Goal: Task Accomplishment & Management: Complete application form

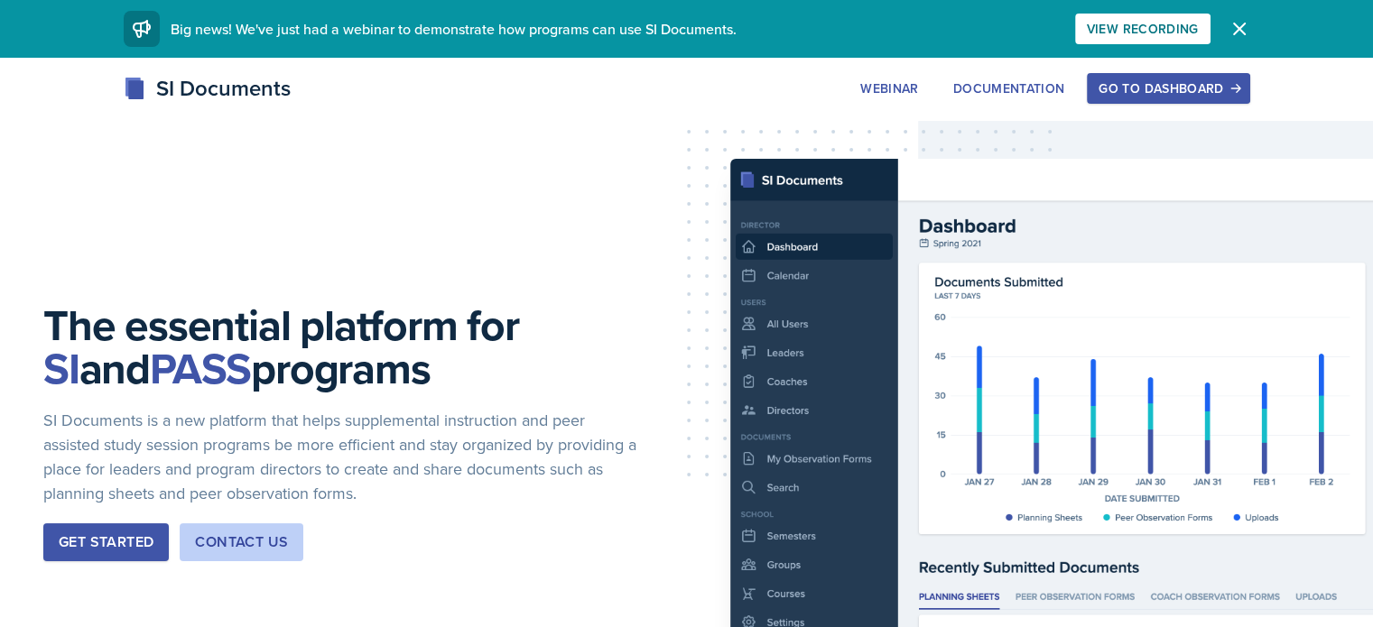
click at [1237, 96] on div "Go to Dashboard" at bounding box center [1167, 88] width 139 height 14
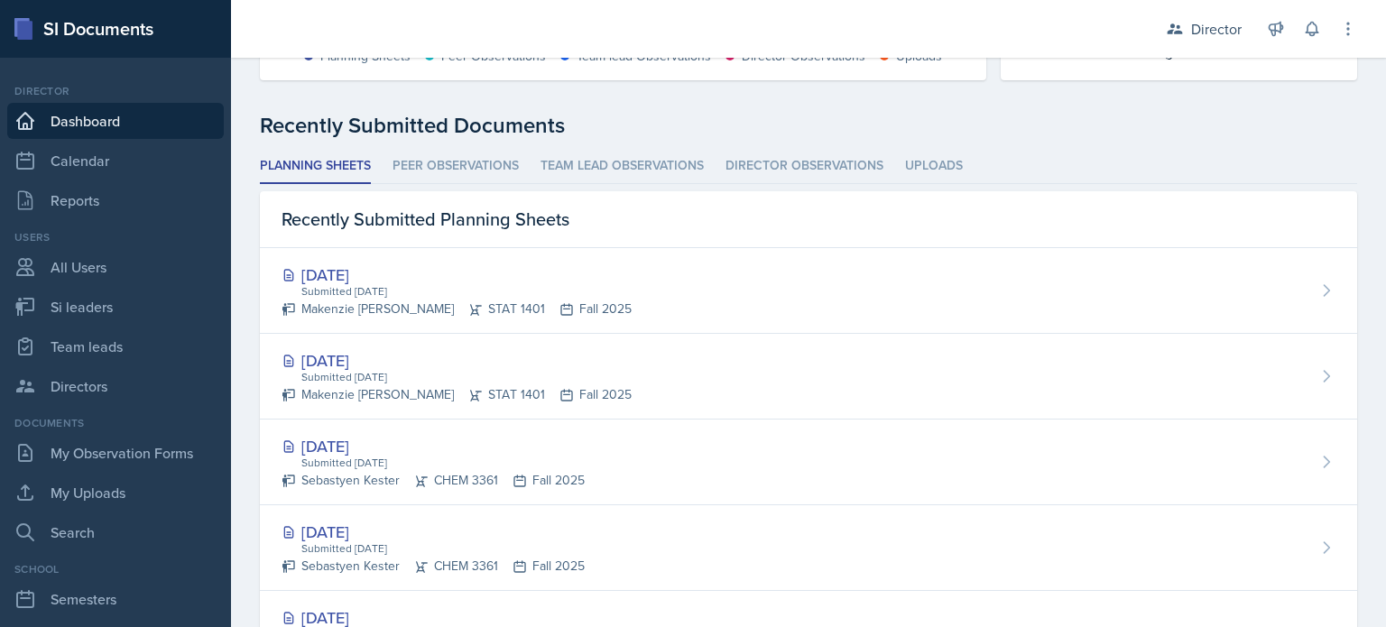
scroll to position [465, 0]
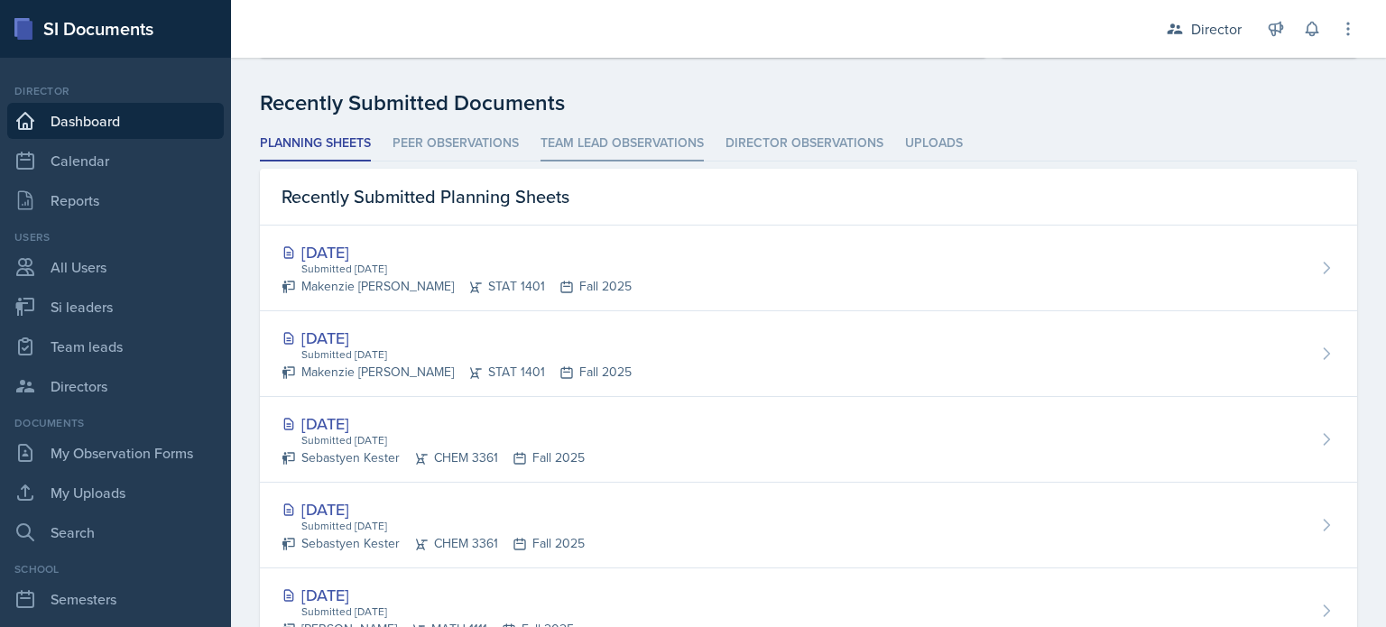
click at [587, 145] on li "Team lead Observations" at bounding box center [622, 143] width 163 height 35
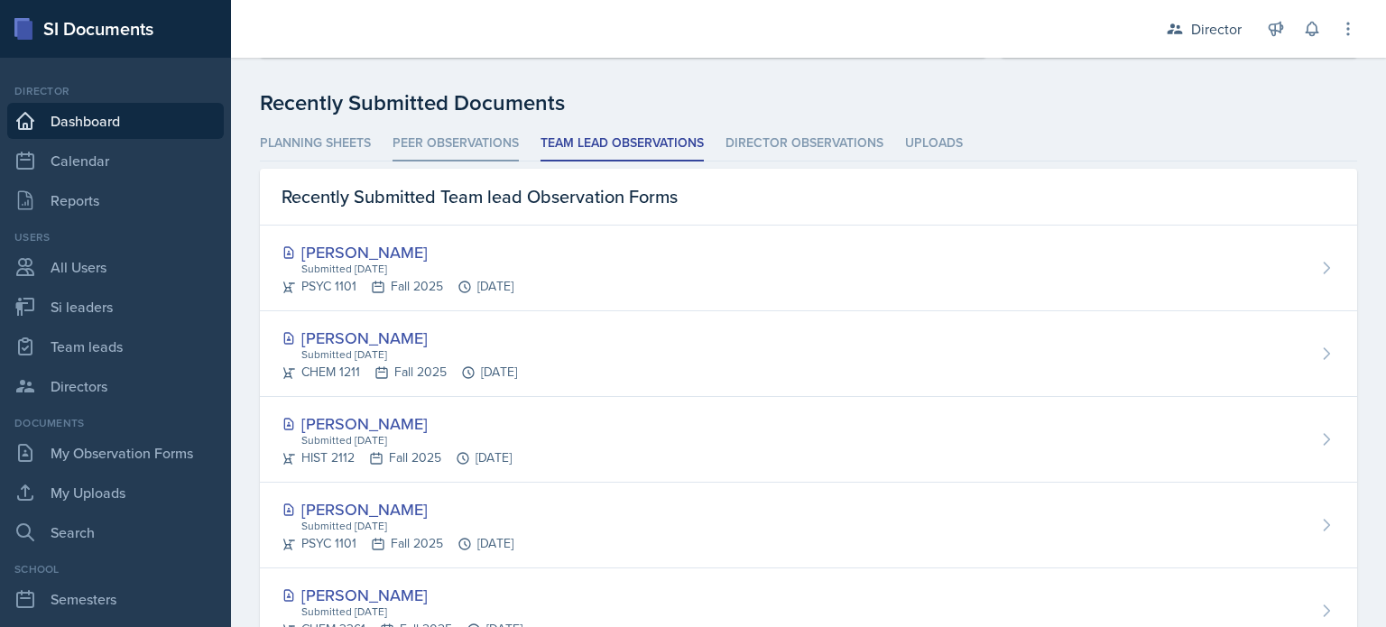
click at [467, 153] on li "Peer Observations" at bounding box center [456, 143] width 126 height 35
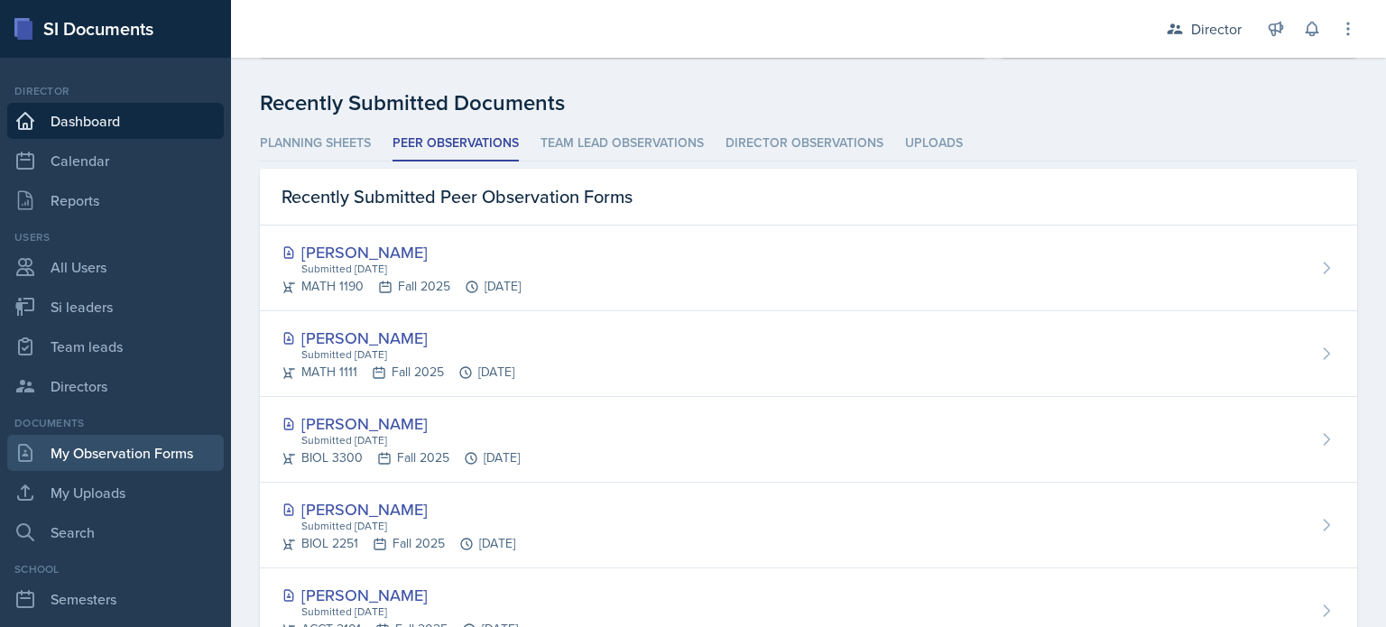
click at [171, 454] on link "My Observation Forms" at bounding box center [115, 453] width 217 height 36
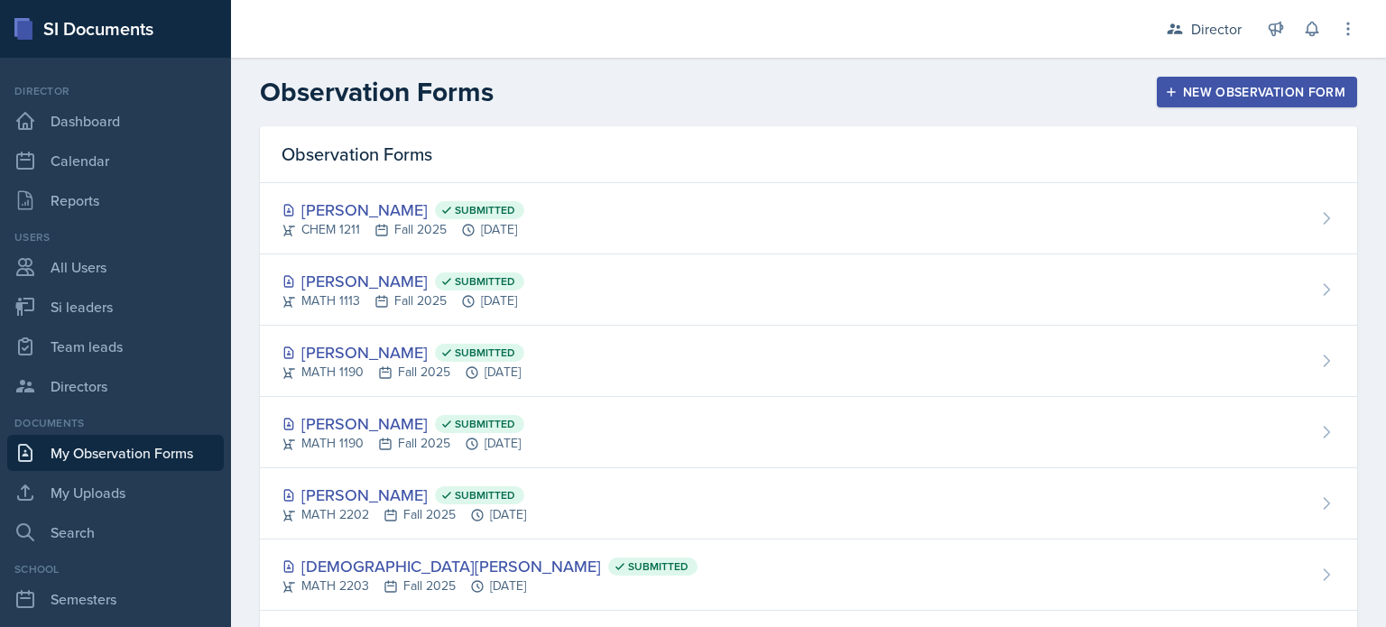
click at [1201, 94] on div "New Observation Form" at bounding box center [1257, 92] width 177 height 14
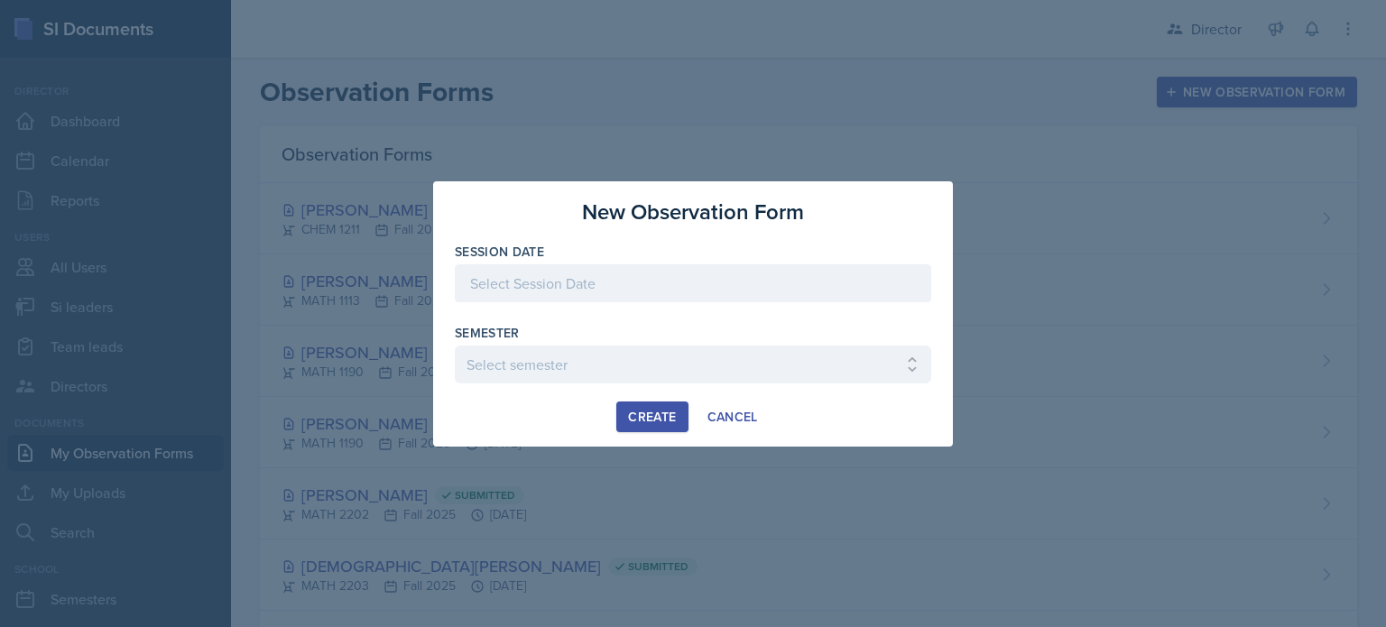
click at [729, 270] on div at bounding box center [693, 283] width 476 height 38
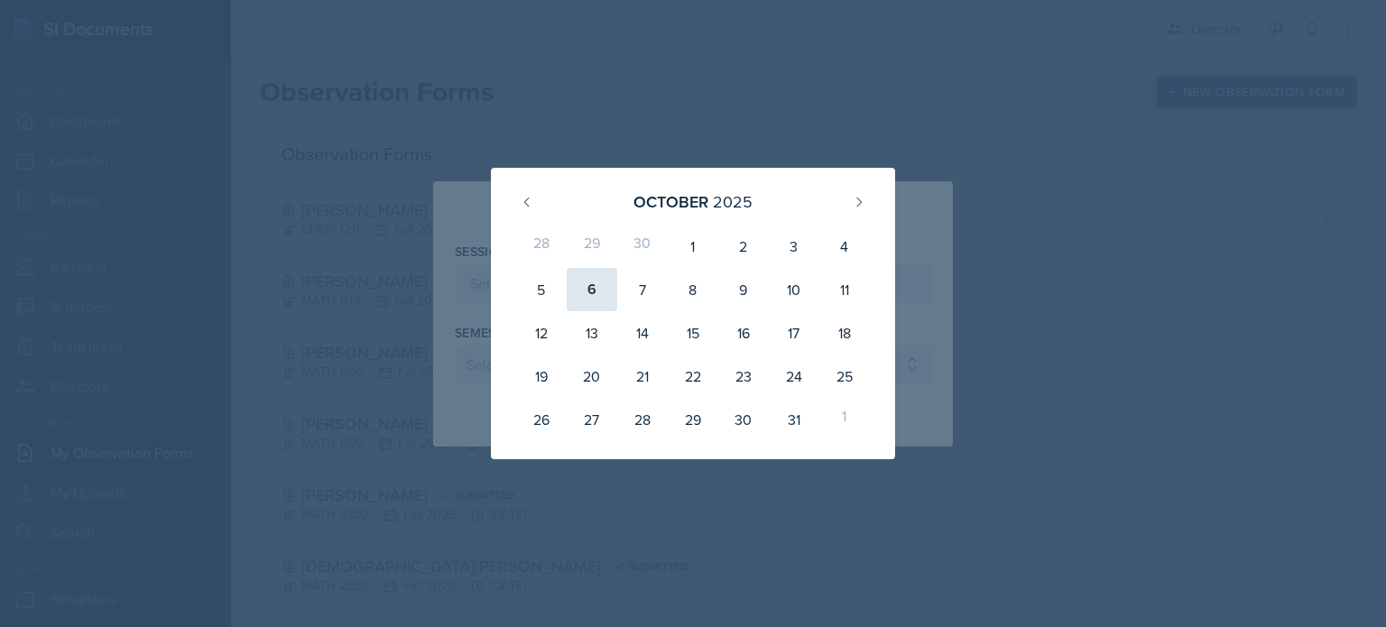
click at [598, 295] on div "6" at bounding box center [592, 289] width 51 height 43
type input "[DATE]"
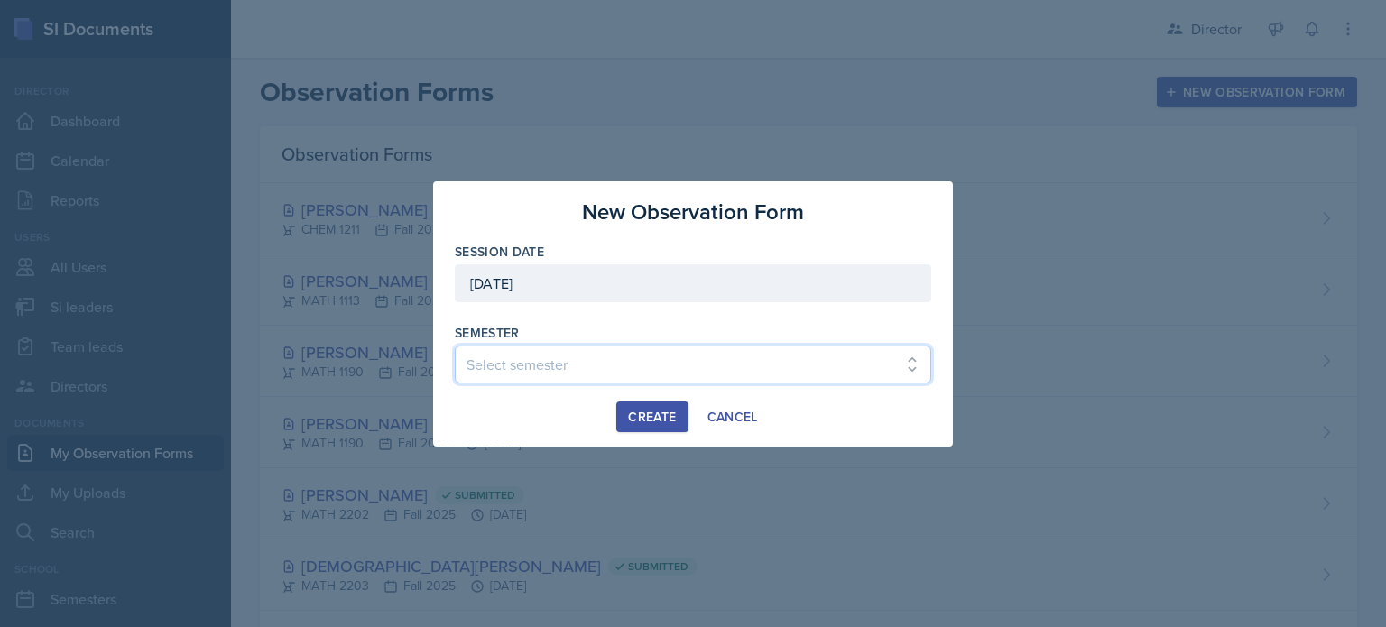
click at [585, 351] on select "Select semester Fall 2025 Summer 2025 Spring 2025 Fall 2024 Summer 2024 Spring …" at bounding box center [693, 365] width 476 height 38
select select "2bed604d-1099-4043-b1bc-2365e8740244"
click at [455, 346] on select "Select semester Fall 2025 Summer 2025 Spring 2025 Fall 2024 Summer 2024 Spring …" at bounding box center [693, 365] width 476 height 38
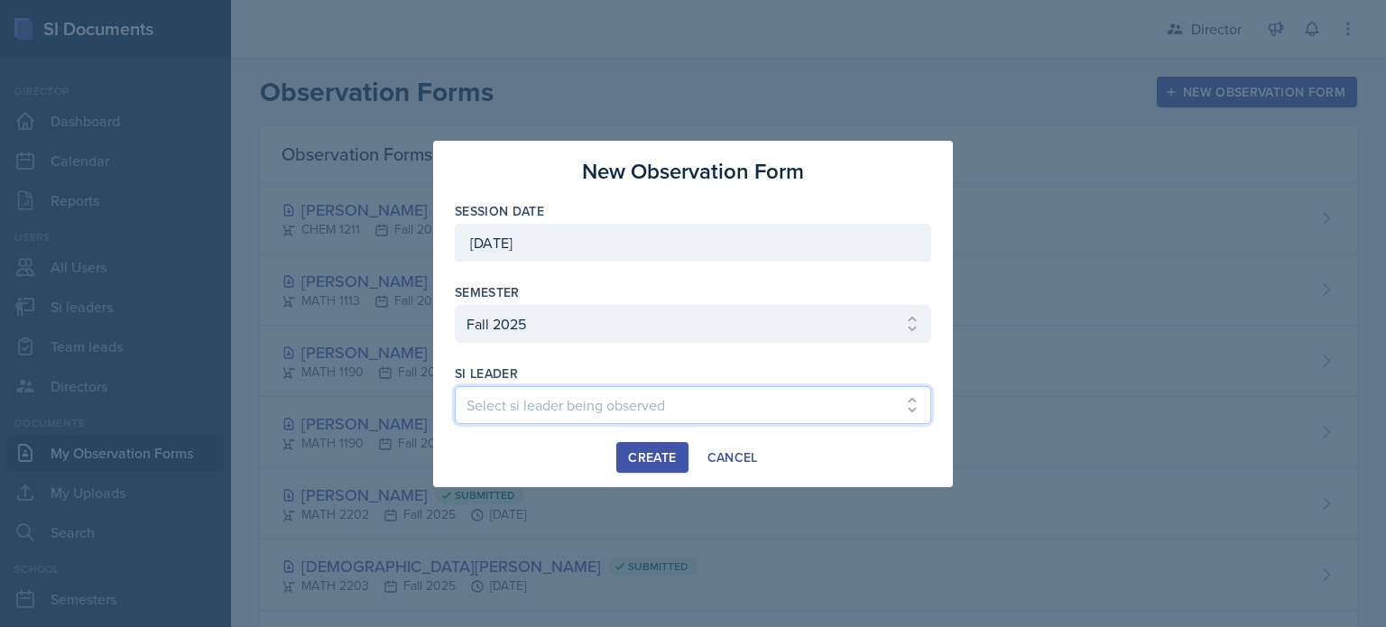
click at [597, 407] on select "Select si leader being observed [PERSON_NAME] [PERSON_NAME] [PERSON_NAME] [PERS…" at bounding box center [693, 405] width 476 height 38
select select "e2885db4-bbd8-4976-ad05-3606d8c11c42"
click at [455, 386] on select "Select si leader being observed [PERSON_NAME] [PERSON_NAME] [PERSON_NAME] [PERS…" at bounding box center [693, 405] width 476 height 38
click at [663, 450] on div "Create" at bounding box center [652, 457] width 48 height 14
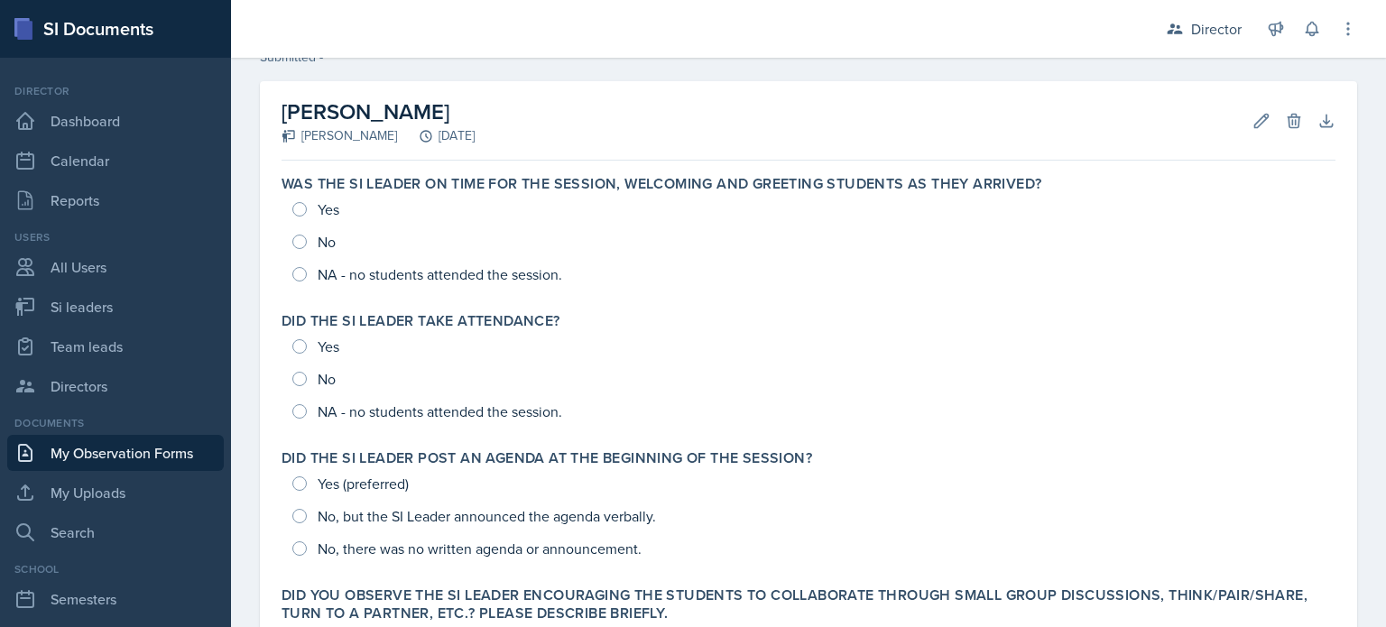
scroll to position [79, 0]
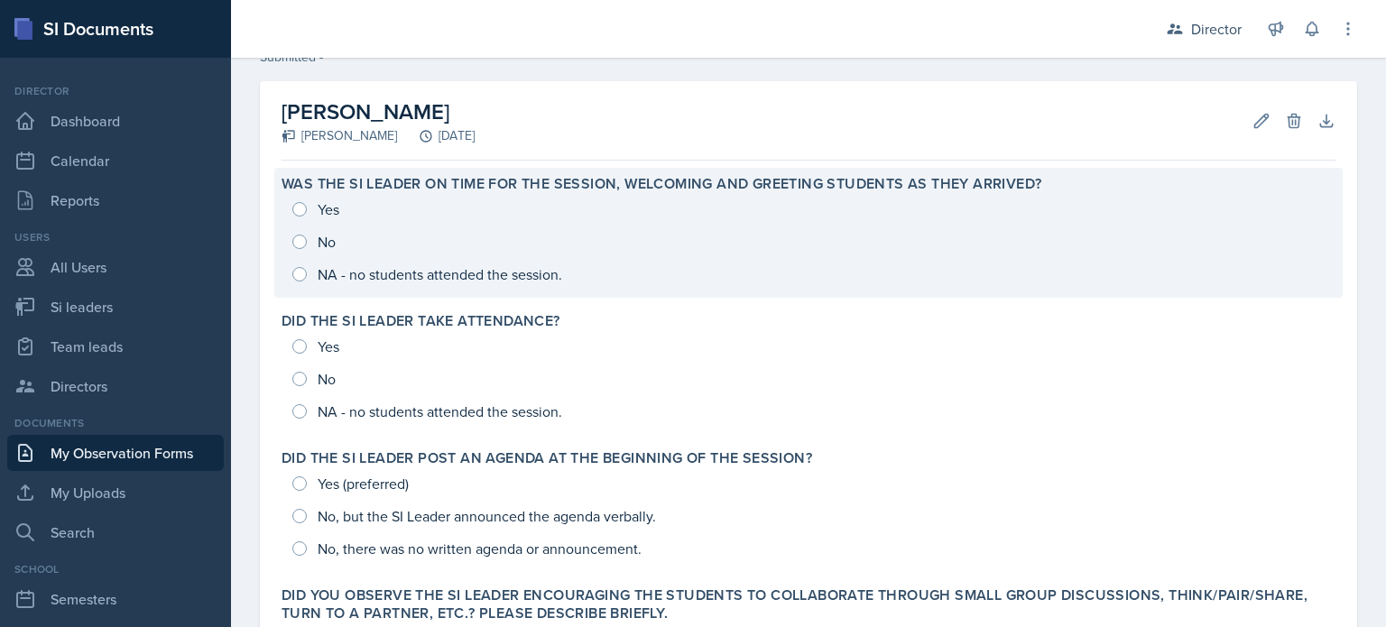
click at [425, 236] on div "Yes No NA - no students attended the session." at bounding box center [809, 241] width 1054 height 97
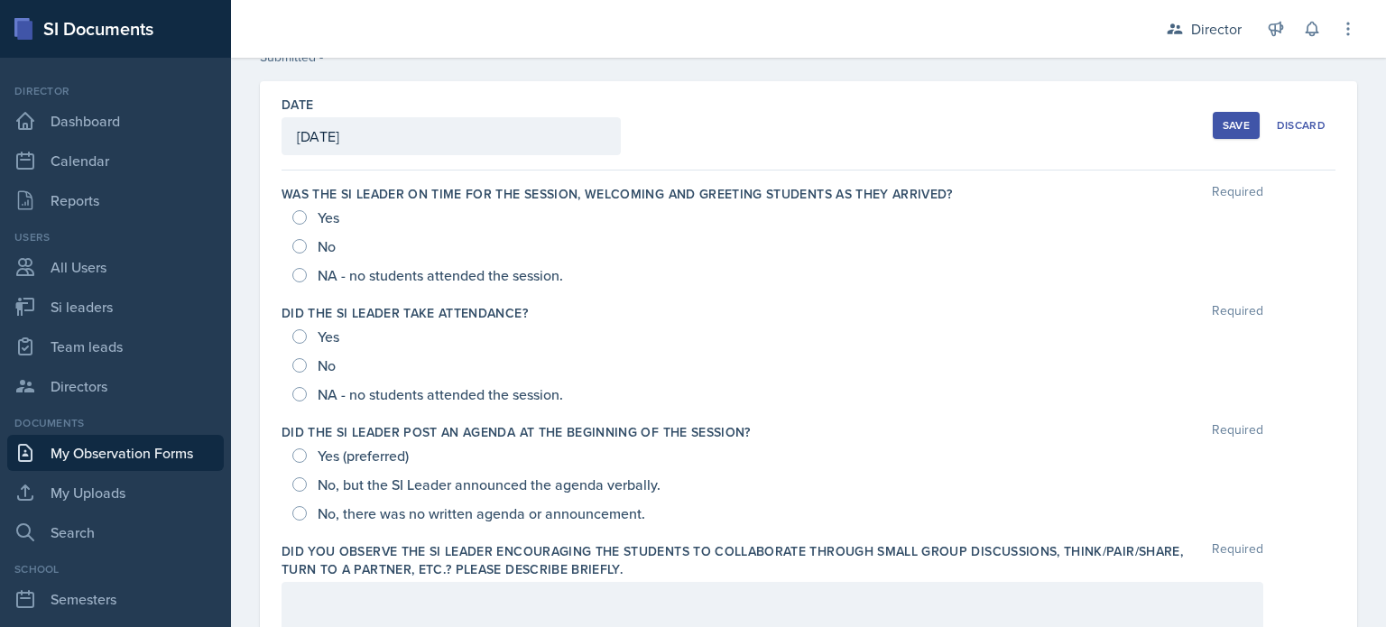
click at [304, 227] on div "Yes" at bounding box center [317, 217] width 51 height 29
click at [302, 220] on input "Yes" at bounding box center [299, 217] width 14 height 14
radio input "true"
click at [299, 338] on input "Yes" at bounding box center [299, 336] width 14 height 14
radio input "true"
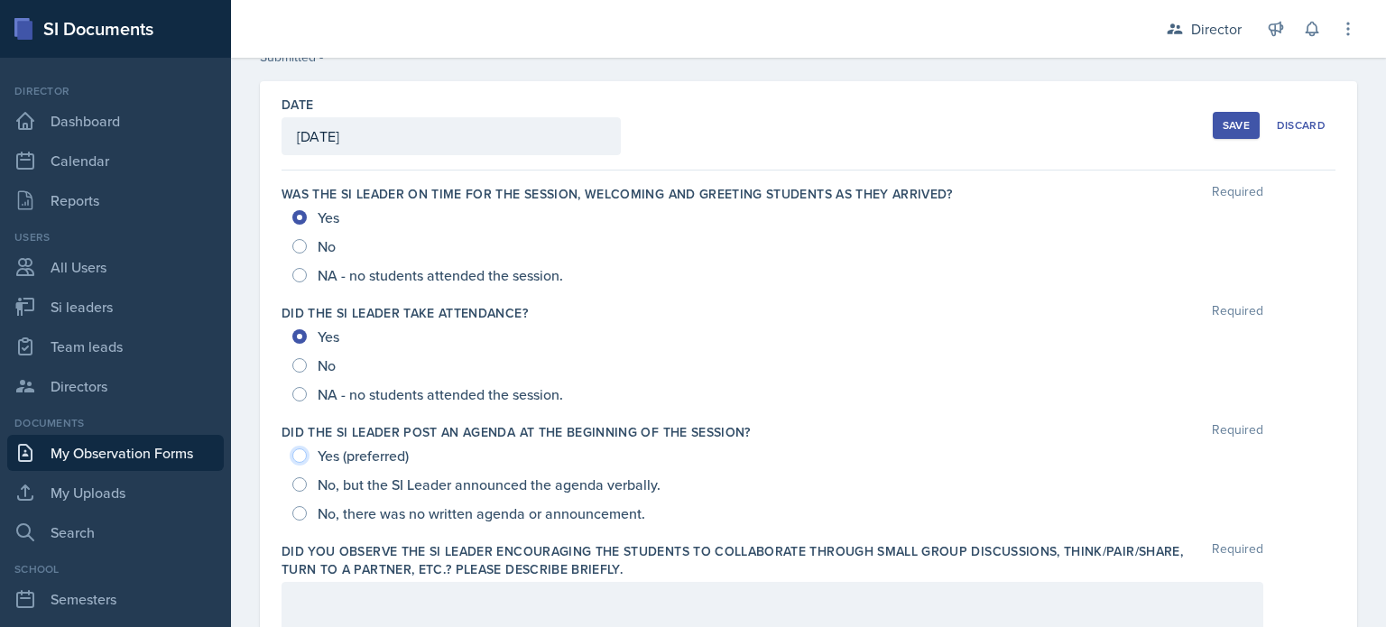
click at [306, 453] on input "Yes (preferred)" at bounding box center [299, 456] width 14 height 14
radio input "true"
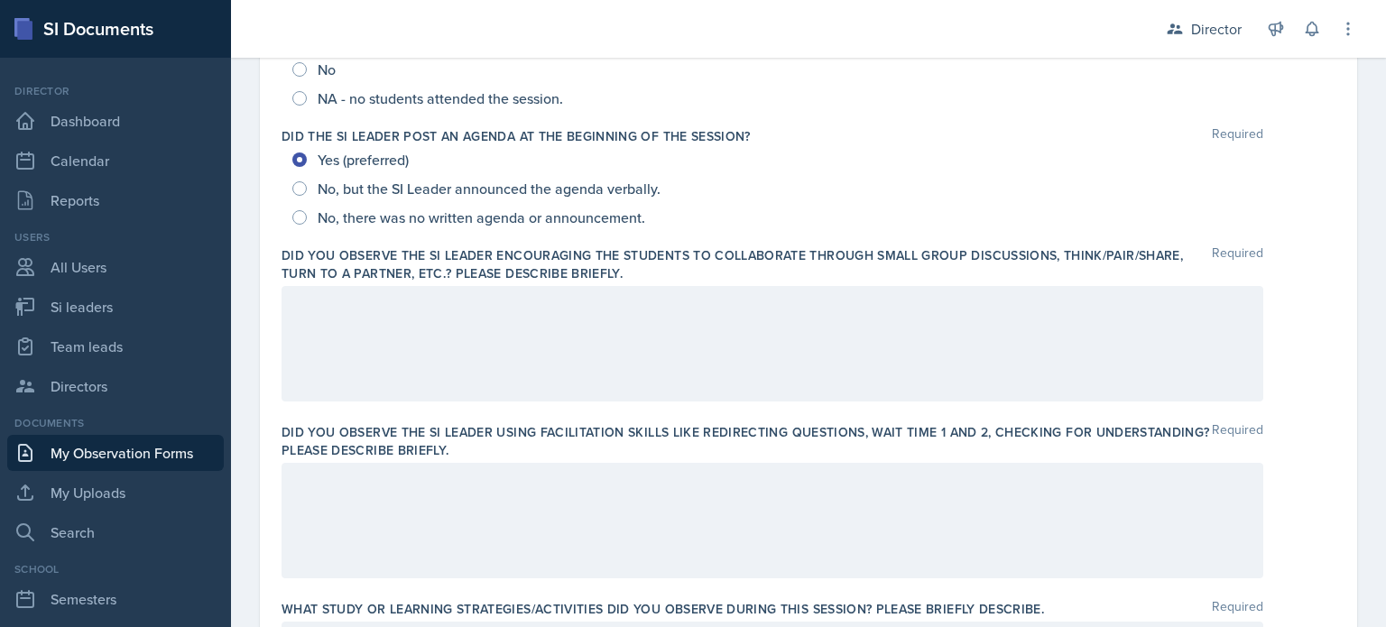
click at [357, 343] on div at bounding box center [773, 344] width 982 height 116
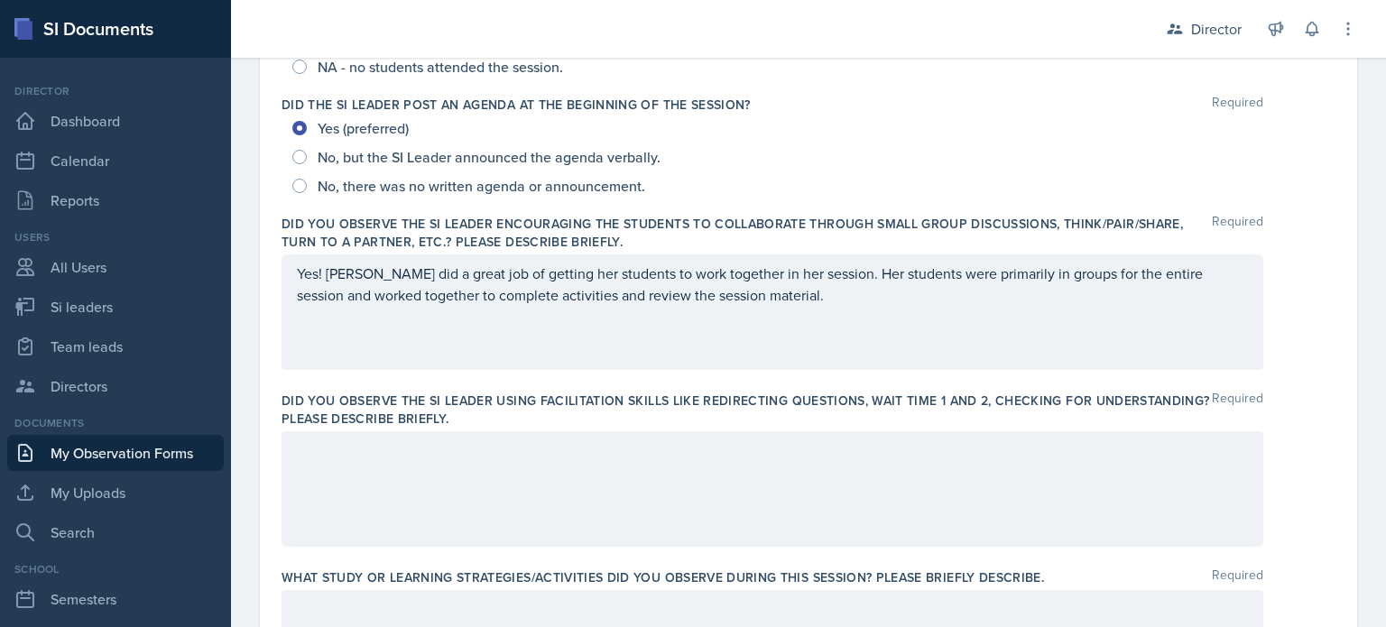
click at [900, 516] on div at bounding box center [773, 489] width 982 height 116
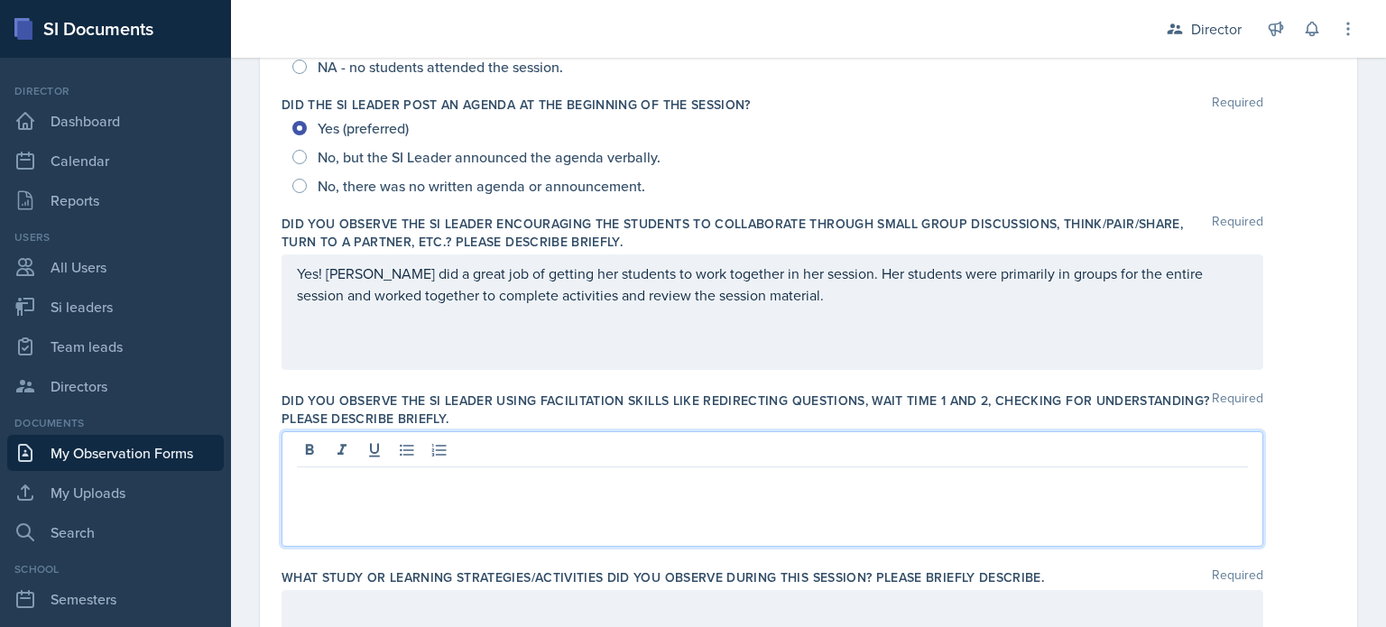
scroll to position [438, 0]
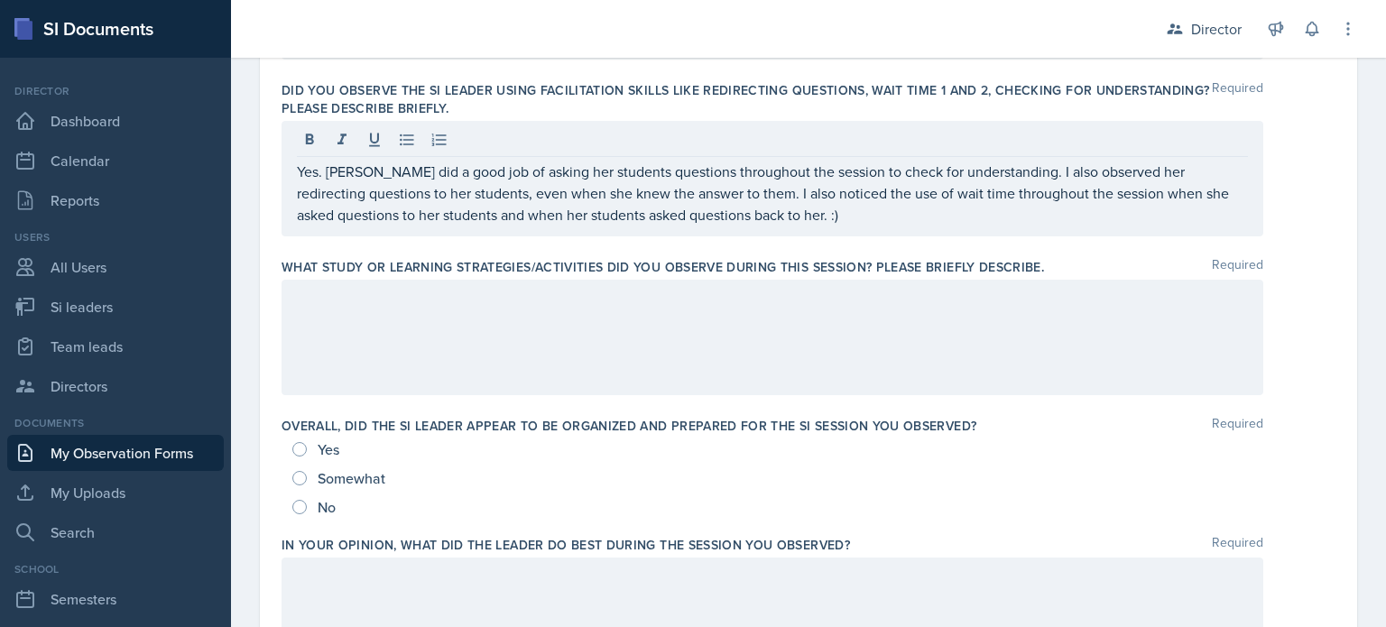
click at [776, 358] on div at bounding box center [773, 338] width 982 height 116
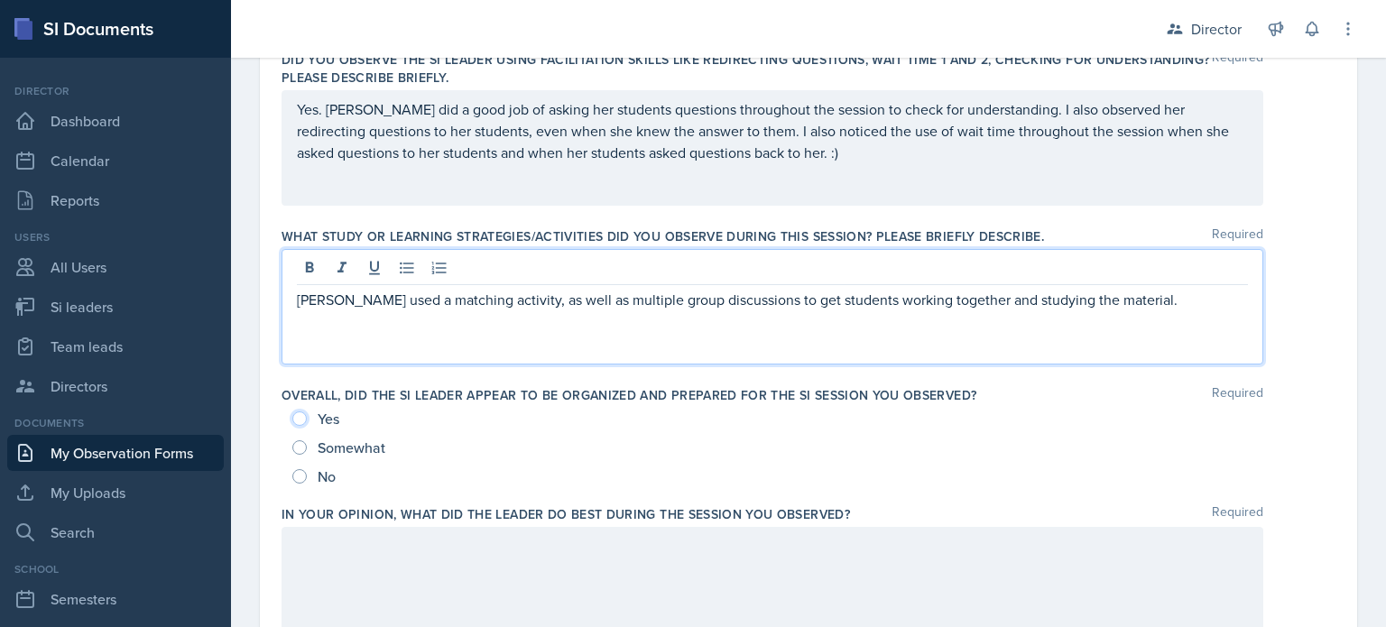
click at [299, 421] on input "Yes" at bounding box center [299, 419] width 14 height 14
radio input "true"
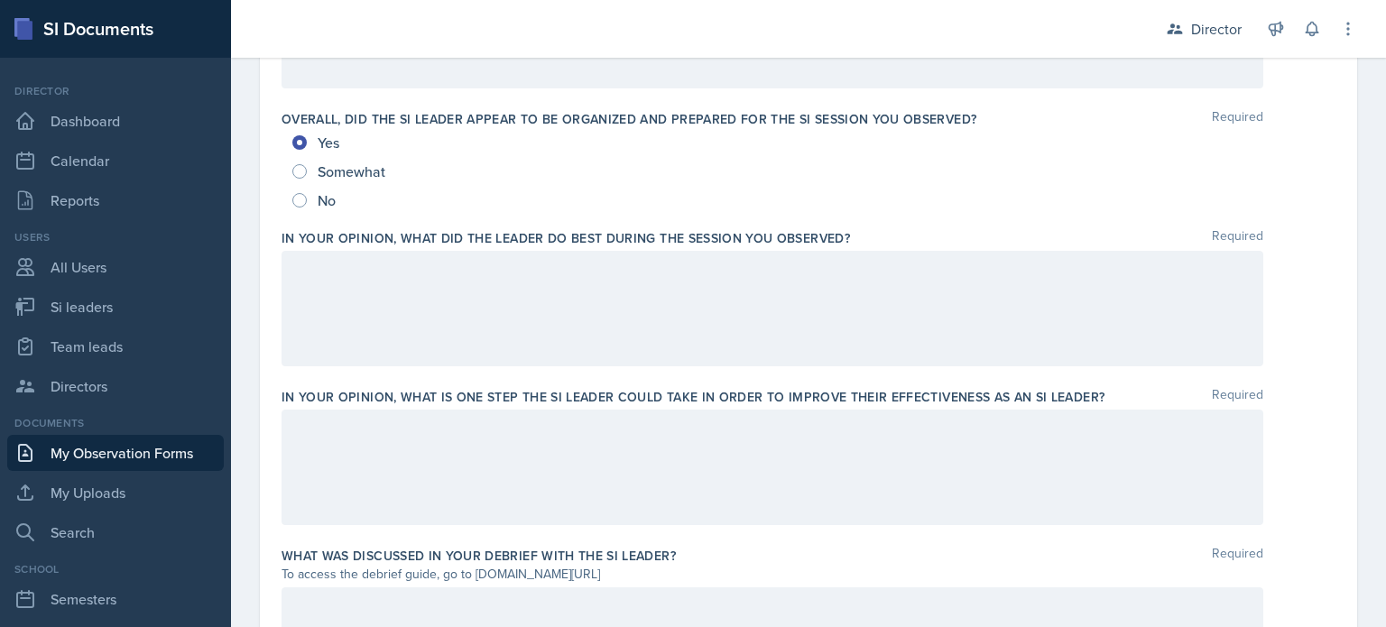
click at [390, 317] on div at bounding box center [773, 309] width 982 height 116
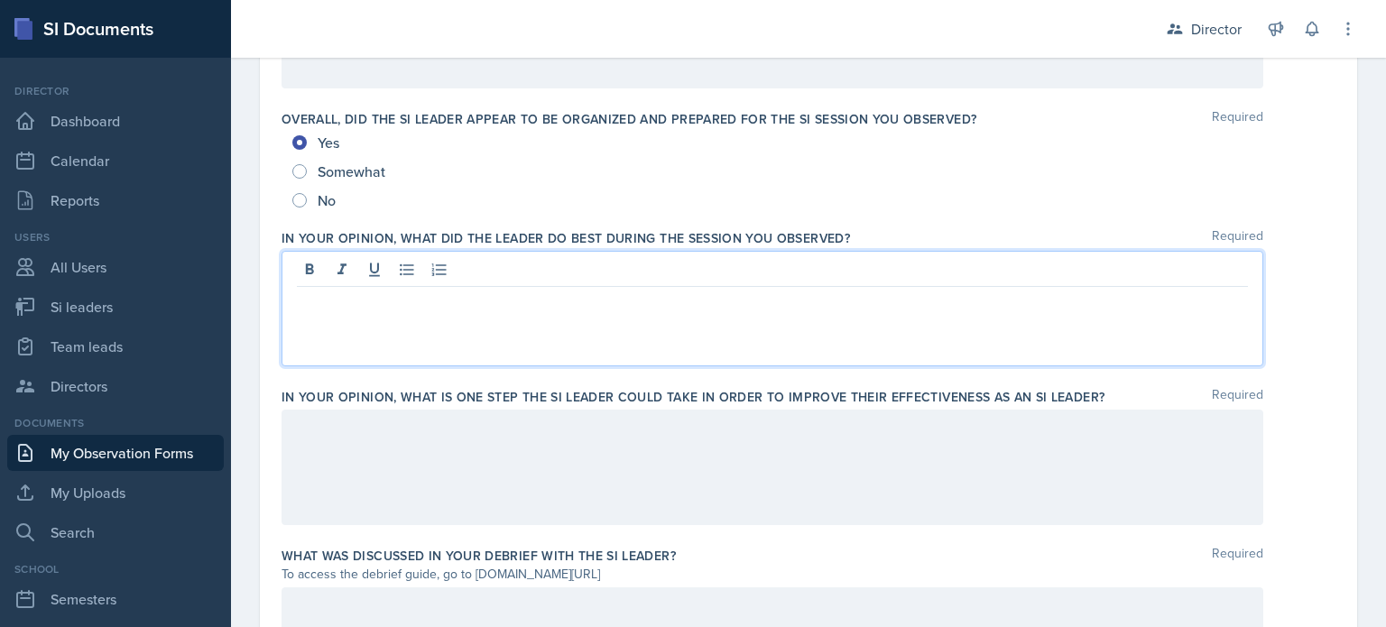
scroll to position [1055, 0]
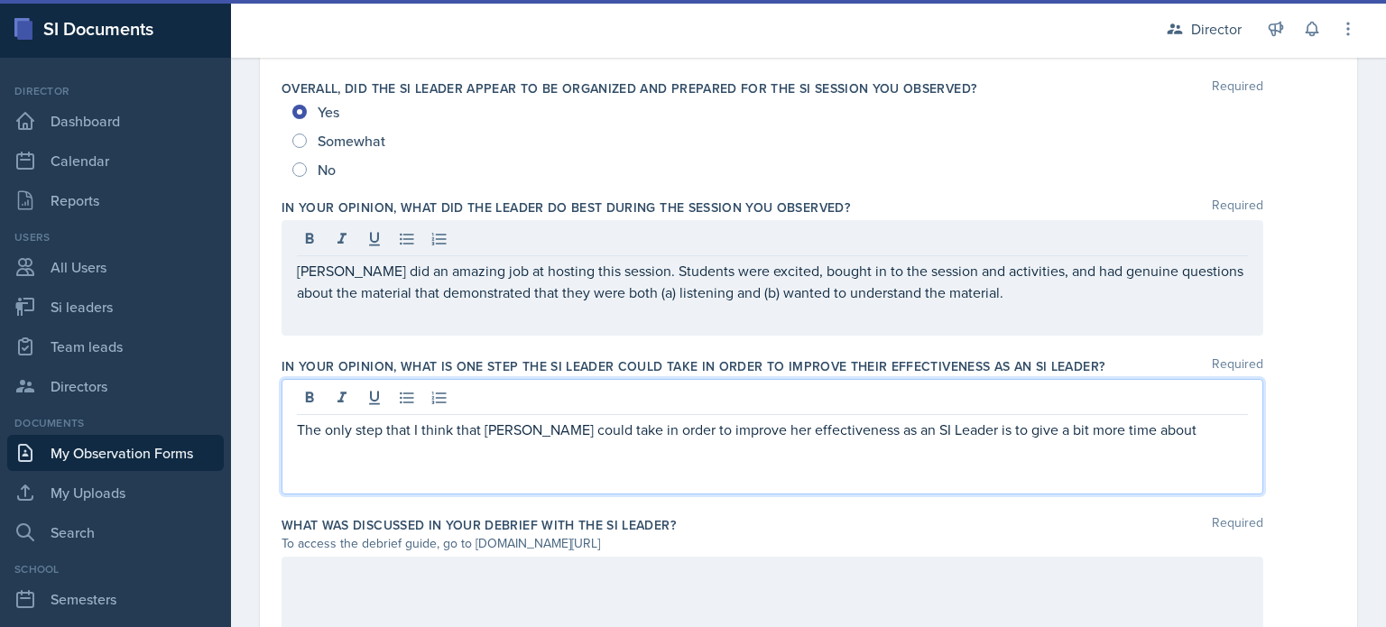
click at [355, 576] on div at bounding box center [773, 615] width 982 height 116
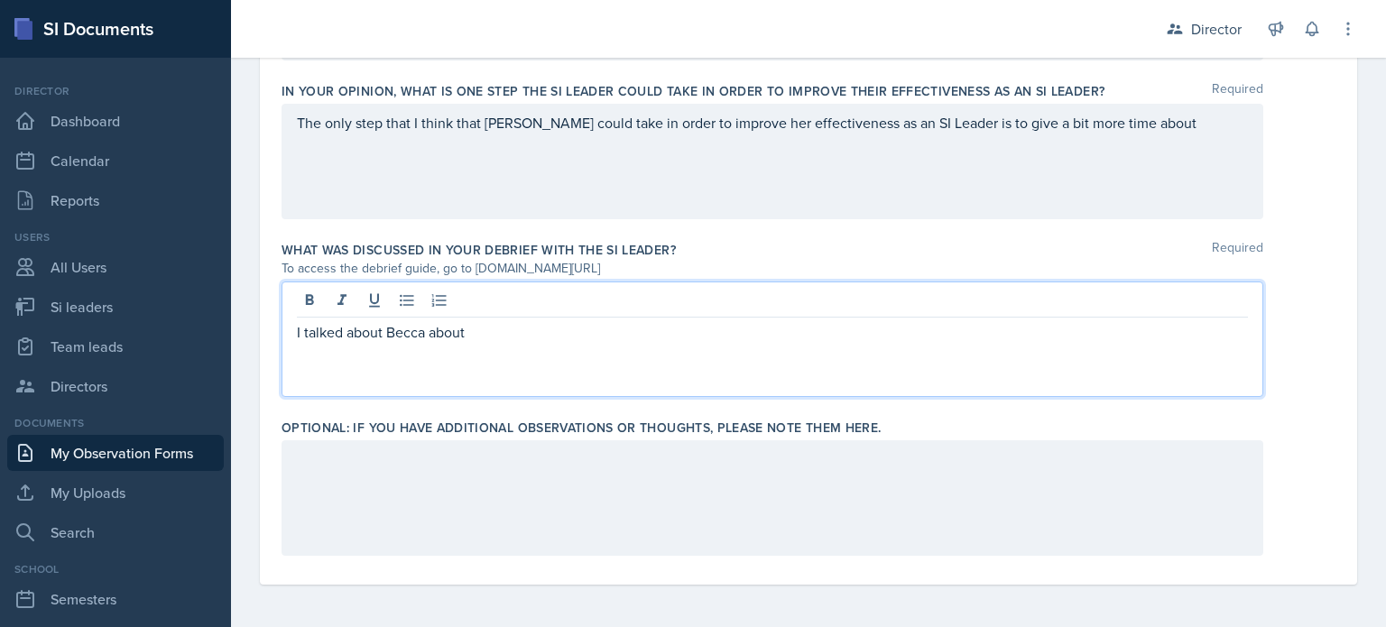
scroll to position [1019, 0]
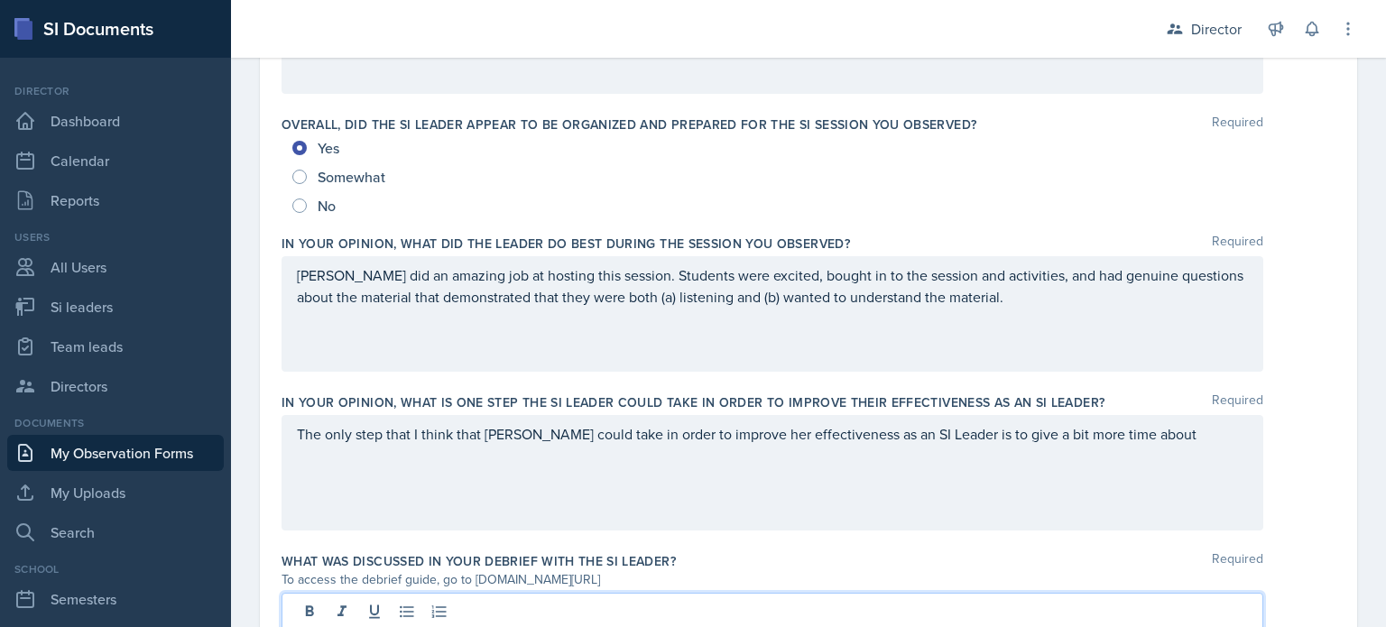
click at [1138, 451] on div "The only step that I think that Becca could take in order to improve her effect…" at bounding box center [773, 473] width 982 height 116
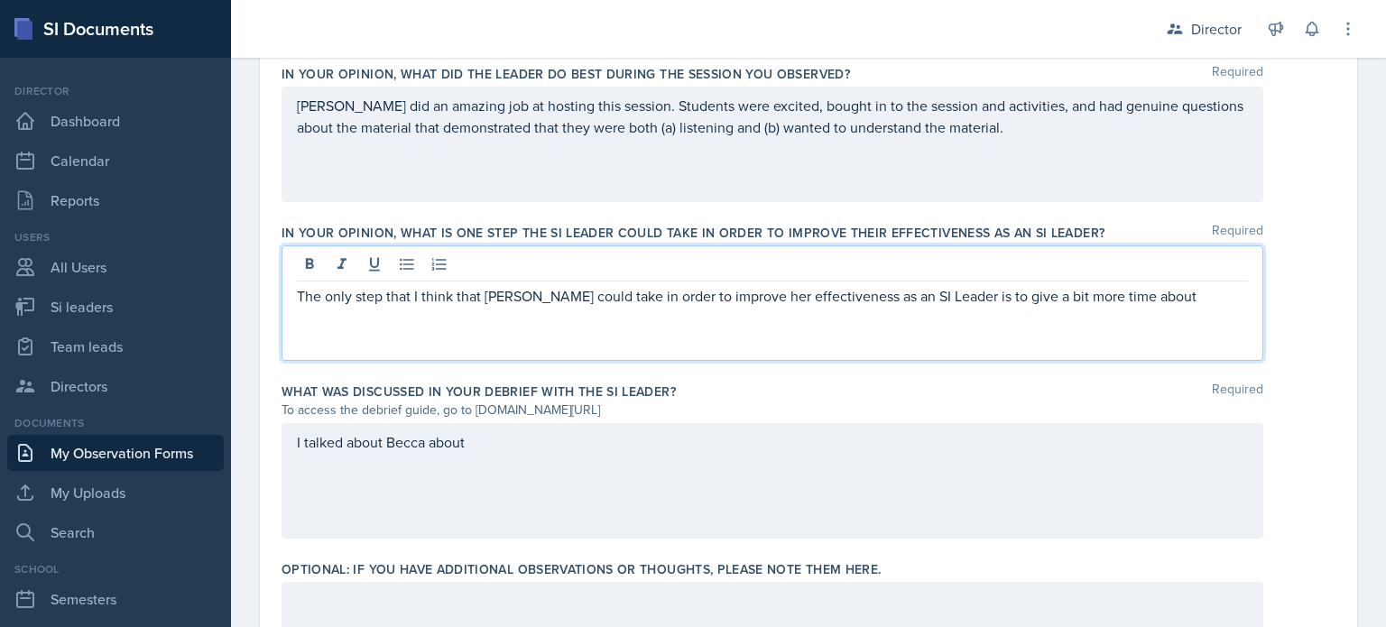
scroll to position [1190, 0]
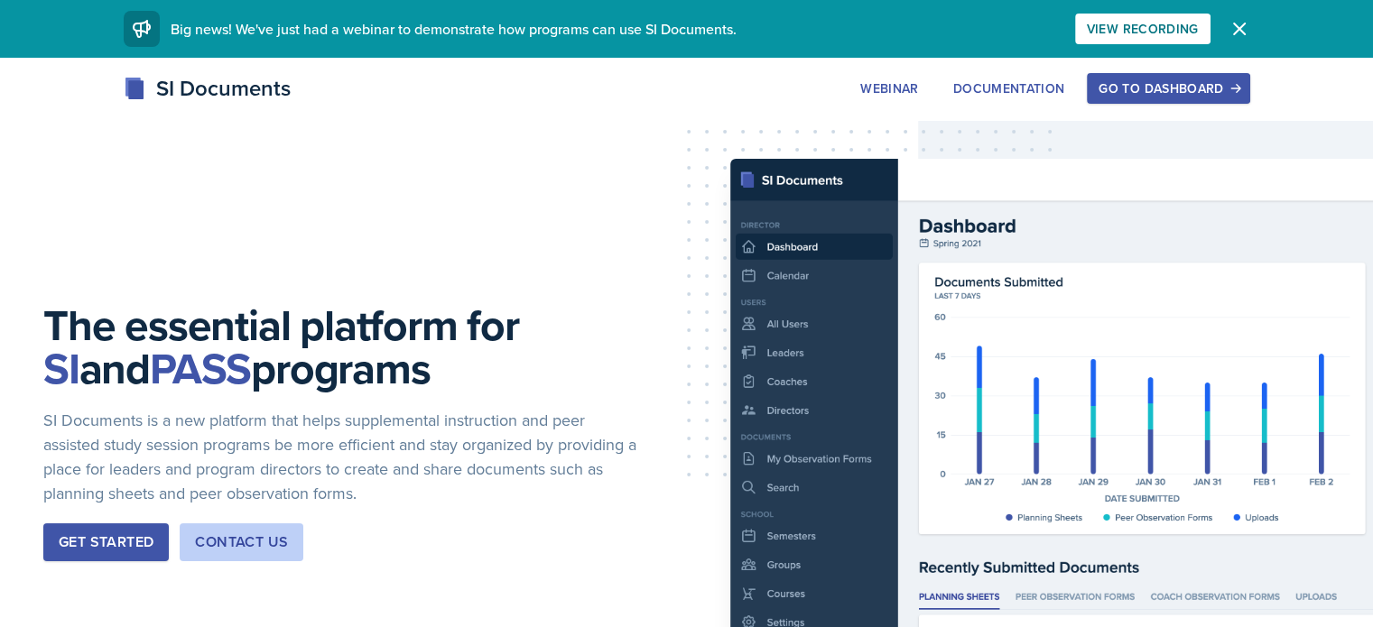
click at [1227, 89] on div "Go to Dashboard" at bounding box center [1167, 88] width 139 height 14
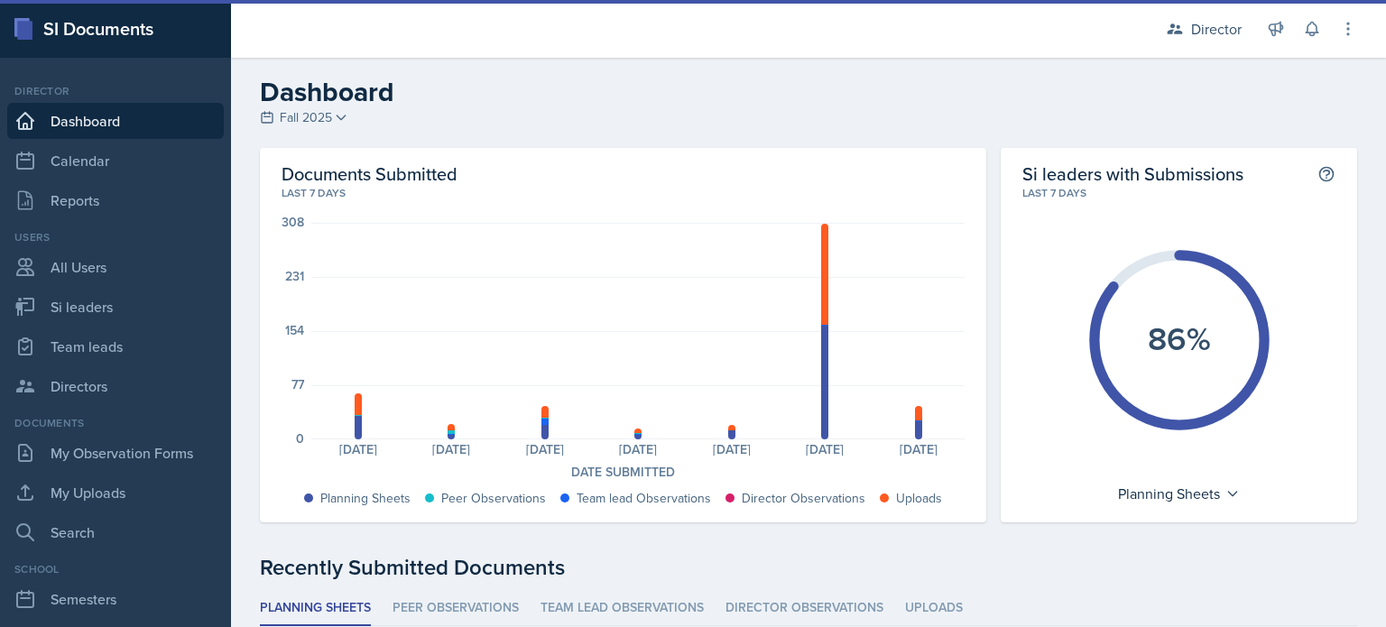
scroll to position [365, 0]
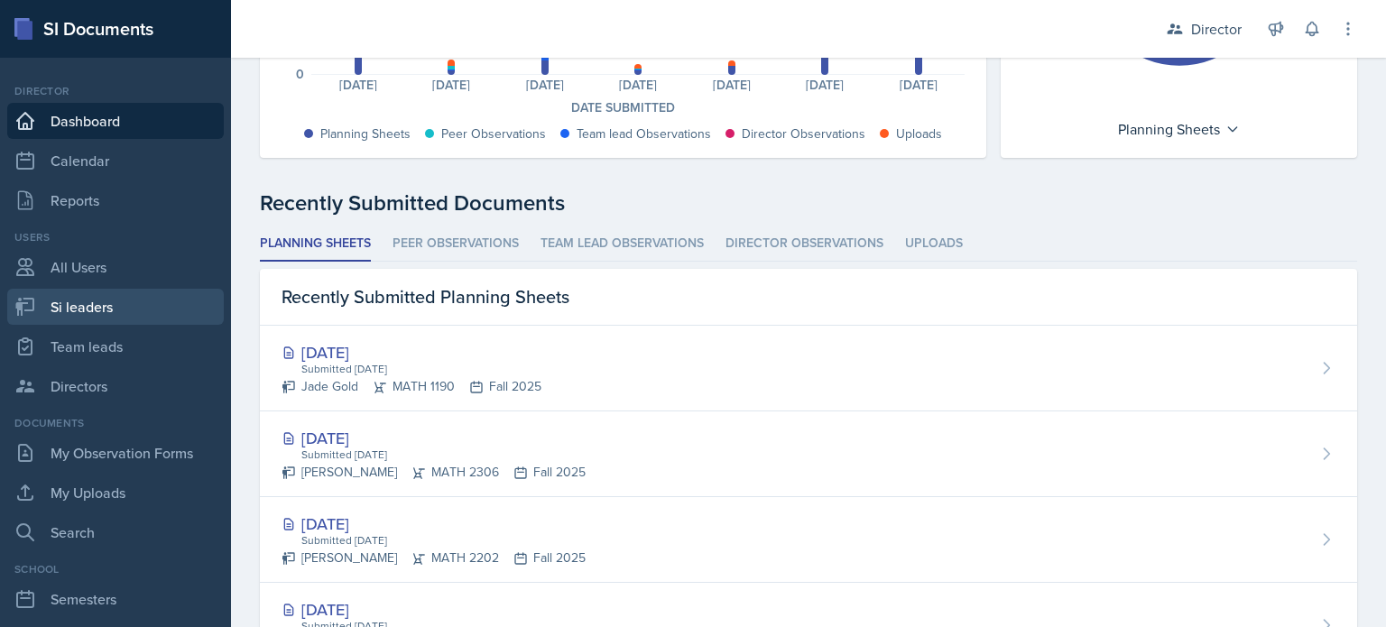
click at [105, 324] on link "Si leaders" at bounding box center [115, 307] width 217 height 36
select select "2bed604d-1099-4043-b1bc-2365e8740244"
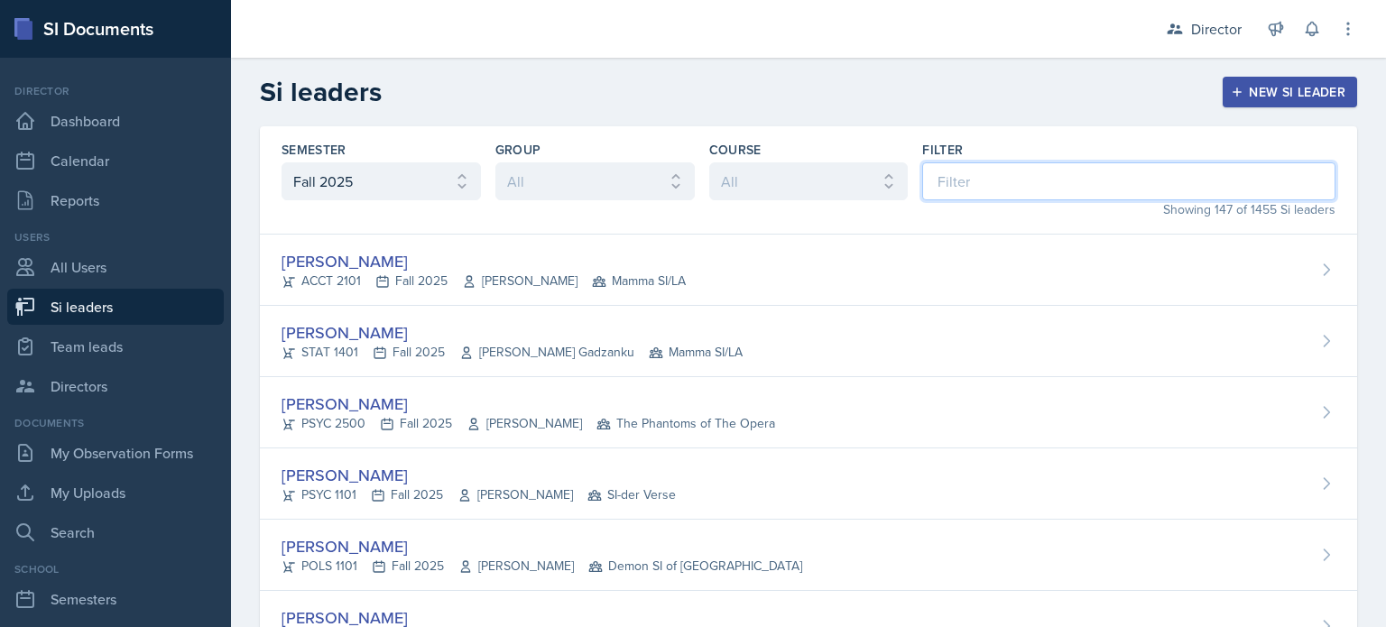
click at [953, 178] on input at bounding box center [1128, 181] width 413 height 38
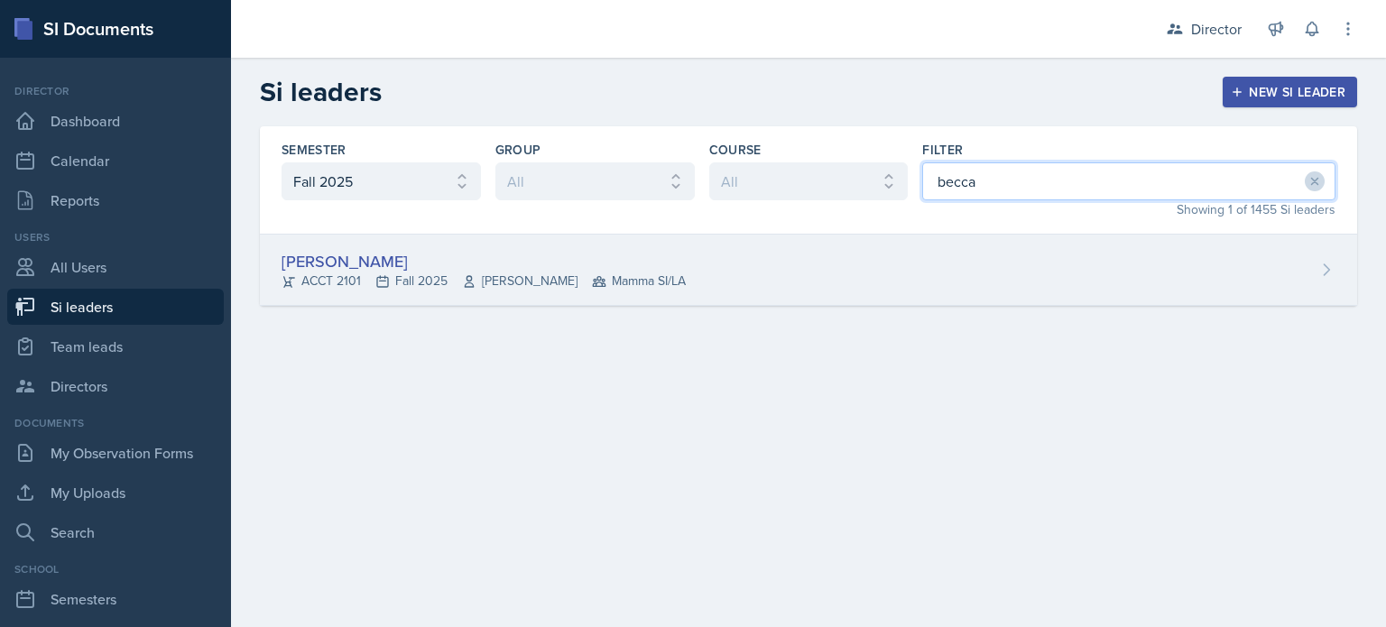
type input "becca"
click at [858, 285] on div "Becca Adams ACCT 2101 Fall 2025 Andrew Trotman Mamma SI/LA" at bounding box center [808, 270] width 1097 height 71
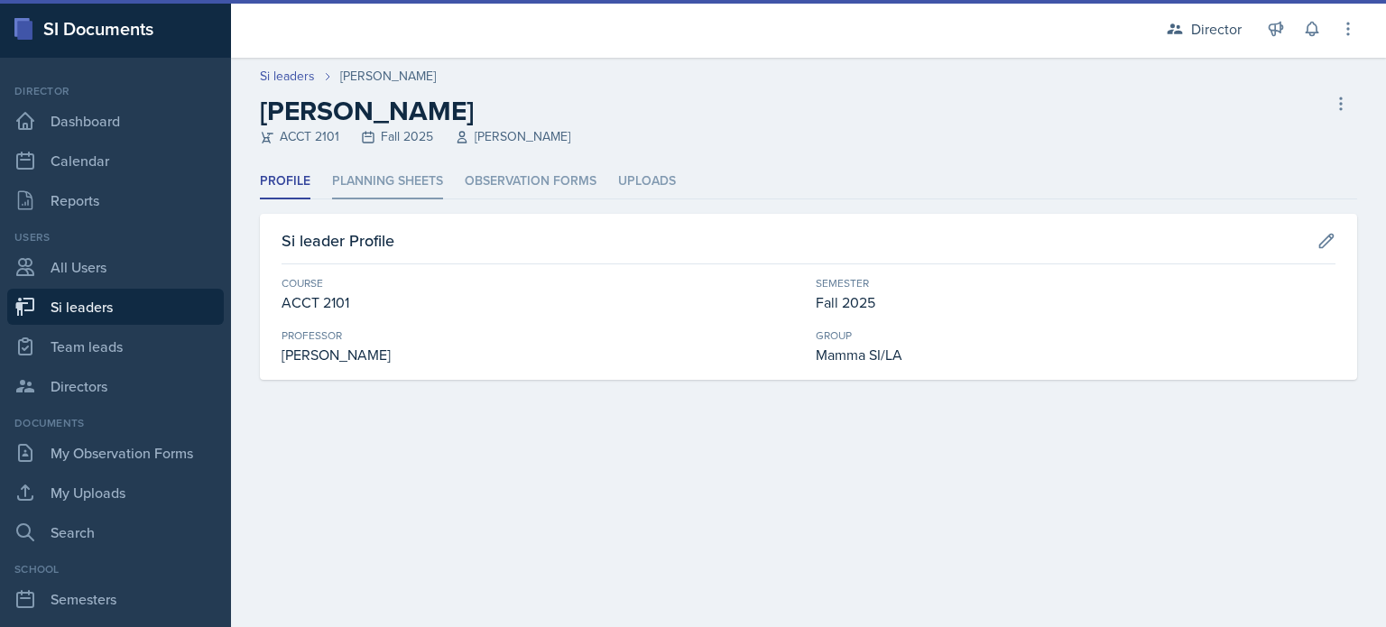
click at [364, 167] on li "Planning Sheets" at bounding box center [387, 181] width 111 height 35
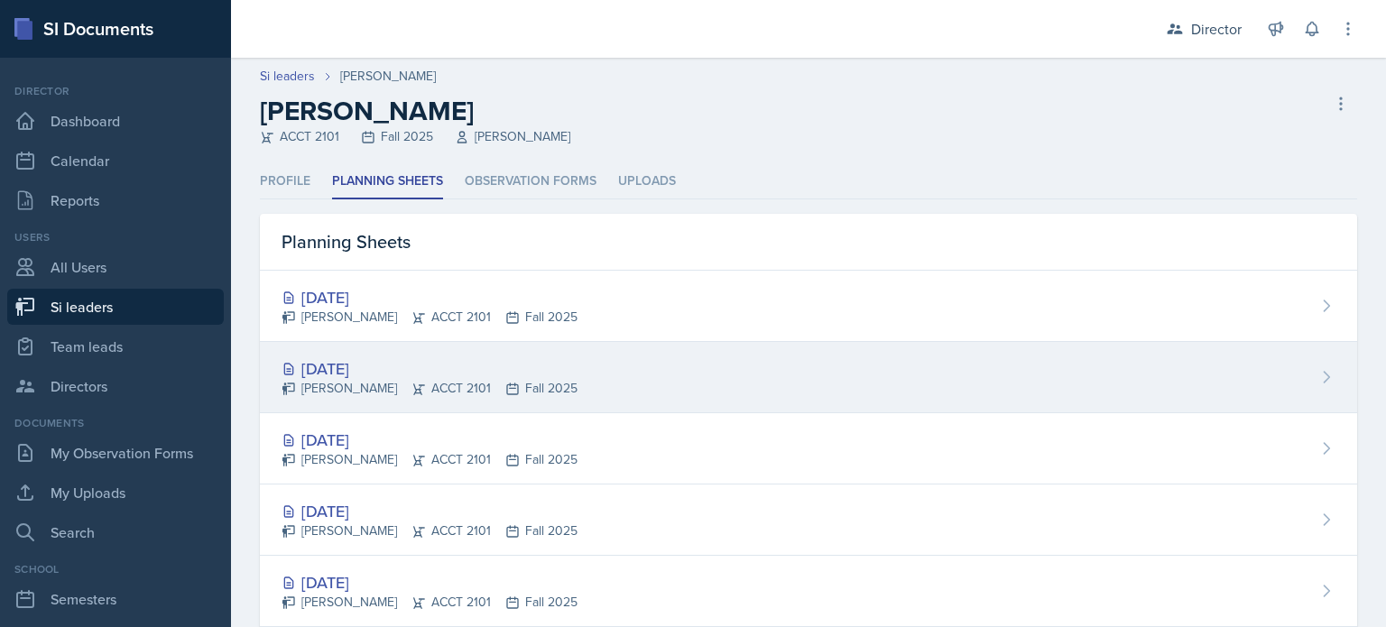
click at [443, 394] on div "Becca Adams ACCT 2101 Fall 2025" at bounding box center [430, 388] width 296 height 19
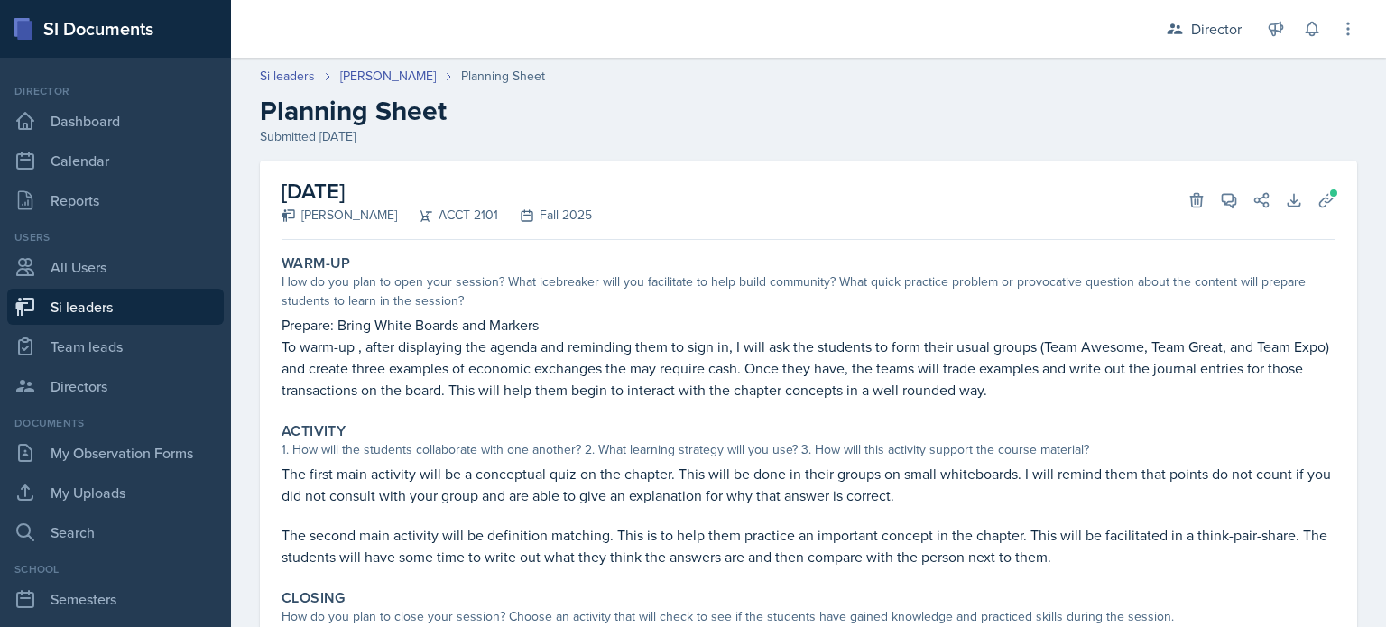
scroll to position [202, 0]
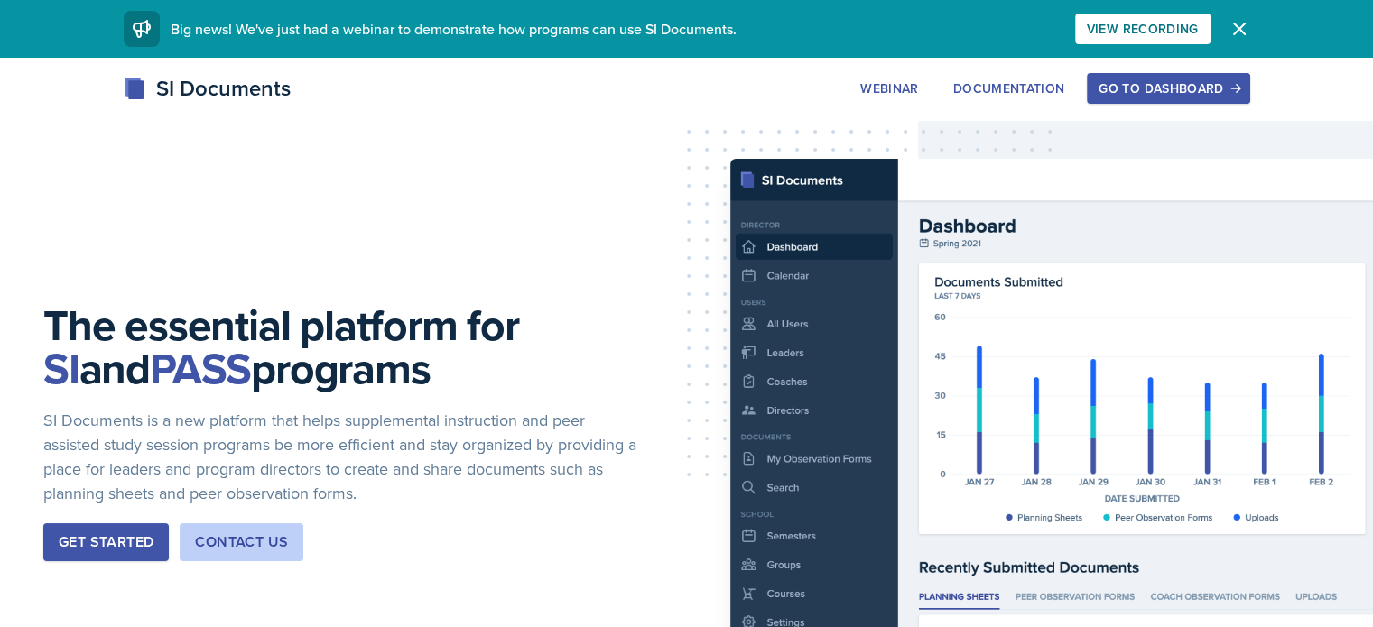
click at [1237, 88] on div "Go to Dashboard" at bounding box center [1167, 88] width 139 height 14
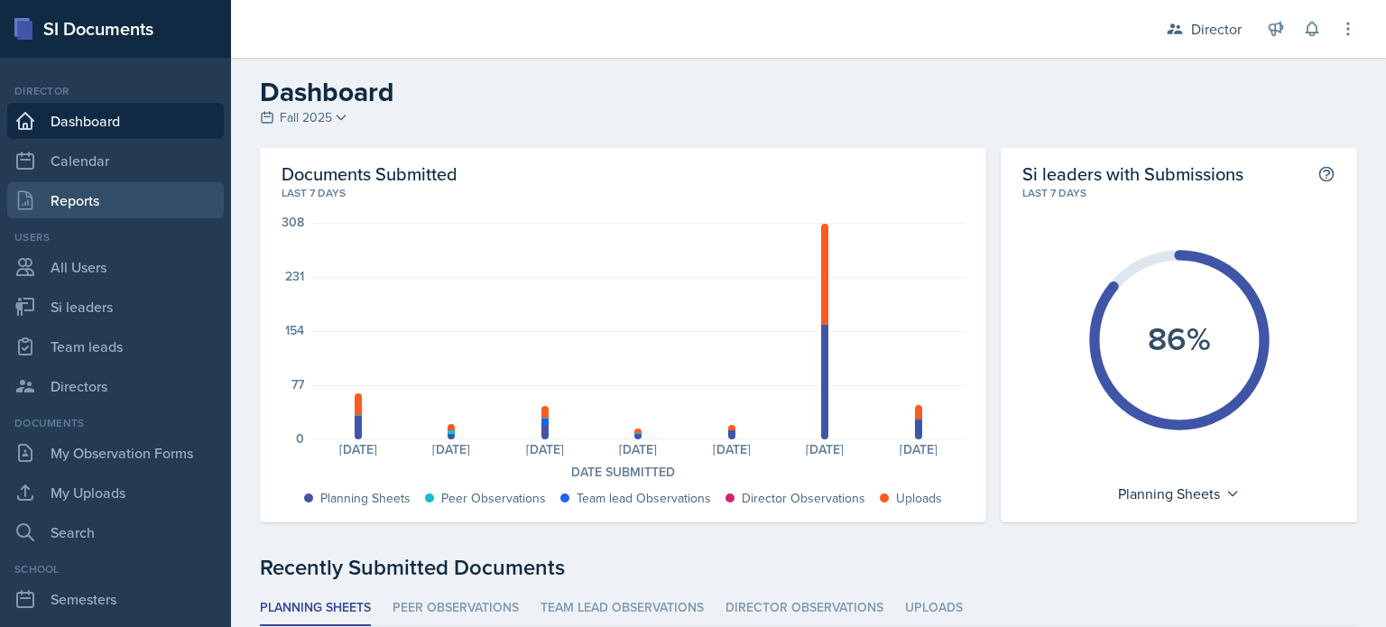
click at [83, 198] on link "Reports" at bounding box center [115, 200] width 217 height 36
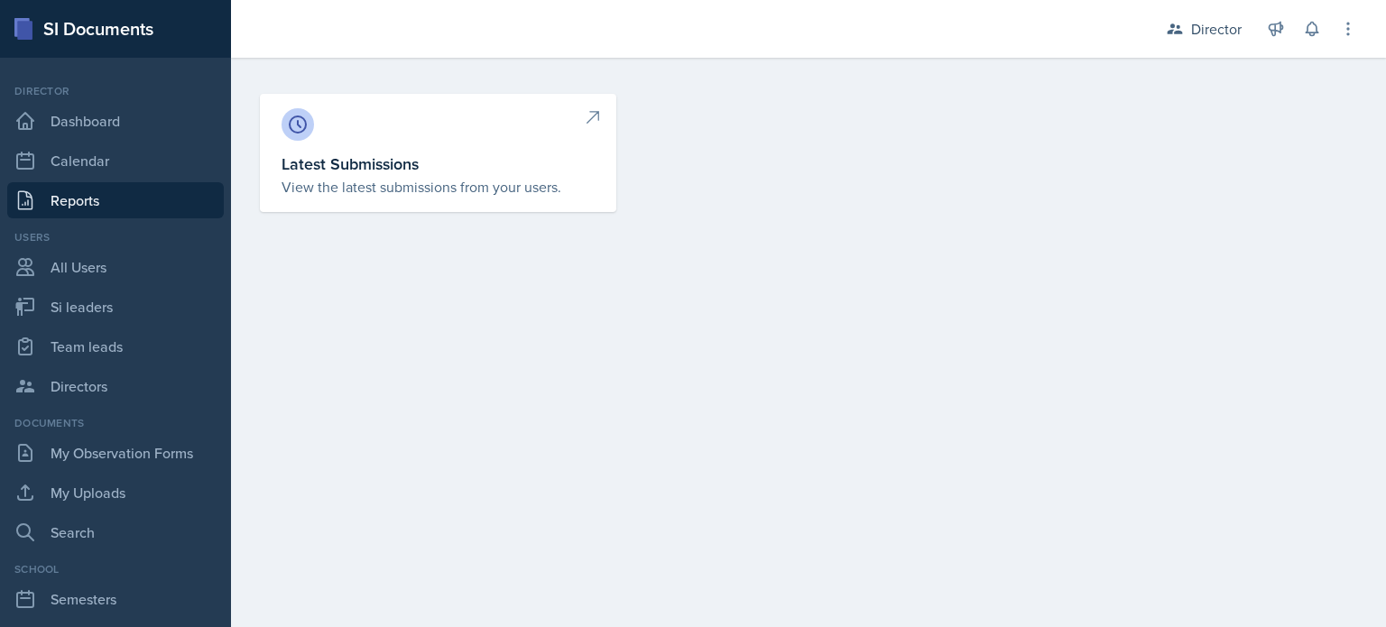
click at [291, 169] on h3 "Latest Submissions" at bounding box center [438, 164] width 313 height 24
select select "1"
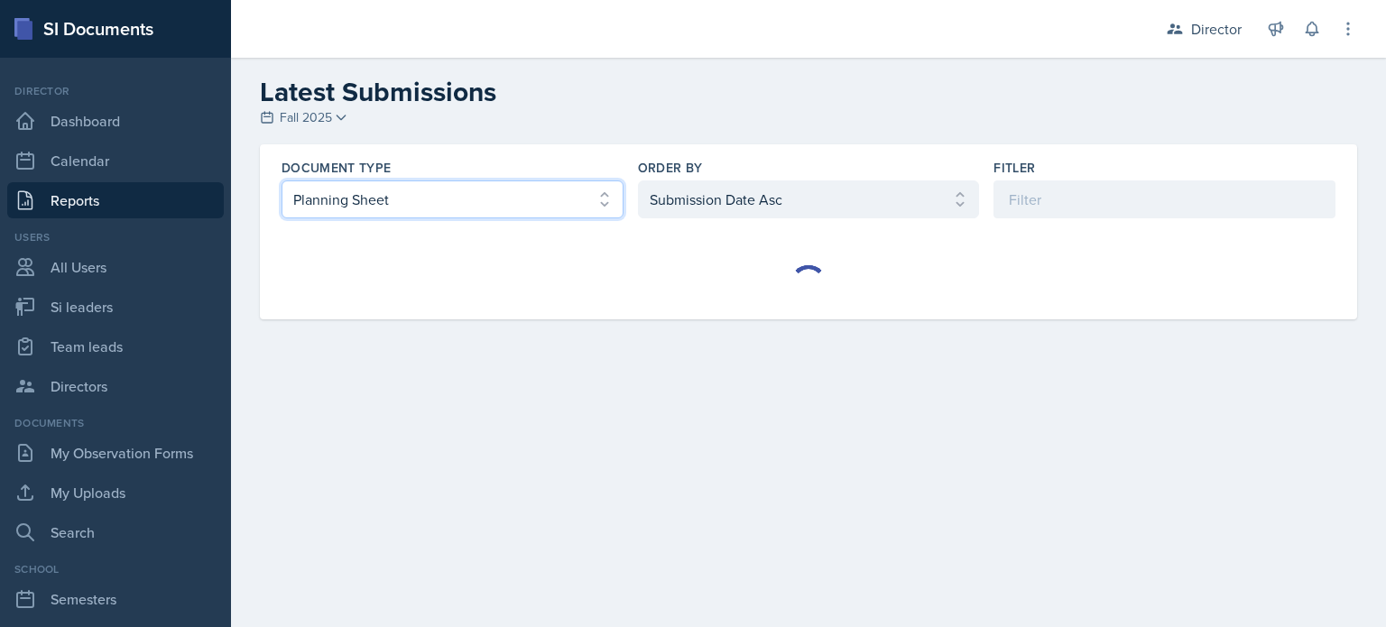
click at [574, 205] on select "Select document type Planning Sheet Peer Observation Form Team lead Observation…" at bounding box center [453, 199] width 342 height 38
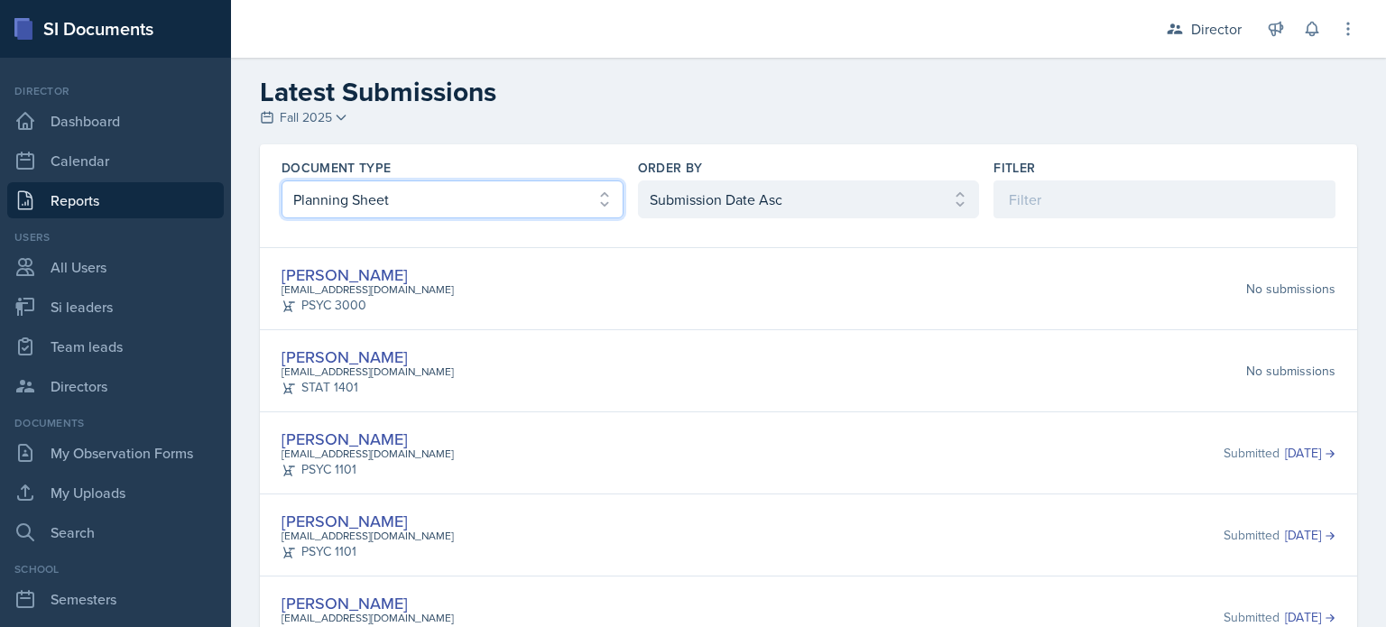
select select "2"
click at [282, 180] on select "Select document type Planning Sheet Peer Observation Form Team lead Observation…" at bounding box center [453, 199] width 342 height 38
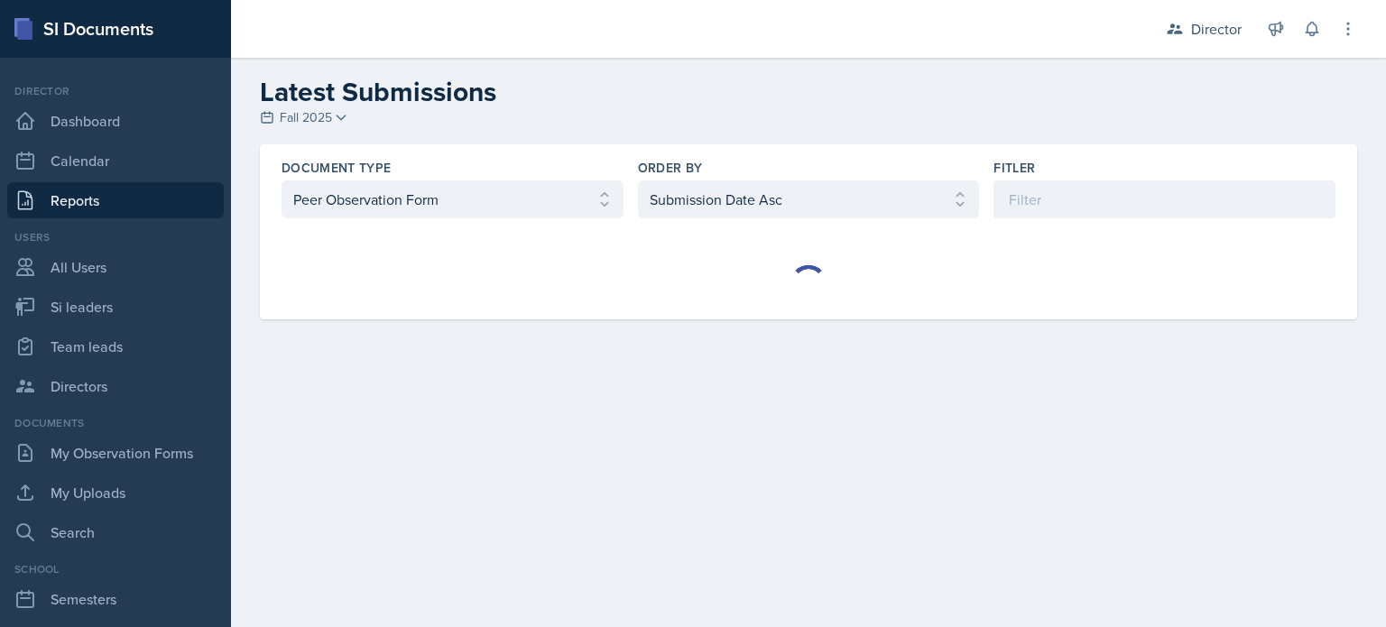
click at [719, 162] on div "Order By" at bounding box center [809, 168] width 342 height 18
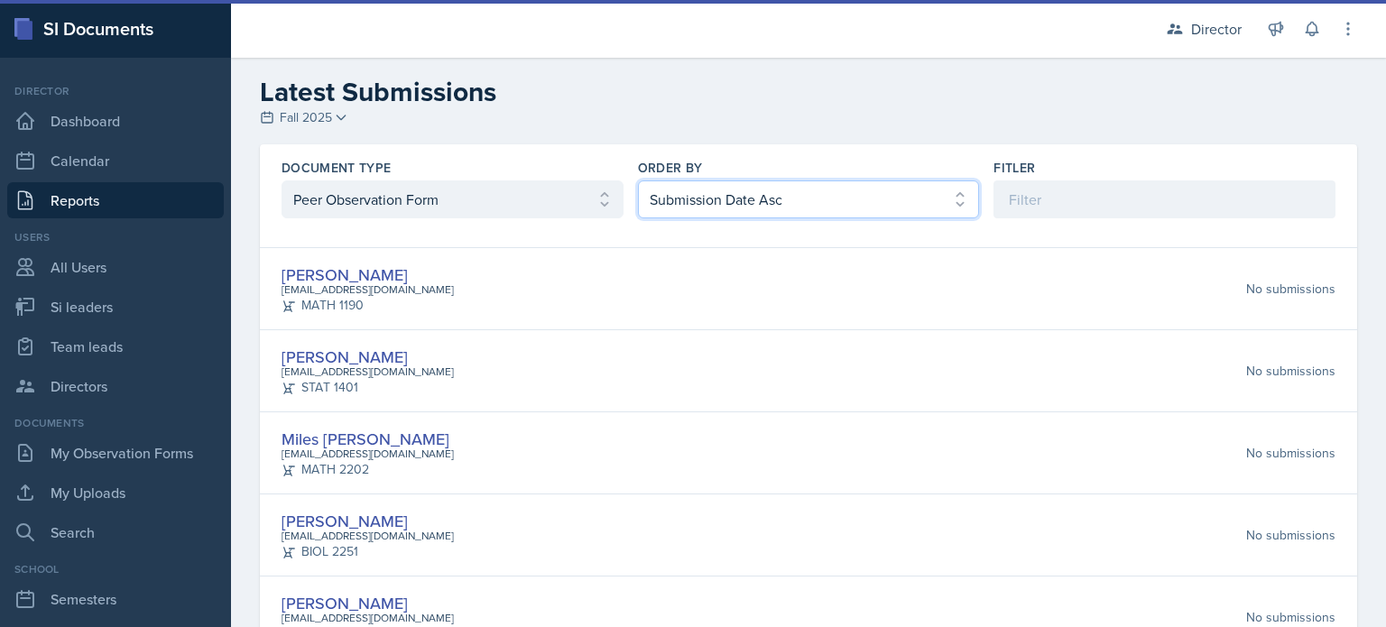
click at [710, 180] on select "Select order by Submission Date Asc Submission Date Desc User Last Name" at bounding box center [809, 199] width 342 height 38
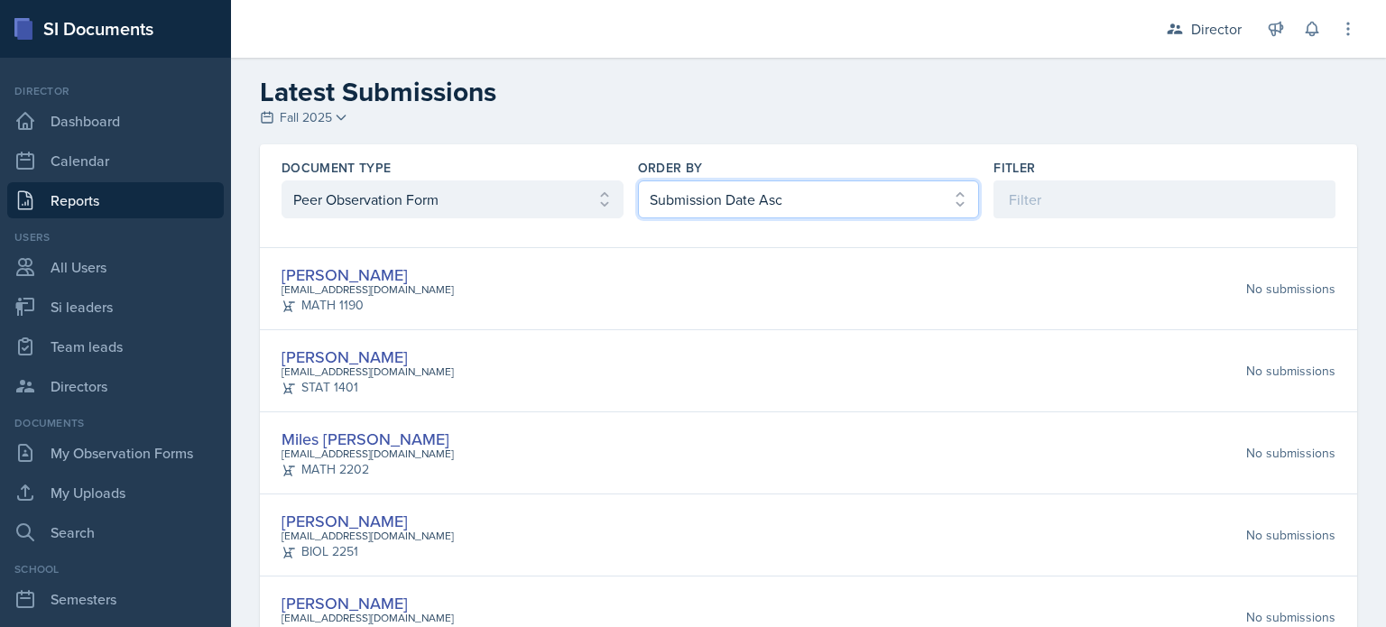
select select "2"
click at [638, 180] on select "Select order by Submission Date Asc Submission Date Desc User Last Name" at bounding box center [809, 199] width 342 height 38
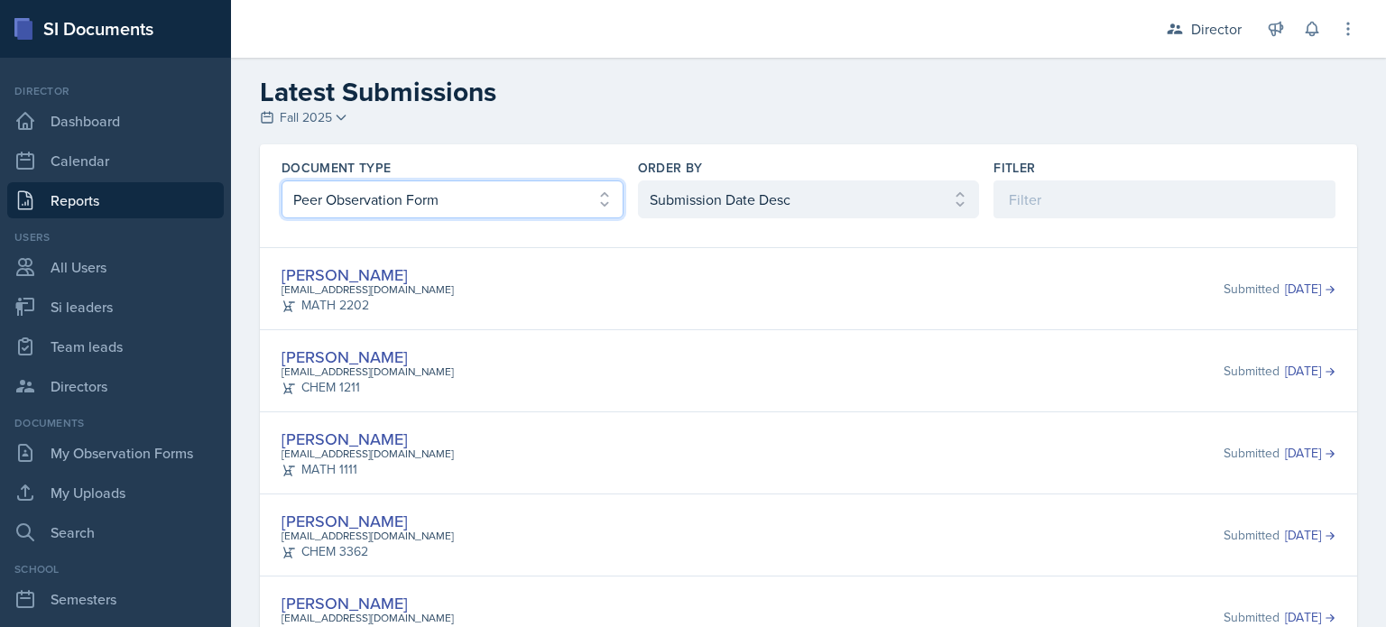
click at [587, 183] on select "Select document type Planning Sheet Peer Observation Form Team lead Observation…" at bounding box center [453, 199] width 342 height 38
click at [282, 180] on select "Select document type Planning Sheet Peer Observation Form Team lead Observation…" at bounding box center [453, 199] width 342 height 38
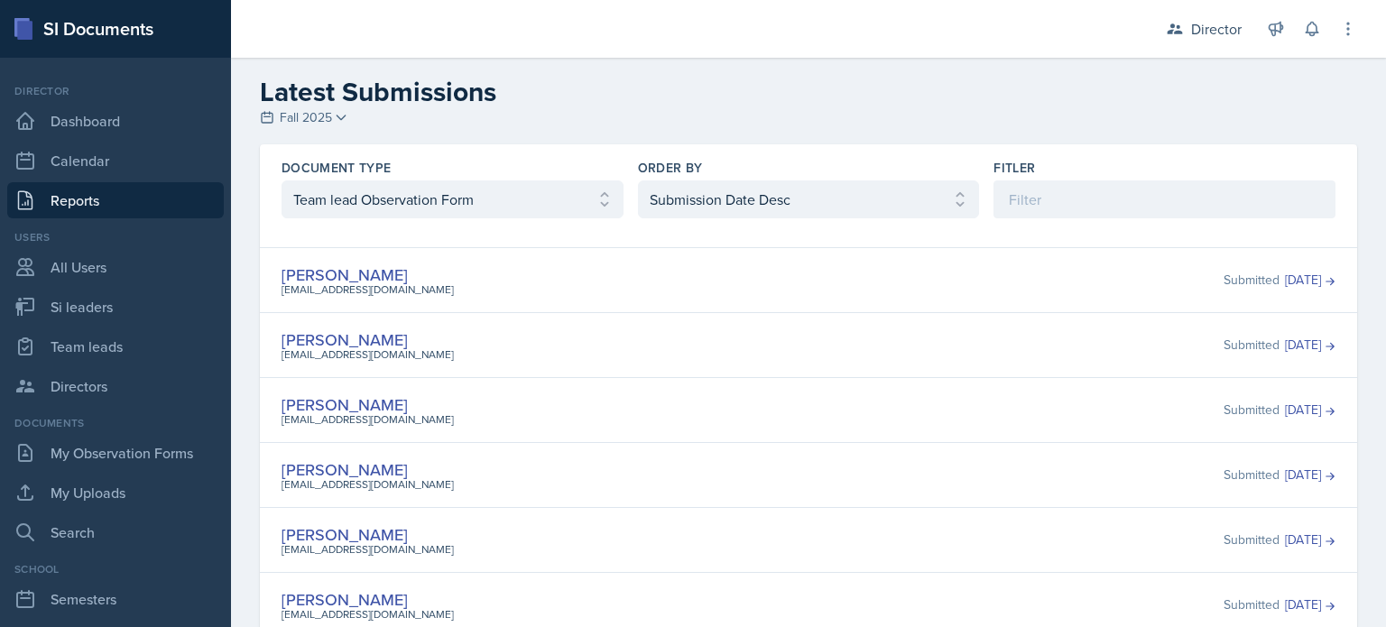
click at [380, 220] on div "Document Type Select document type Planning Sheet Peer Observation Form Team le…" at bounding box center [808, 188] width 1097 height 88
click at [412, 204] on select "Select document type Planning Sheet Peer Observation Form Team lead Observation…" at bounding box center [453, 199] width 342 height 38
select select "2"
click at [282, 180] on select "Select document type Planning Sheet Peer Observation Form Team lead Observation…" at bounding box center [453, 199] width 342 height 38
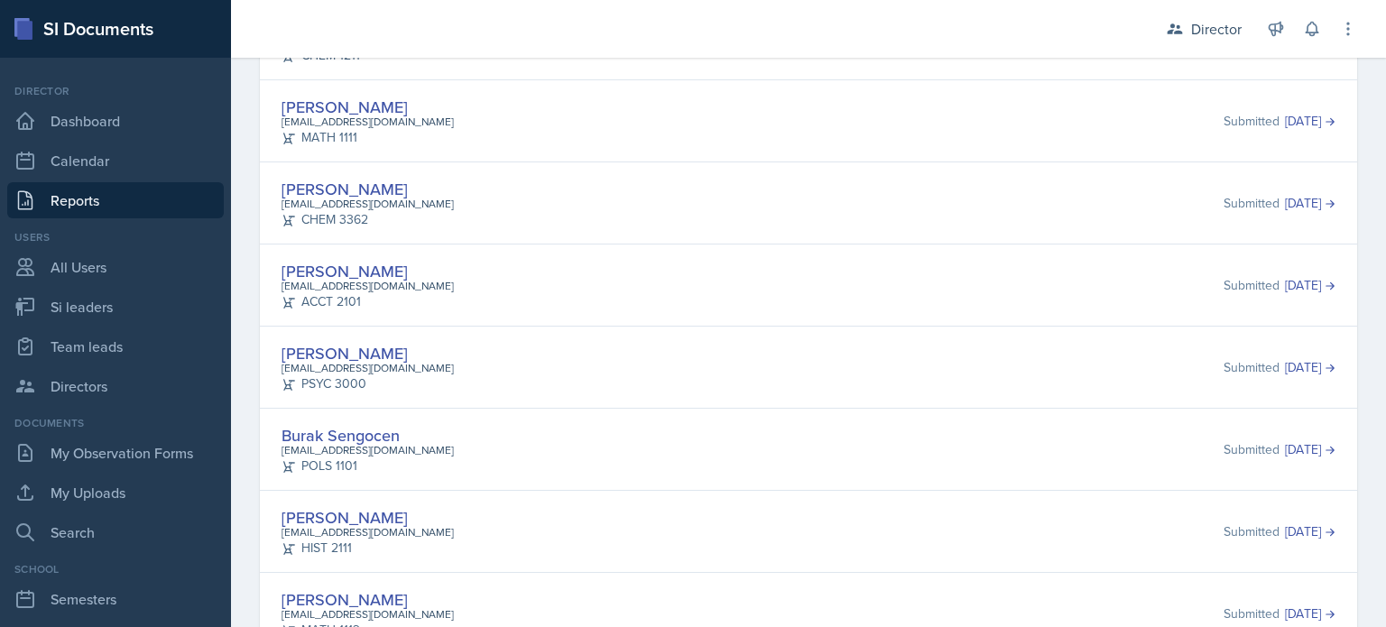
scroll to position [356, 0]
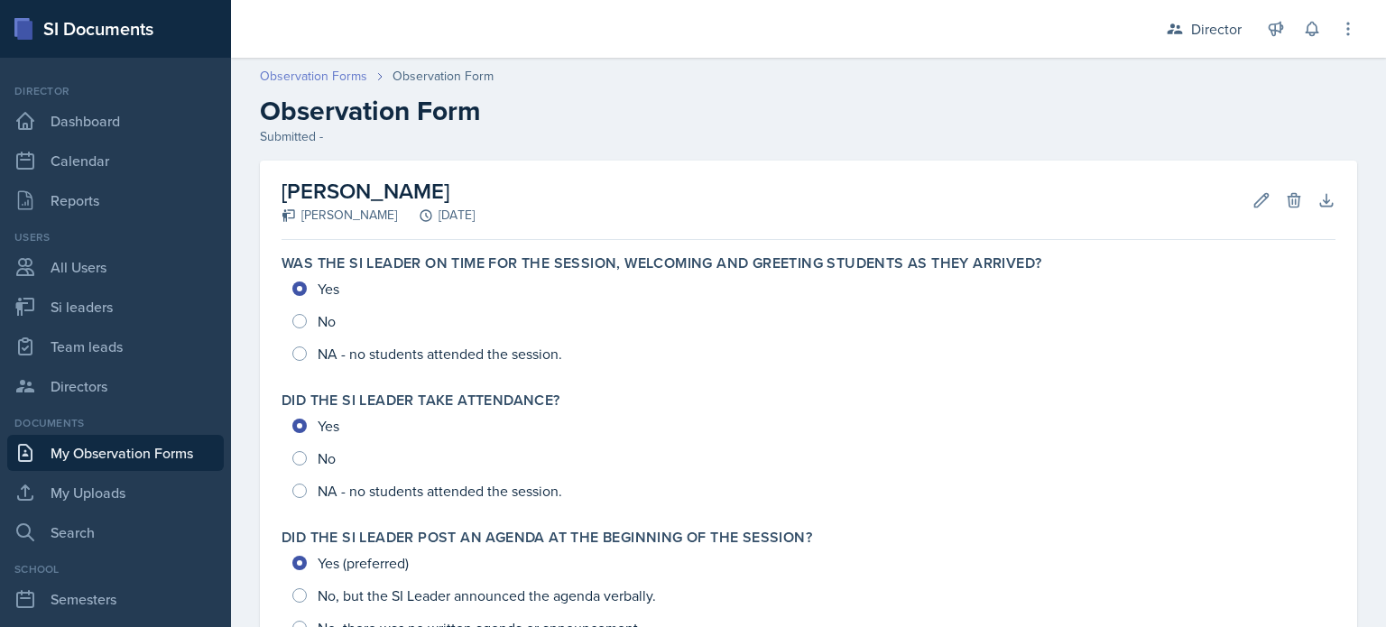
click at [301, 80] on link "Observation Forms" at bounding box center [313, 76] width 107 height 19
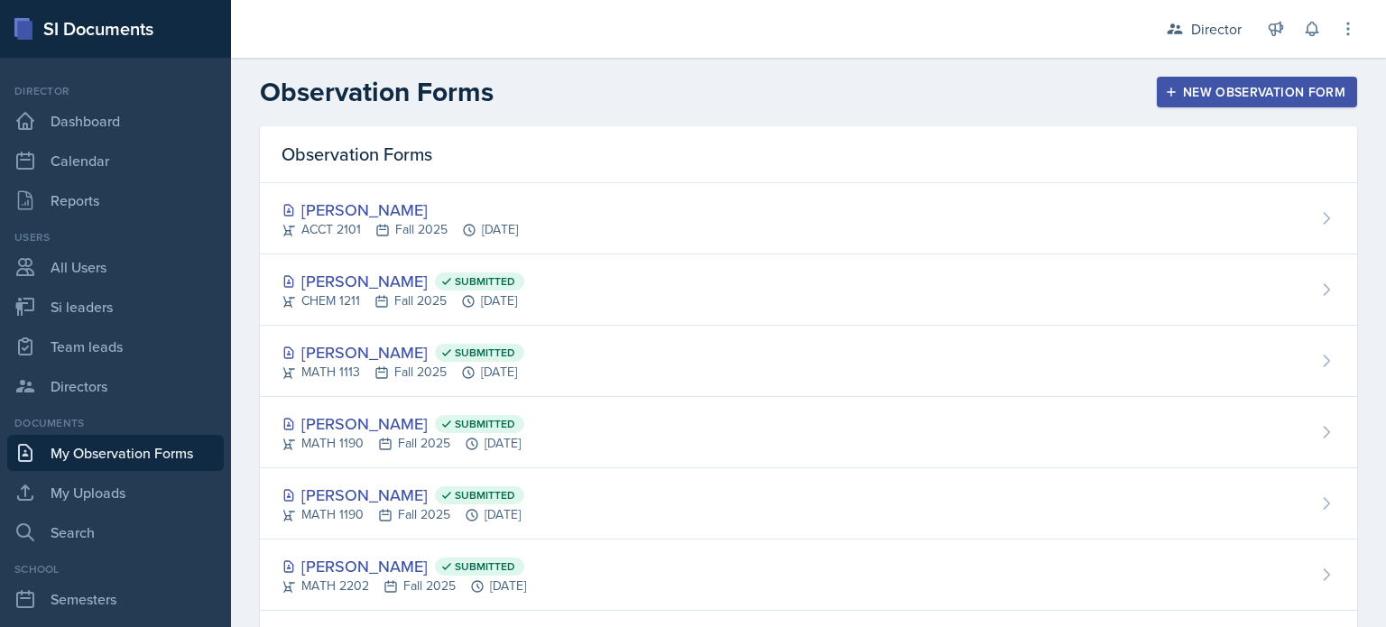
click at [1185, 107] on div "Observation Forms New Observation Form" at bounding box center [808, 92] width 1155 height 32
click at [1175, 100] on button "New Observation Form" at bounding box center [1257, 92] width 200 height 31
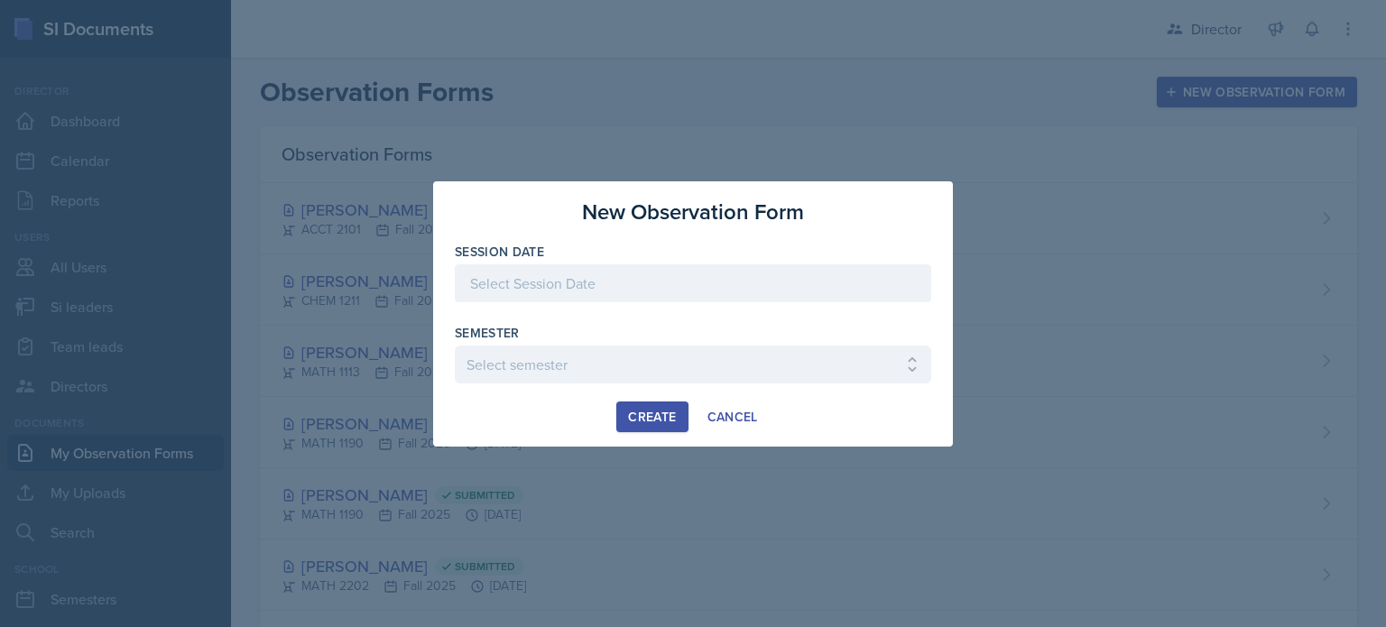
click at [621, 313] on div at bounding box center [693, 311] width 476 height 18
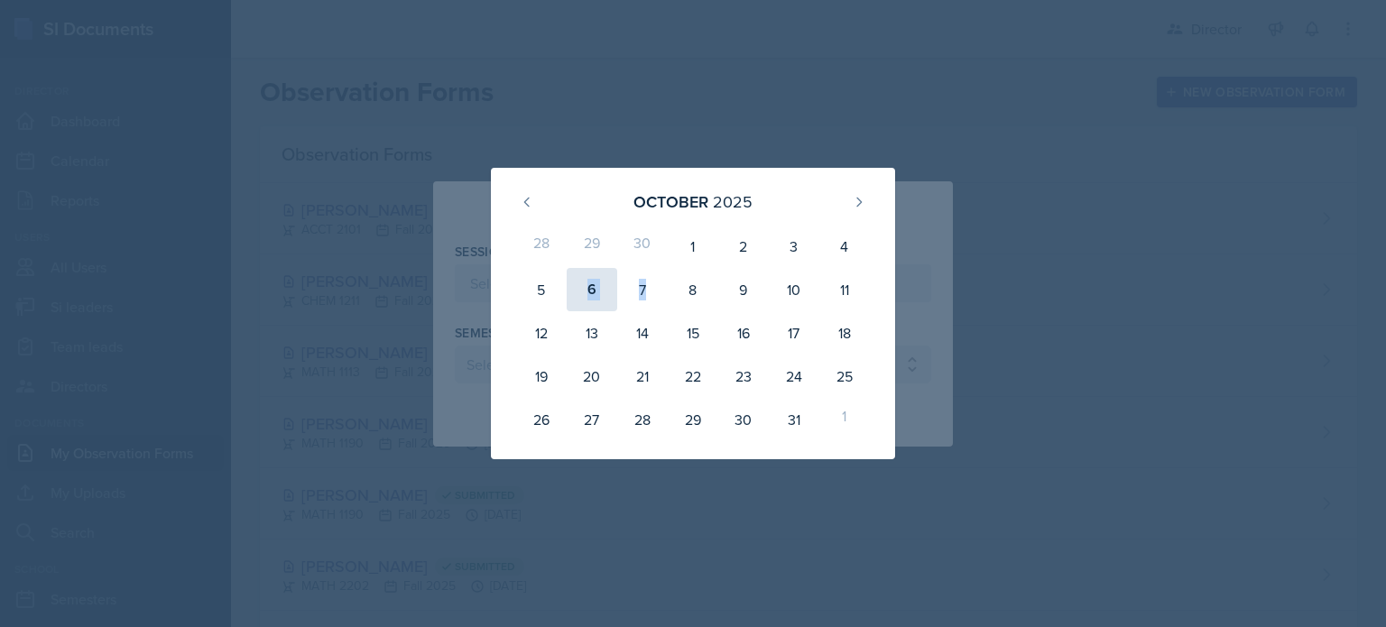
drag, startPoint x: 667, startPoint y: 277, endPoint x: 578, endPoint y: 269, distance: 88.8
click at [578, 269] on div "28 29 30 1 2 3 4 5 6 7 8 9 10 11 12 13 14 15 16 17 18 19 20 21 22 23 24 25 26 2…" at bounding box center [693, 333] width 361 height 224
click at [578, 269] on div "6" at bounding box center [592, 289] width 51 height 43
type input "October 6th, 2025"
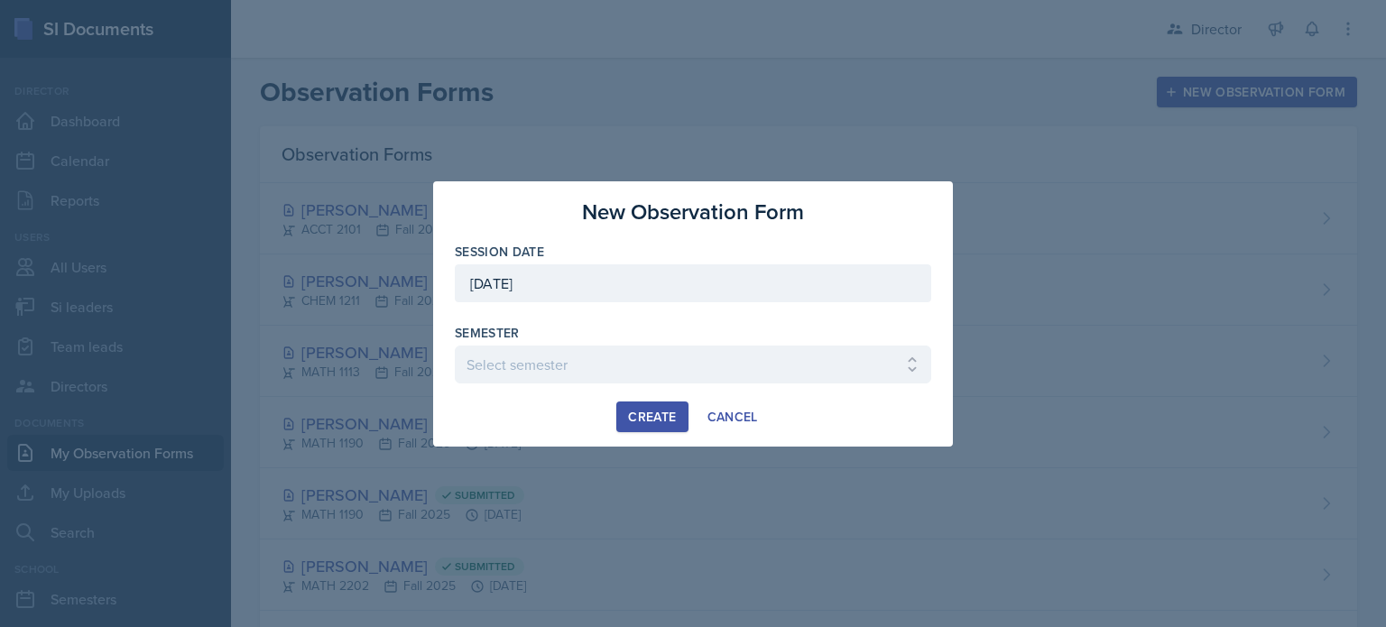
click at [495, 386] on div at bounding box center [693, 393] width 476 height 18
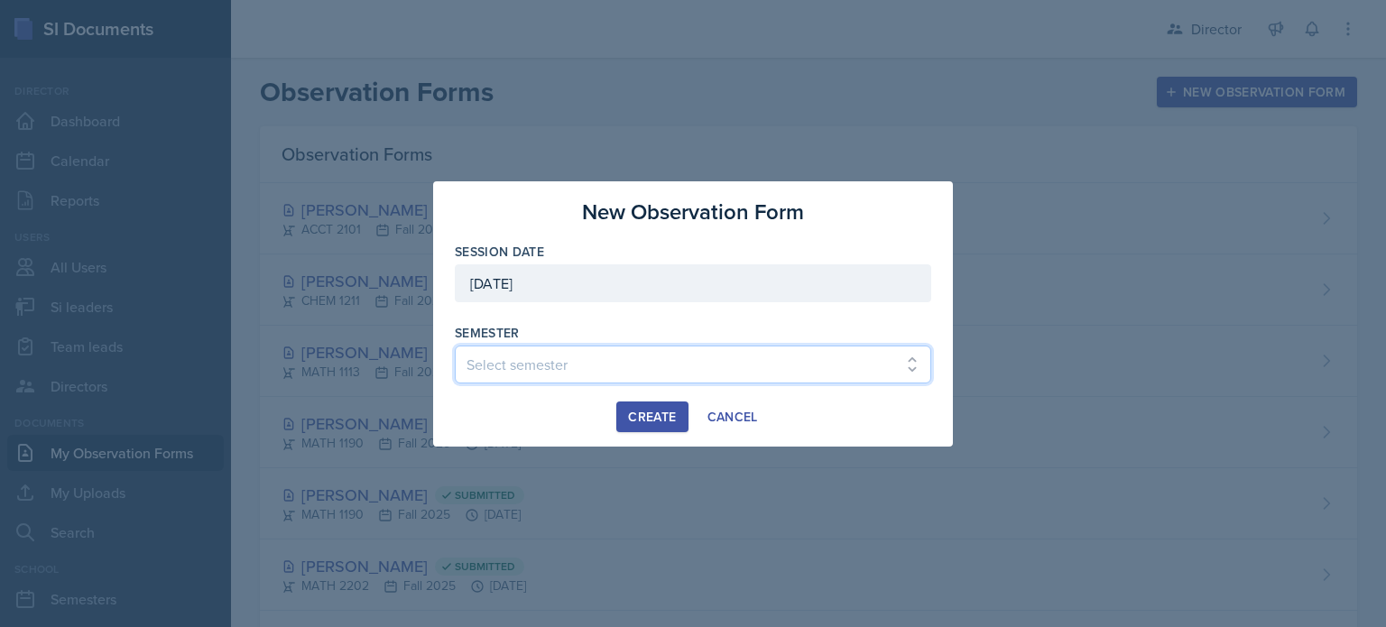
click at [574, 349] on select "Select semester Fall 2025 Summer 2025 Spring 2025 Fall 2024 Summer 2024 Spring …" at bounding box center [693, 365] width 476 height 38
select select "2bed604d-1099-4043-b1bc-2365e8740244"
click at [455, 346] on select "Select semester Fall 2025 Summer 2025 Spring 2025 Fall 2024 Summer 2024 Spring …" at bounding box center [693, 365] width 476 height 38
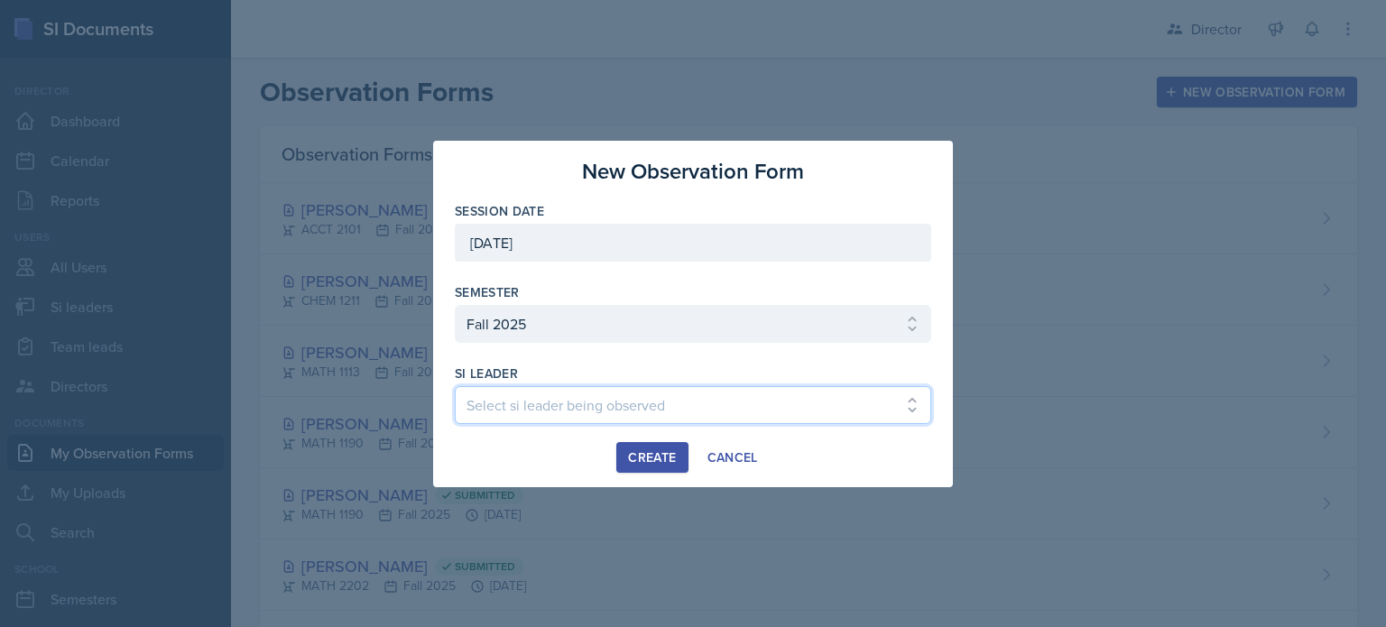
click at [567, 394] on select "Select si leader being observed Rayann Afani Sam Alderton Malk Almimar James Co…" at bounding box center [693, 405] width 476 height 38
select select "34381008-8068-4ed8-acd2-c2f2b7060cfb"
click at [455, 386] on select "Select si leader being observed Rayann Afani Sam Alderton Malk Almimar James Co…" at bounding box center [693, 405] width 476 height 38
click at [661, 462] on div "Create" at bounding box center [652, 457] width 48 height 14
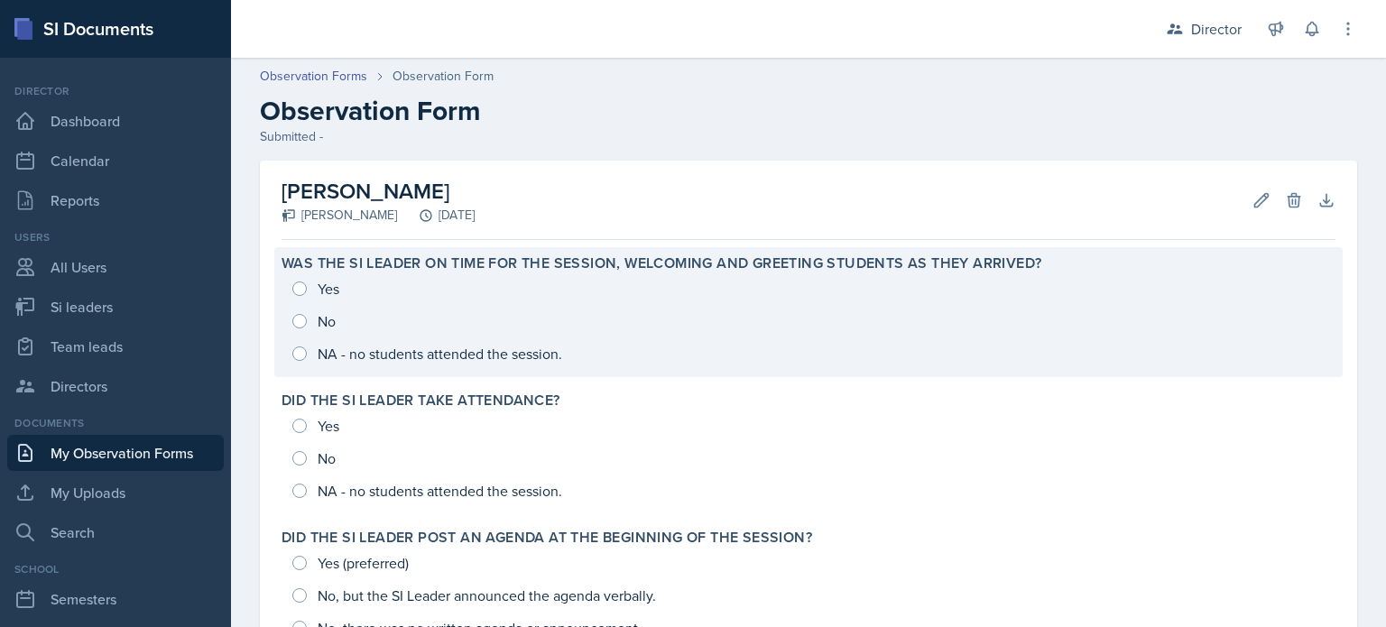
click at [634, 345] on div "Yes No NA - no students attended the session." at bounding box center [809, 321] width 1054 height 97
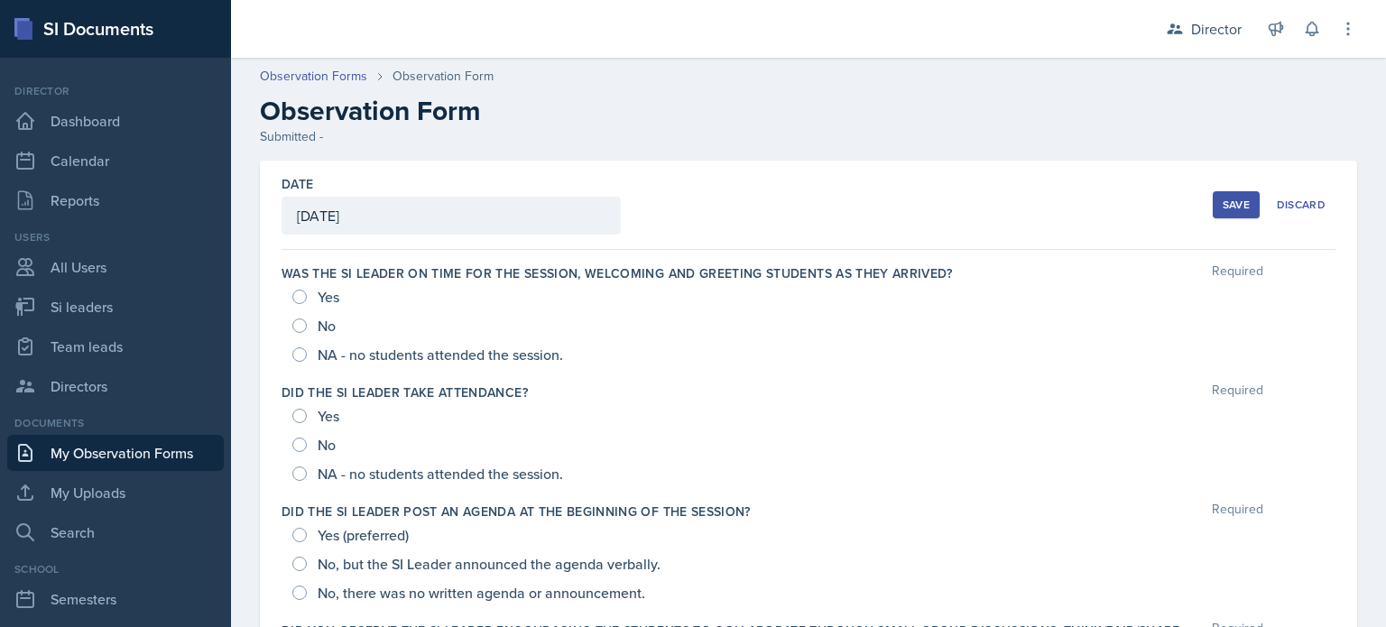
click at [408, 349] on span "NA - no students attended the session." at bounding box center [440, 355] width 245 height 18
click at [307, 349] on input "NA - no students attended the session." at bounding box center [299, 354] width 14 height 14
radio input "true"
click at [368, 472] on span "NA - no students attended the session." at bounding box center [440, 474] width 245 height 18
click at [307, 472] on input "NA - no students attended the session." at bounding box center [299, 474] width 14 height 14
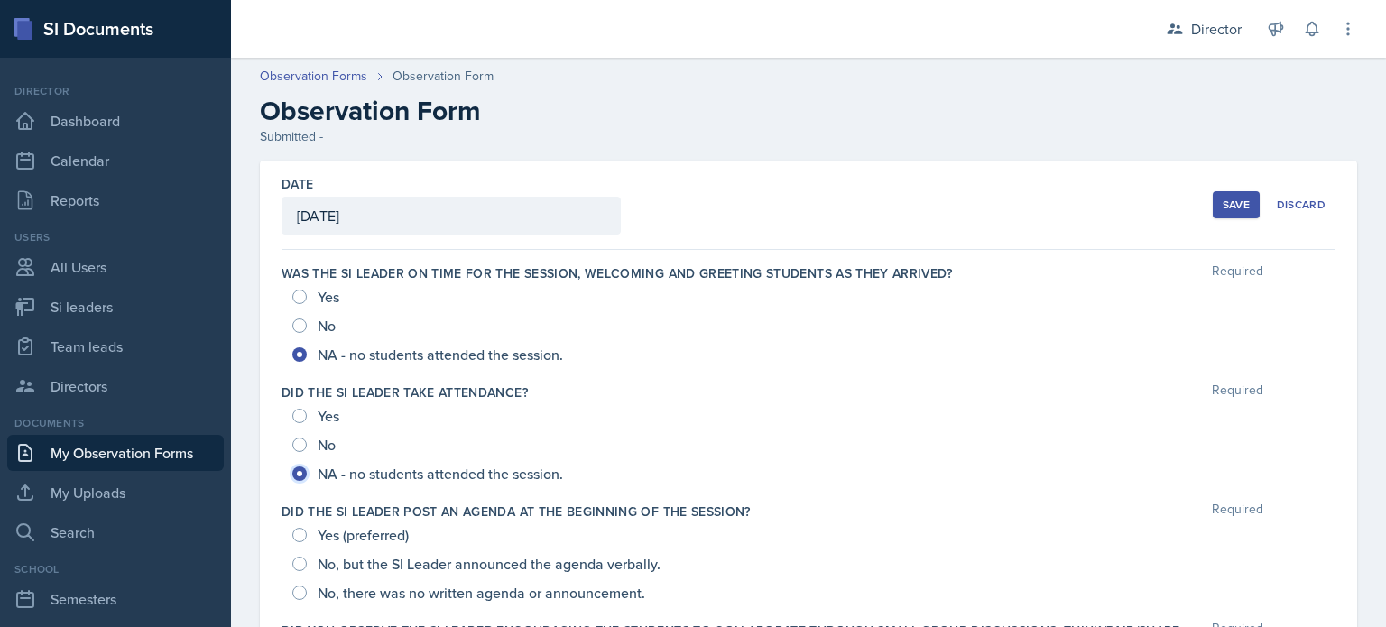
radio input "true"
click at [372, 541] on span "Yes (preferred)" at bounding box center [363, 535] width 91 height 18
click at [307, 541] on input "Yes (preferred)" at bounding box center [299, 535] width 14 height 14
radio input "true"
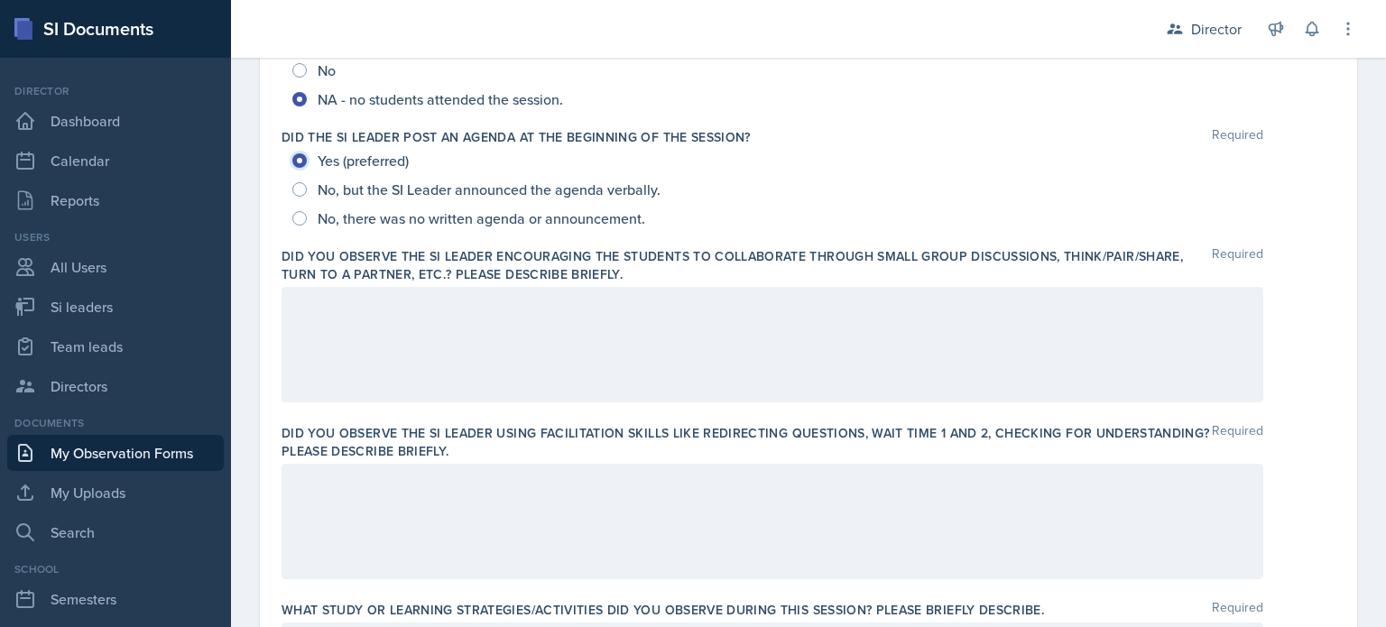
scroll to position [378, 0]
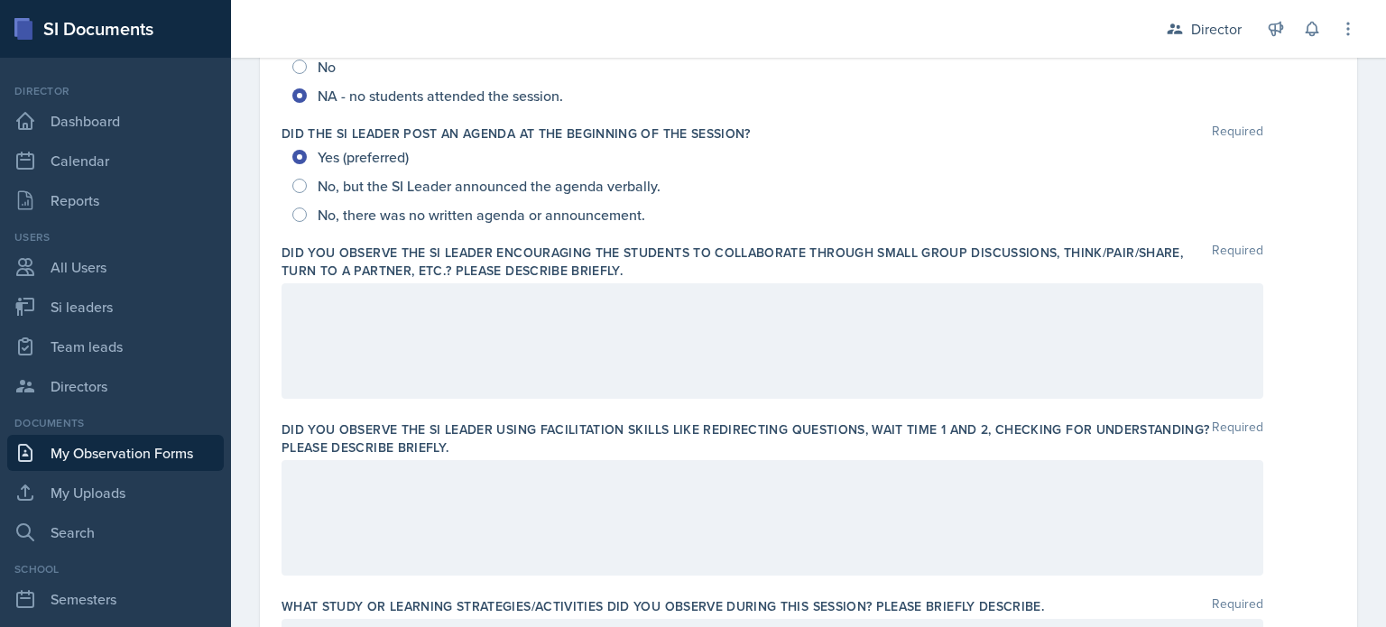
click at [420, 354] on div at bounding box center [773, 341] width 982 height 116
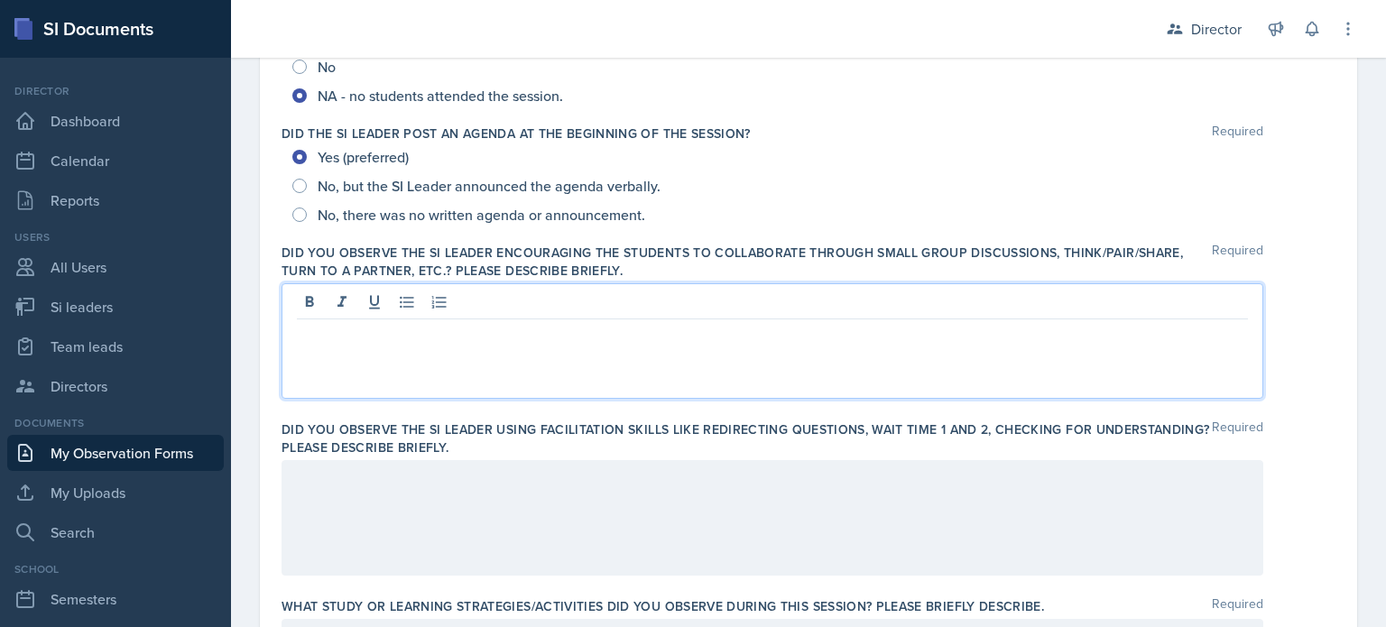
scroll to position [409, 0]
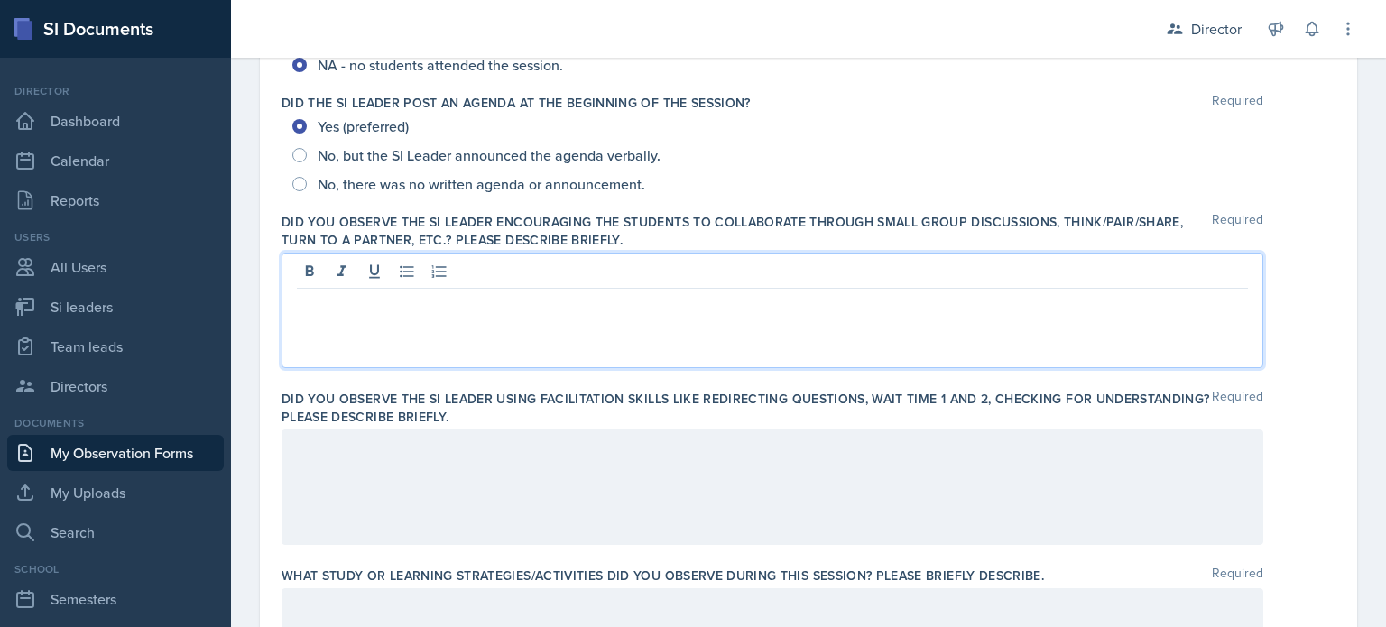
click at [527, 273] on div at bounding box center [772, 274] width 951 height 30
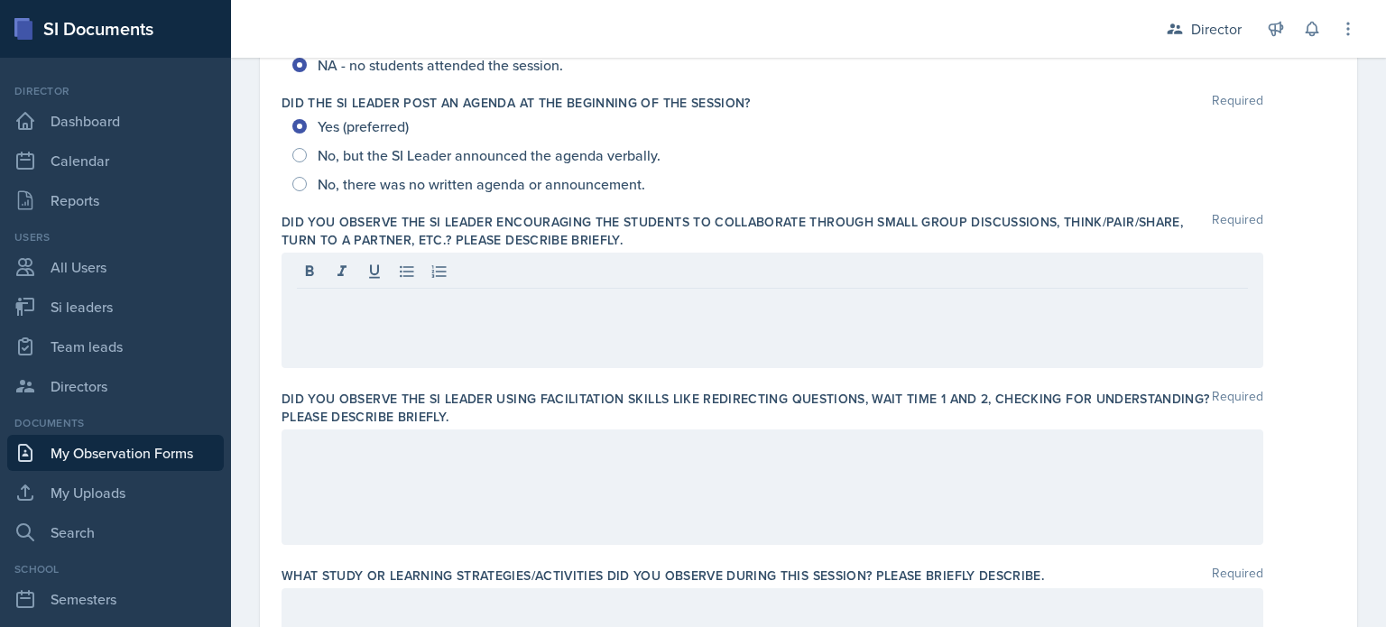
click at [454, 341] on div at bounding box center [773, 311] width 982 height 116
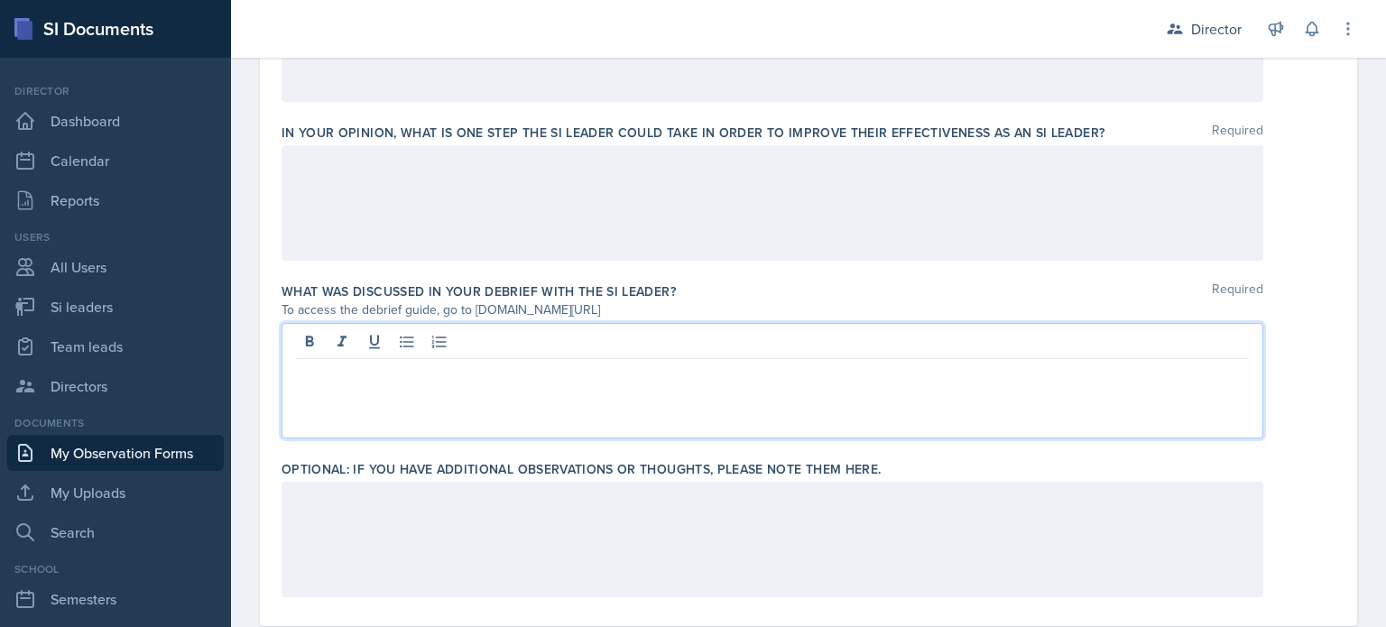
click at [394, 363] on p at bounding box center [772, 374] width 951 height 22
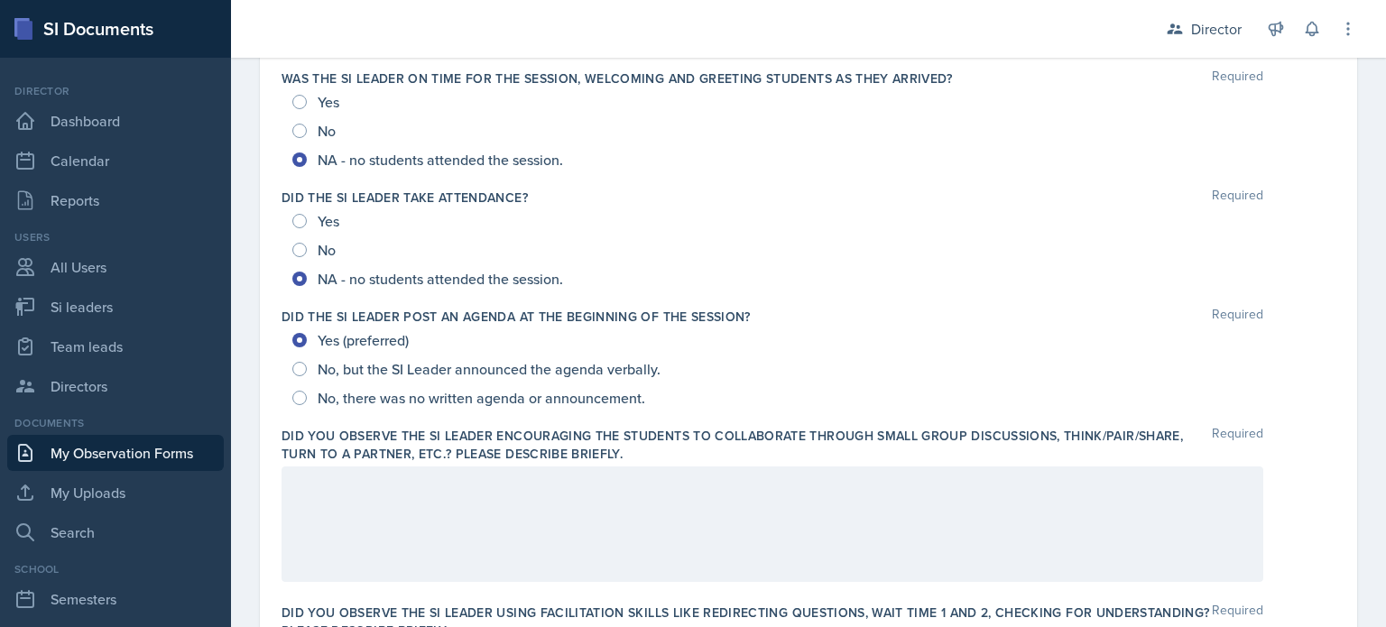
click at [579, 516] on div at bounding box center [773, 525] width 982 height 116
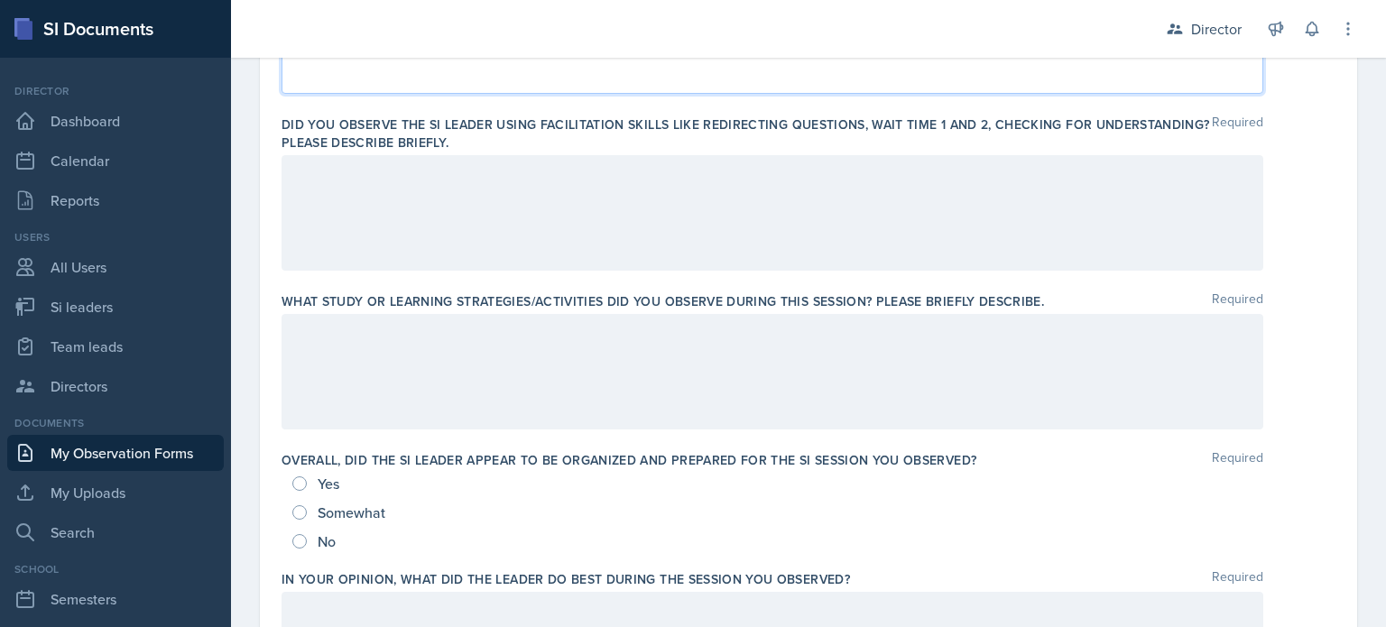
scroll to position [685, 0]
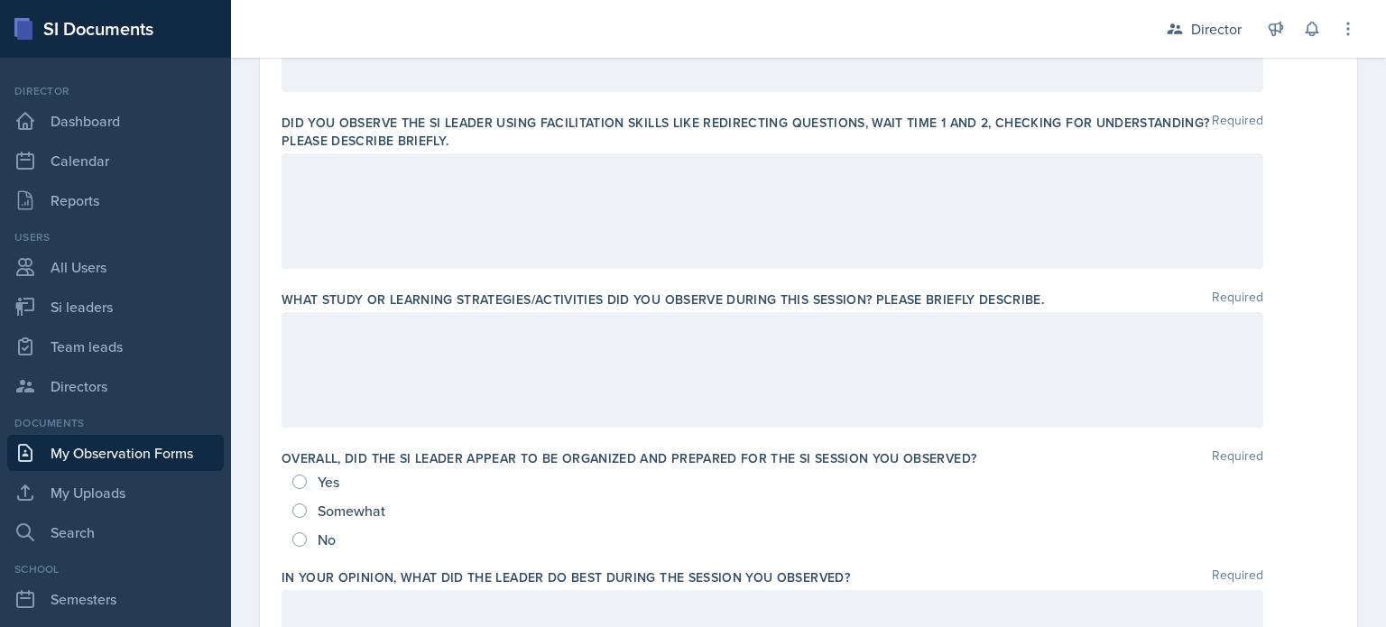
click at [516, 367] on div at bounding box center [773, 370] width 982 height 116
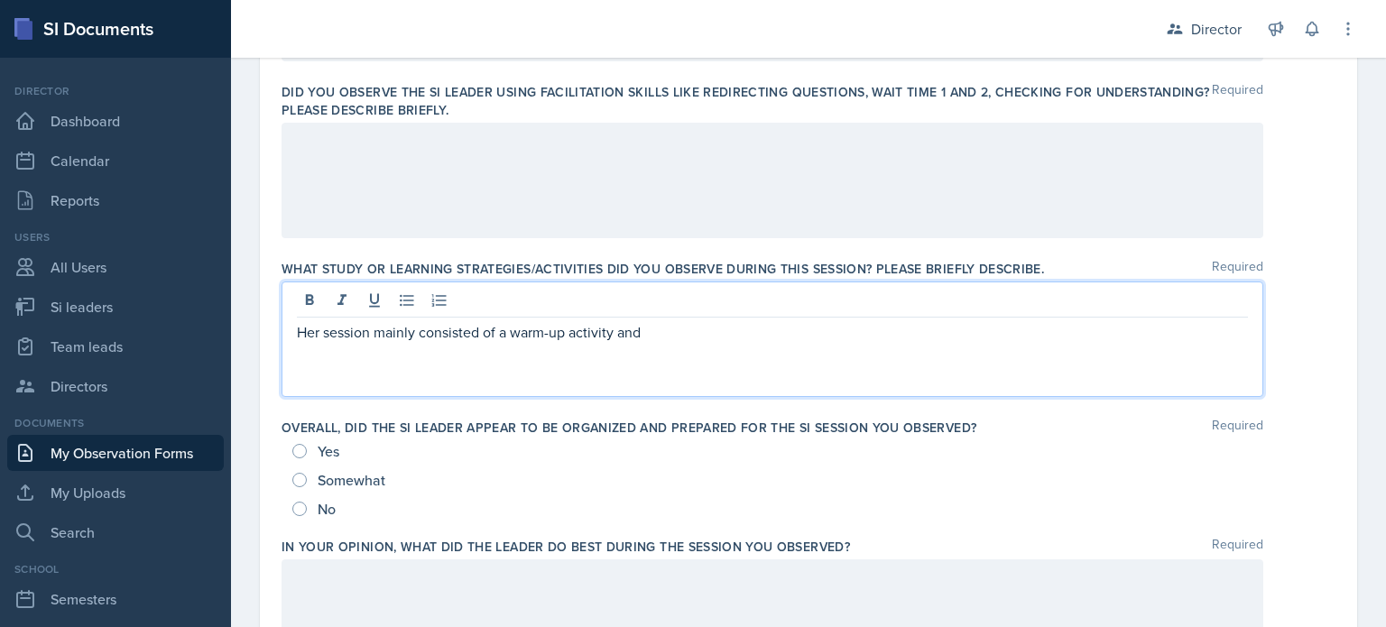
click at [474, 205] on div at bounding box center [773, 181] width 982 height 116
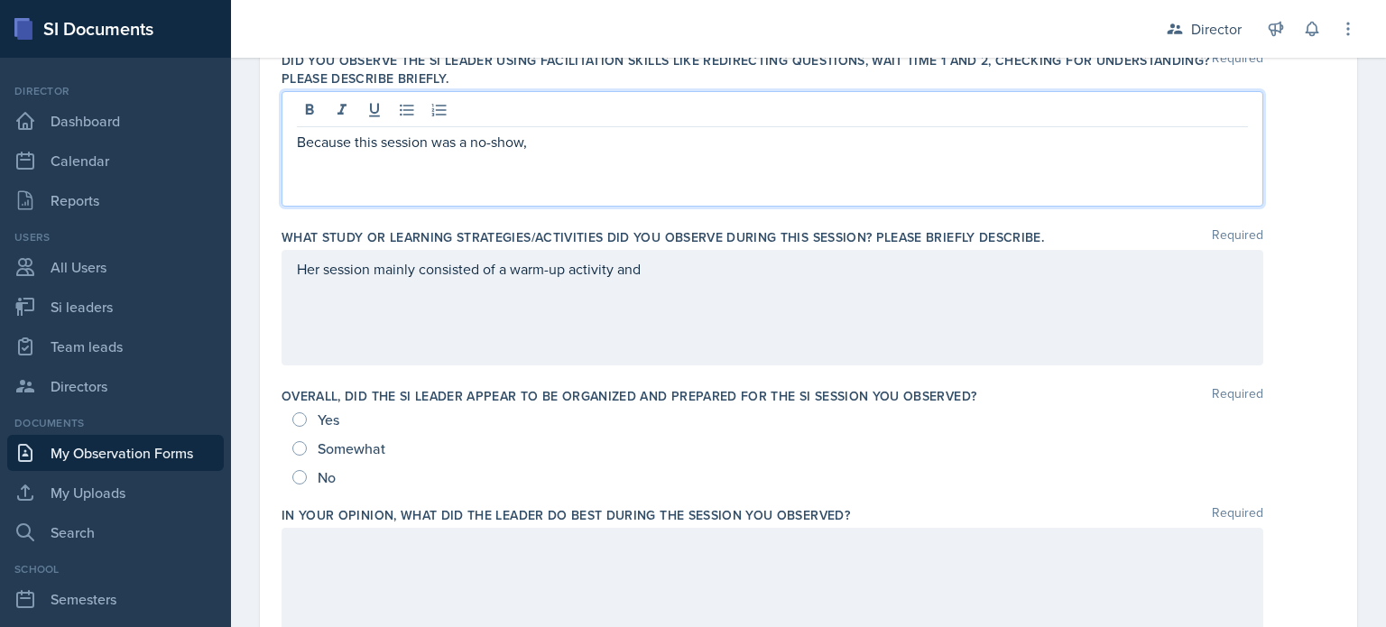
click at [617, 346] on div "Her session mainly consisted of a warm-up activity and" at bounding box center [773, 308] width 982 height 116
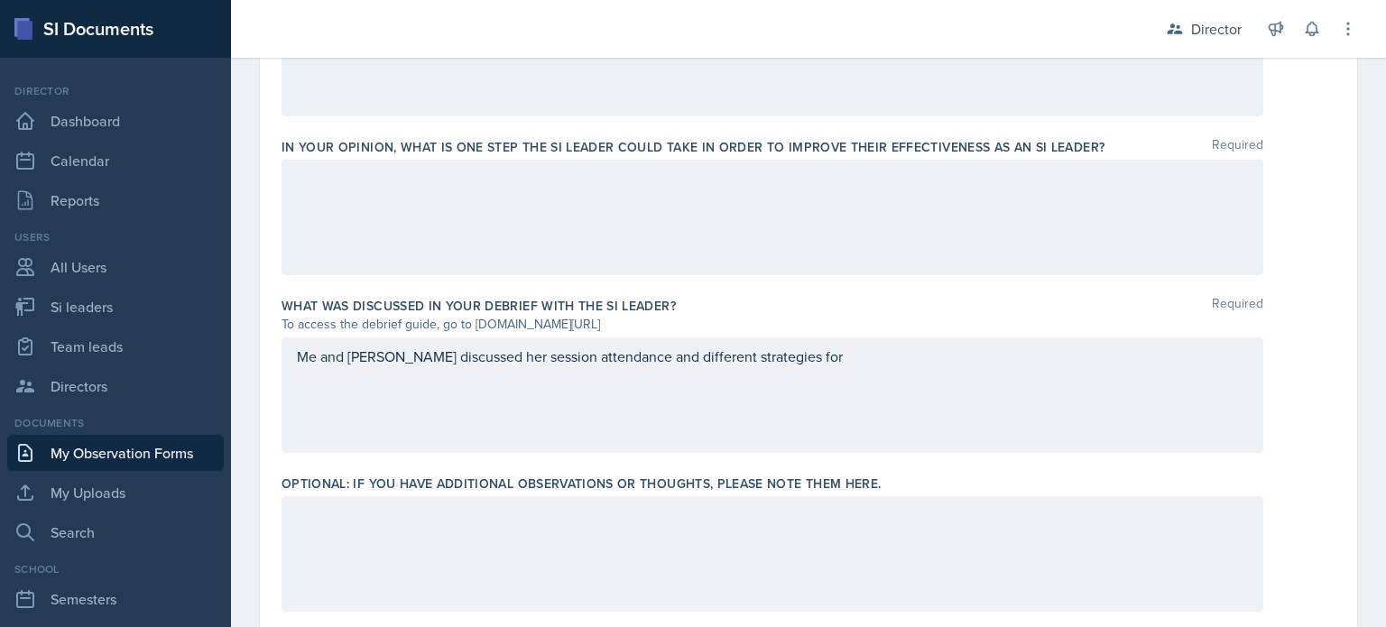
click at [569, 440] on div "Me and Niesha discussed her session attendance and different strategies for" at bounding box center [773, 396] width 982 height 116
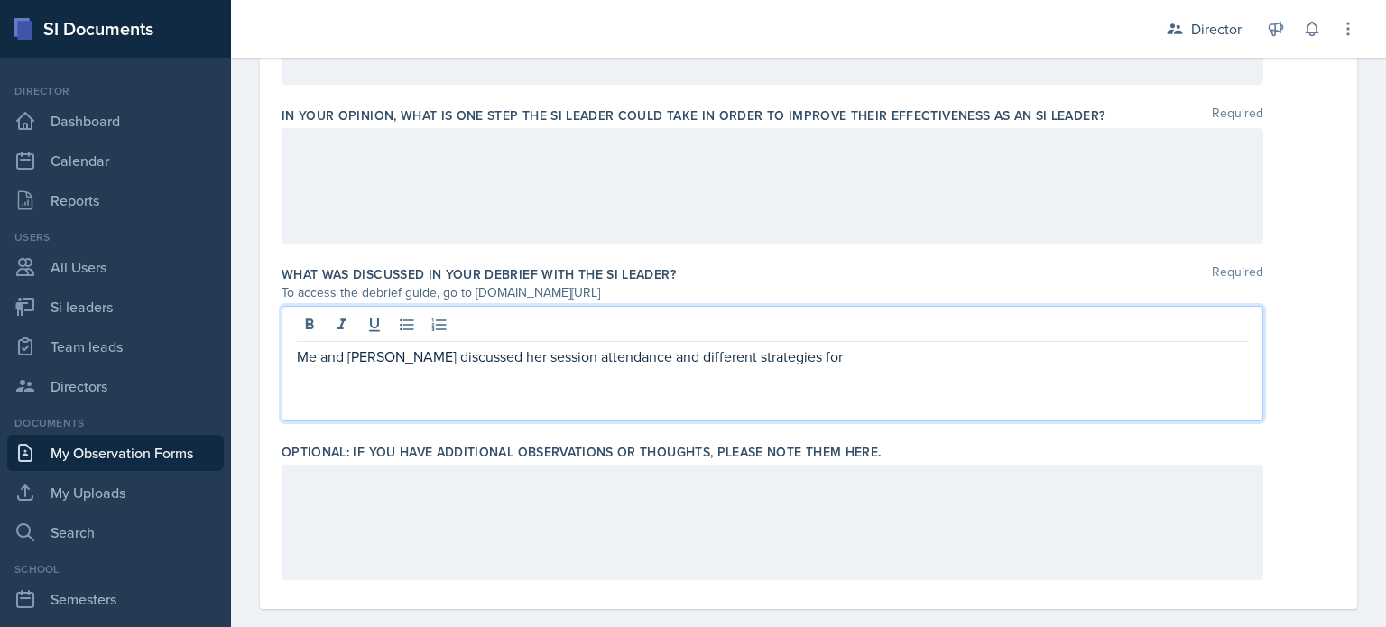
scroll to position [1330, 0]
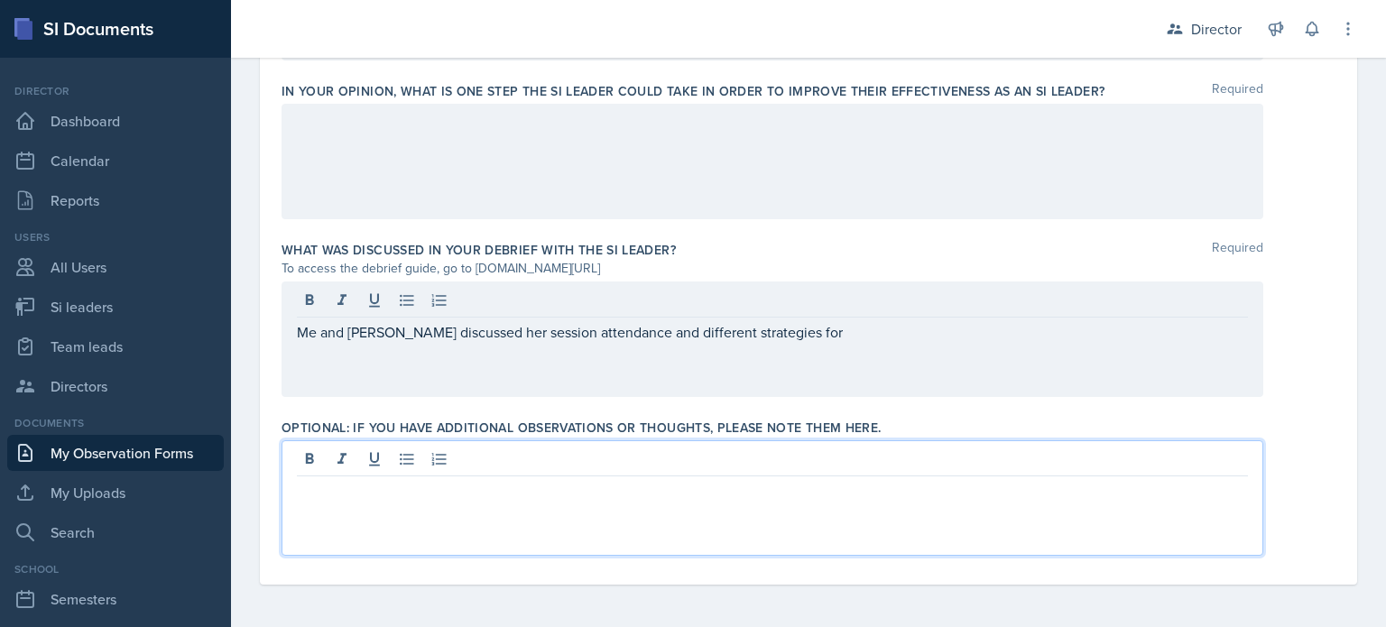
click at [569, 458] on div at bounding box center [773, 498] width 982 height 116
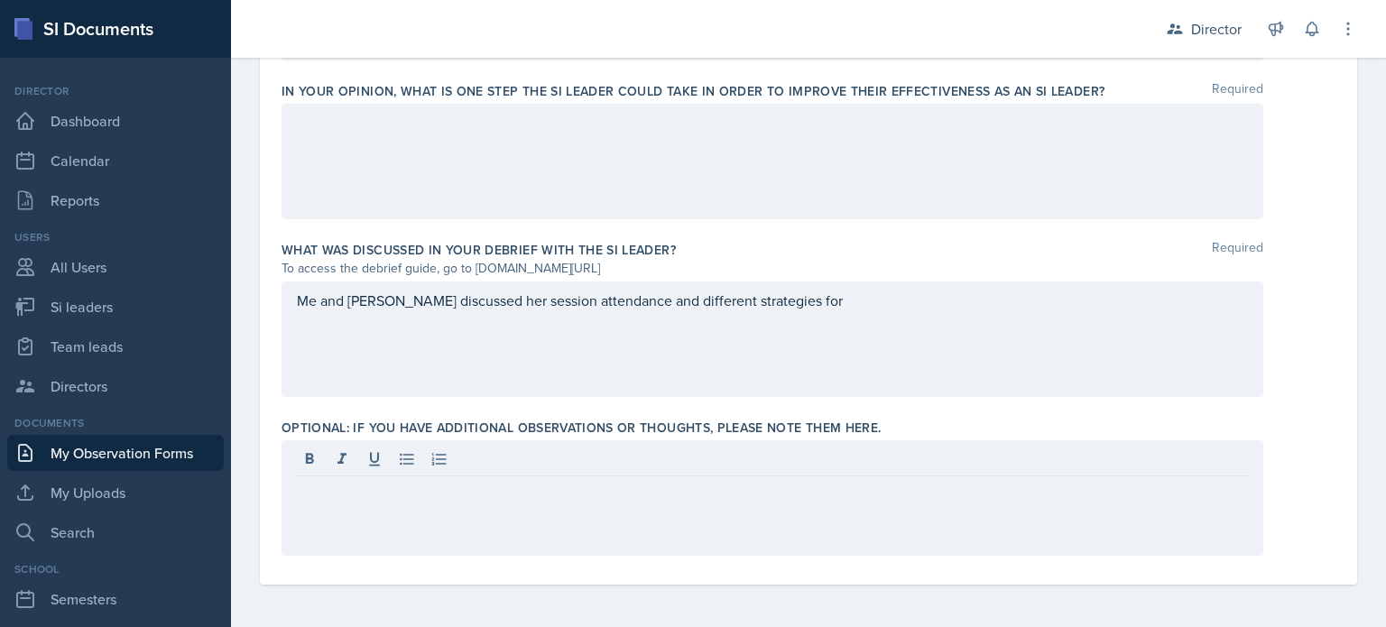
click at [622, 32] on div at bounding box center [682, 29] width 874 height 58
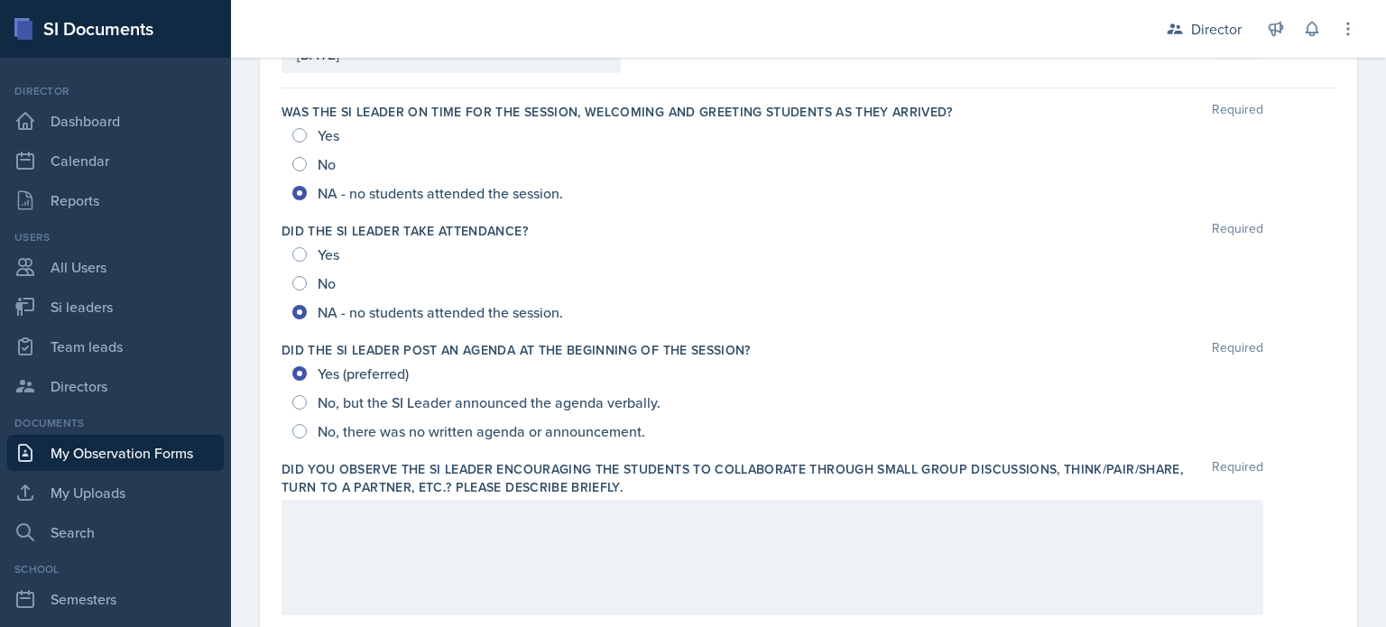
scroll to position [0, 0]
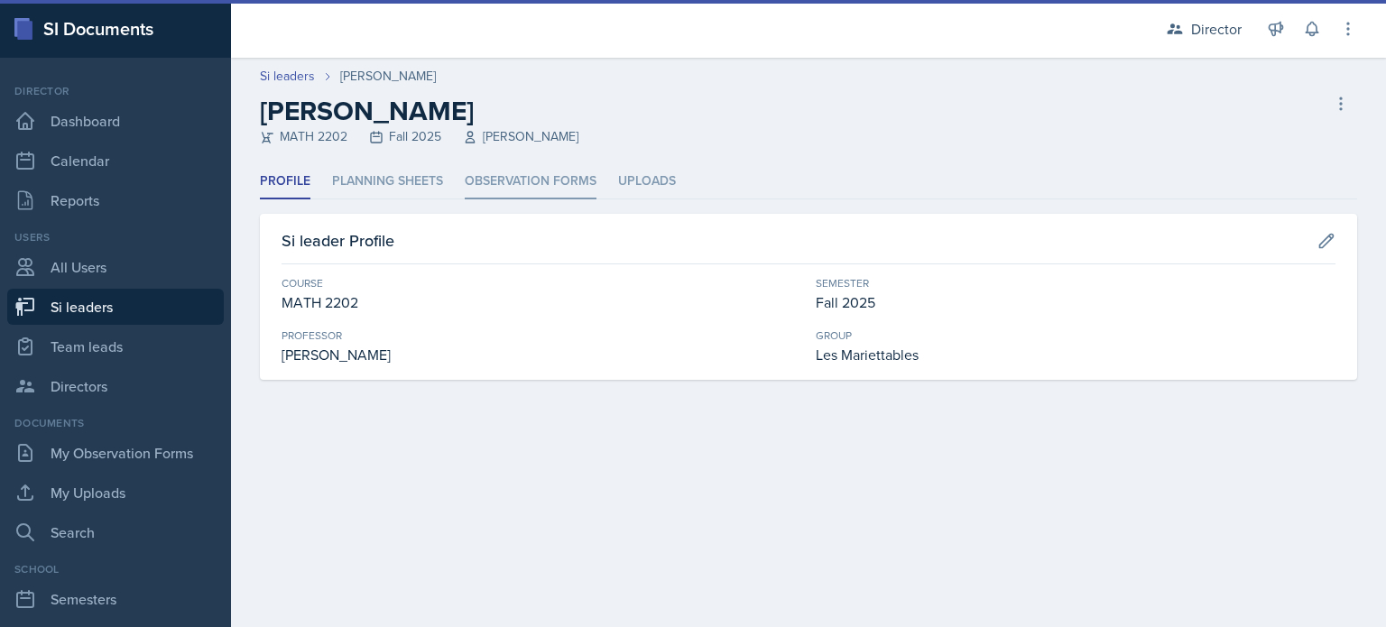
click at [510, 190] on li "Observation Forms" at bounding box center [531, 181] width 132 height 35
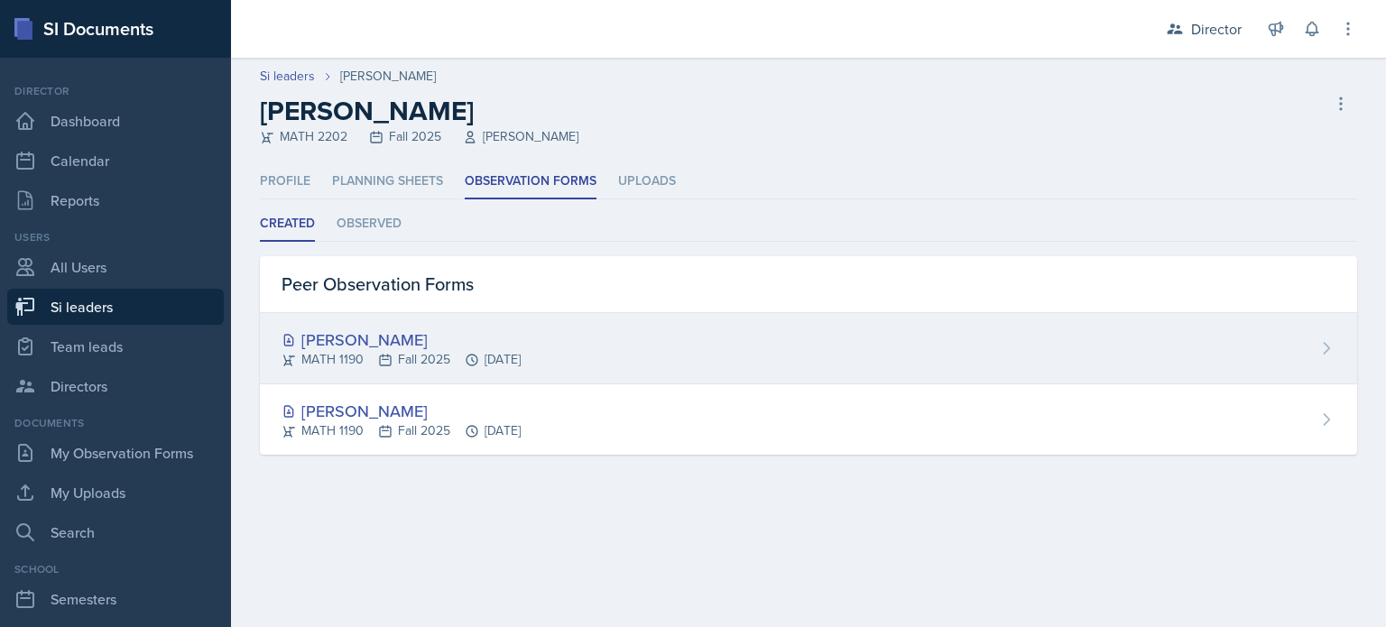
click at [375, 374] on div "[PERSON_NAME] MATH 1190 Fall 2025 [DATE]" at bounding box center [808, 348] width 1097 height 71
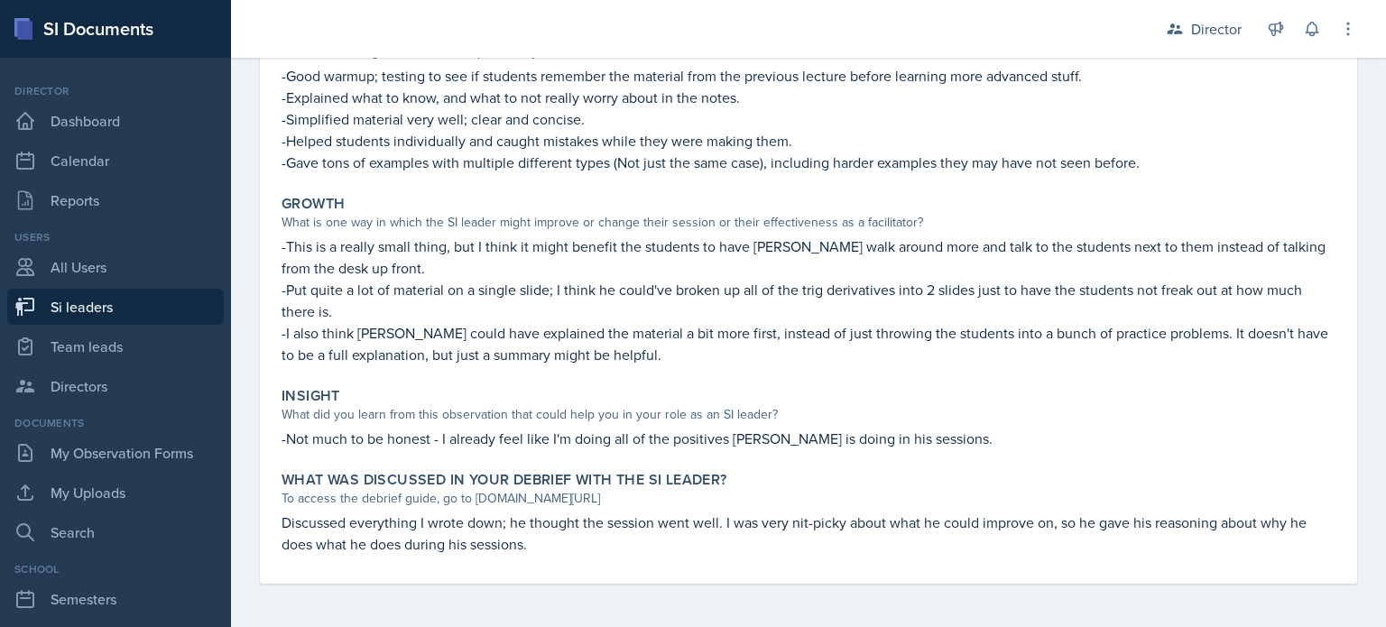
scroll to position [385, 0]
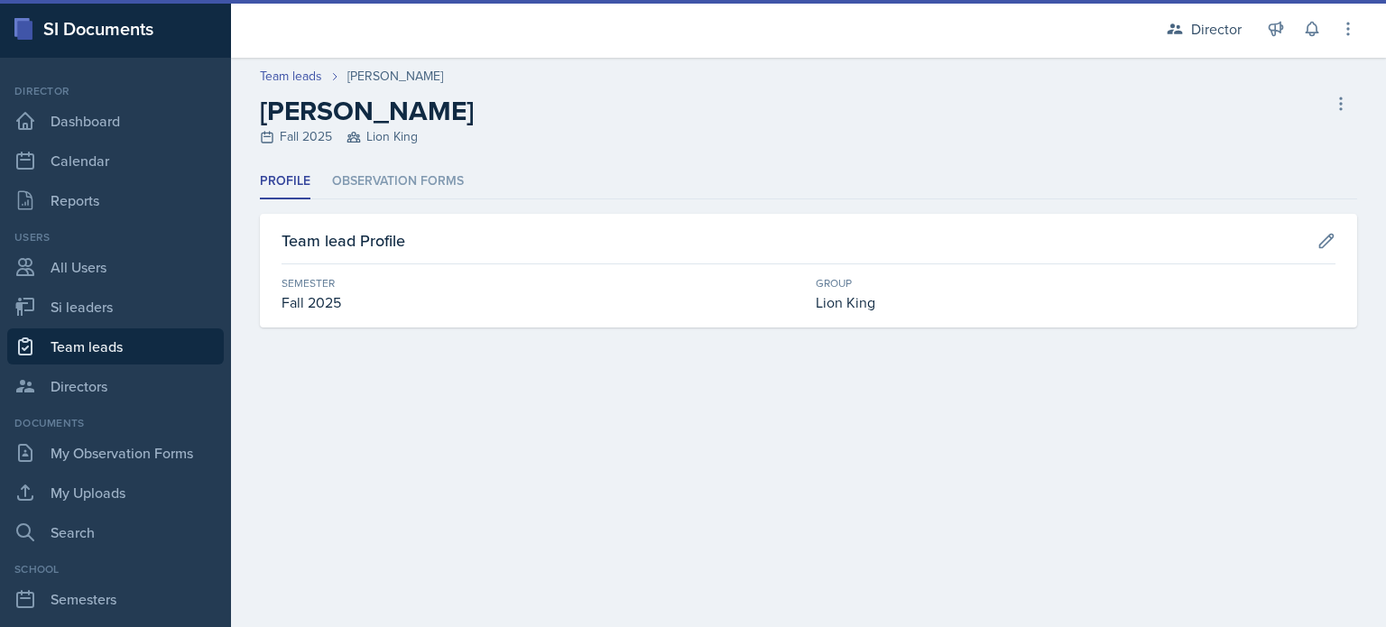
click at [423, 205] on div "Profile Observation Forms Profile Observation Forms Team lead Profile Semester …" at bounding box center [808, 245] width 1097 height 163
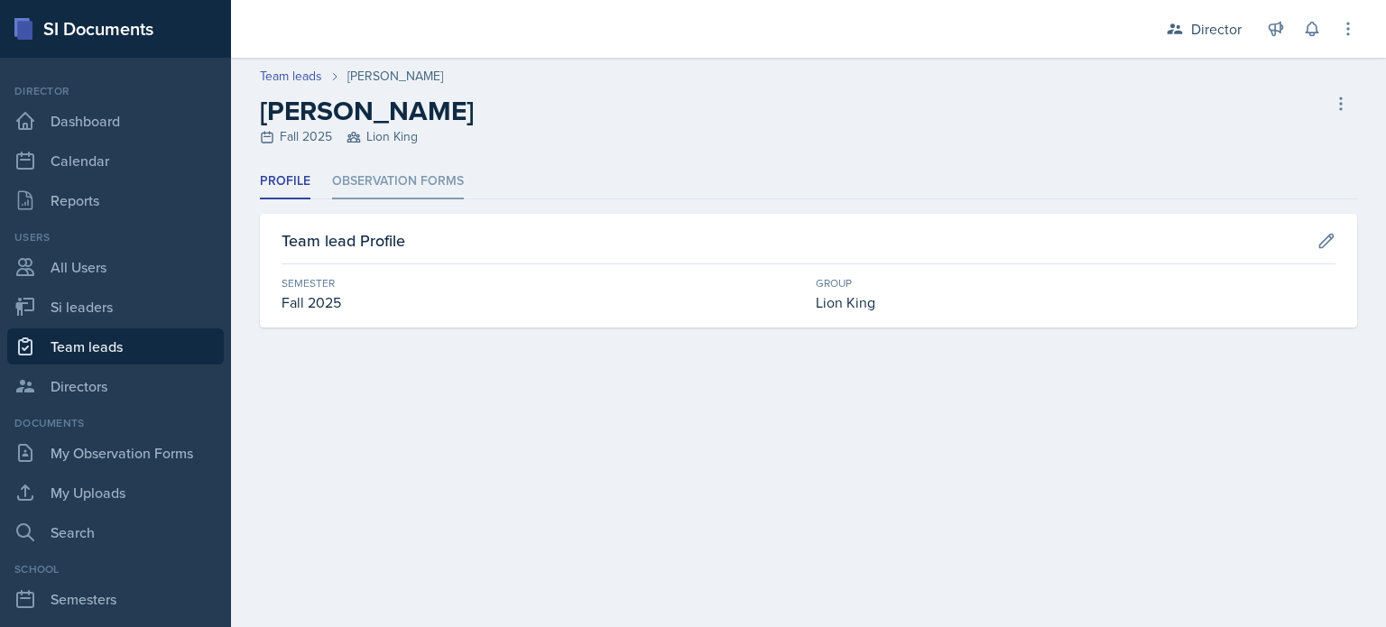
click at [415, 190] on li "Observation Forms" at bounding box center [398, 181] width 132 height 35
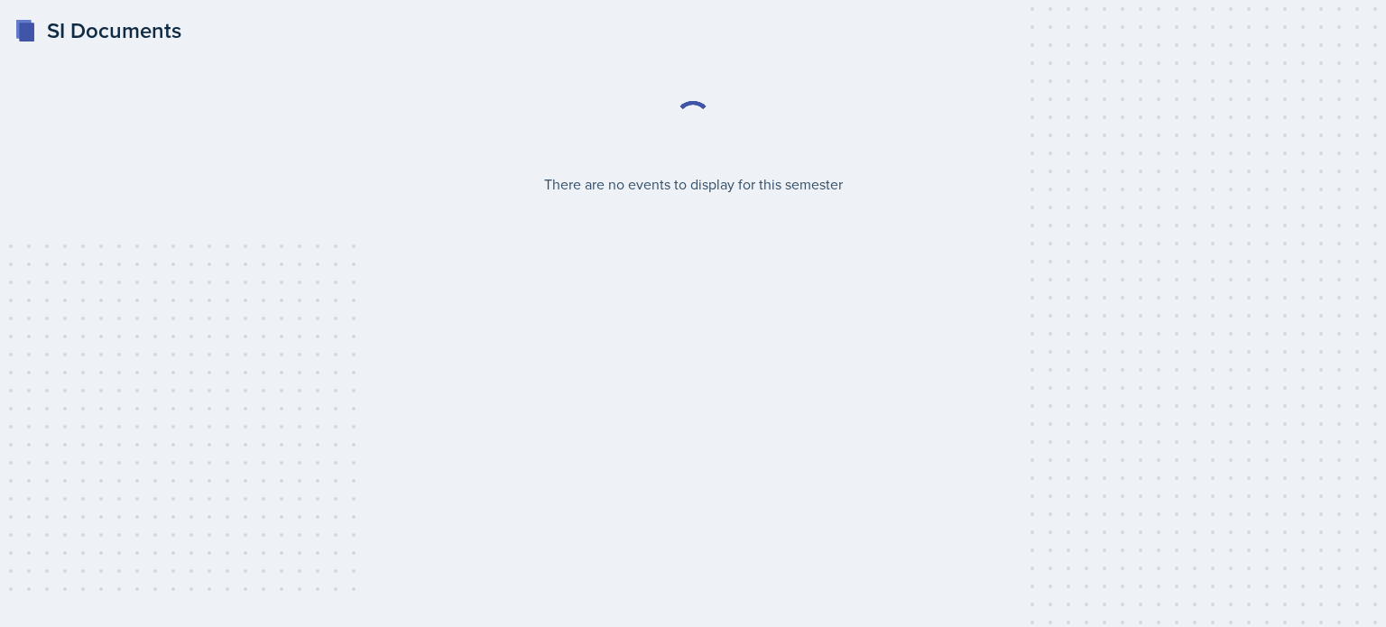
select select "2bed604d-1099-4043-b1bc-2365e8740244"
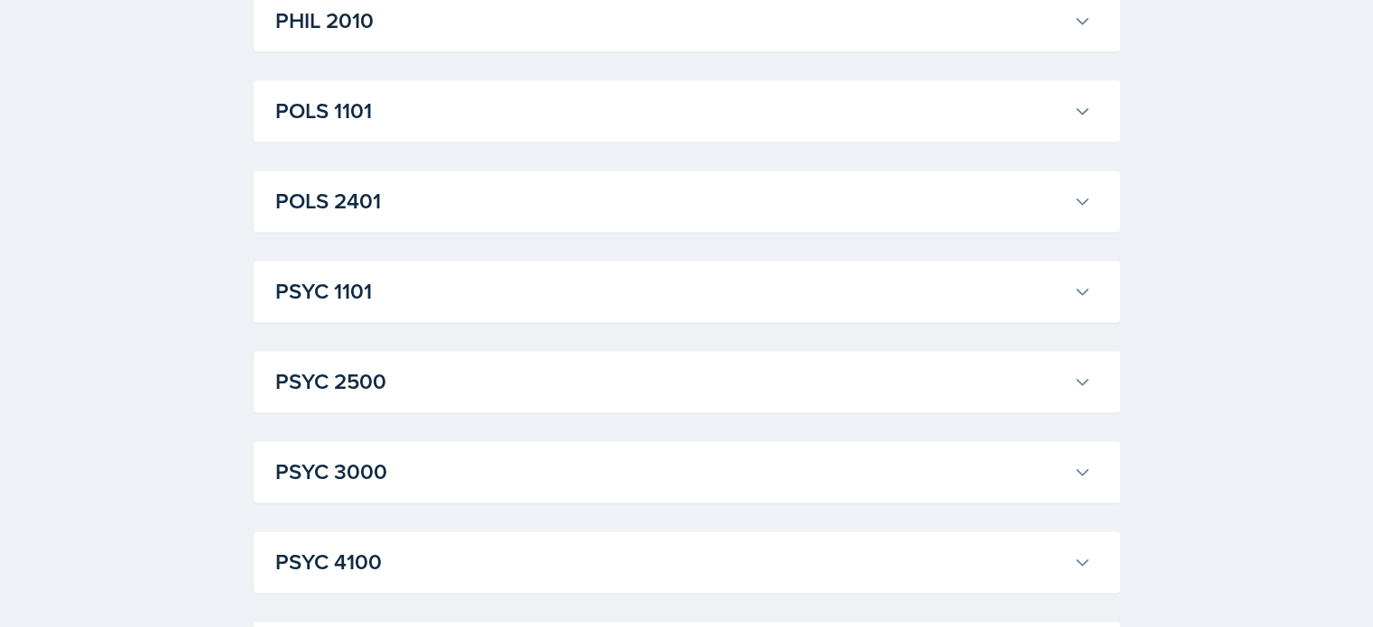
click at [577, 295] on h3 "PSYC 1101" at bounding box center [670, 291] width 791 height 32
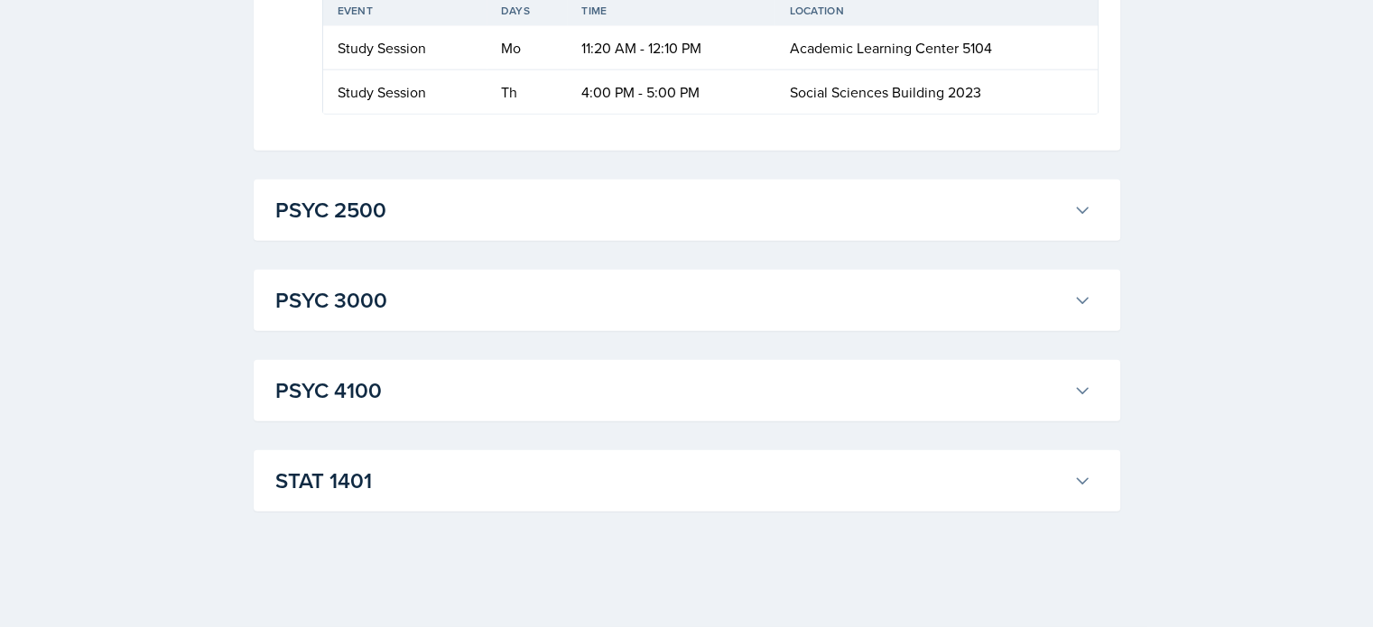
scroll to position [5342, 0]
copy div "Lauretta Martin Export to Google Calendar"
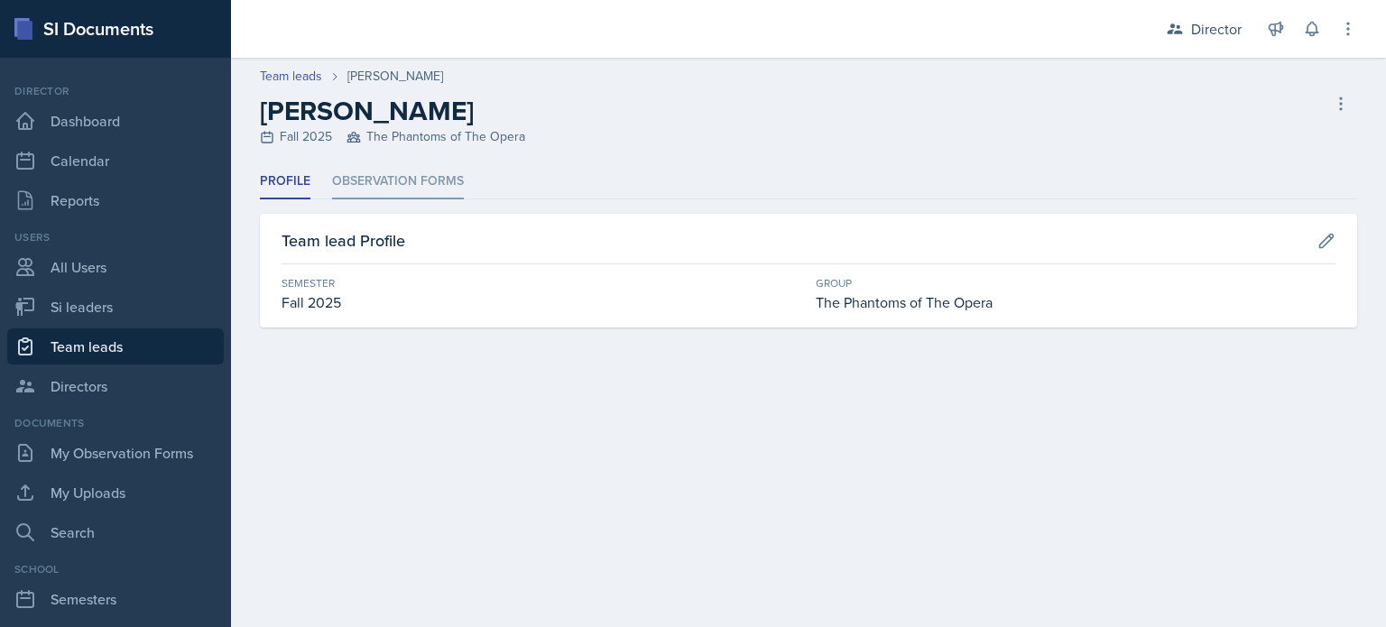
click at [400, 168] on li "Observation Forms" at bounding box center [398, 181] width 132 height 35
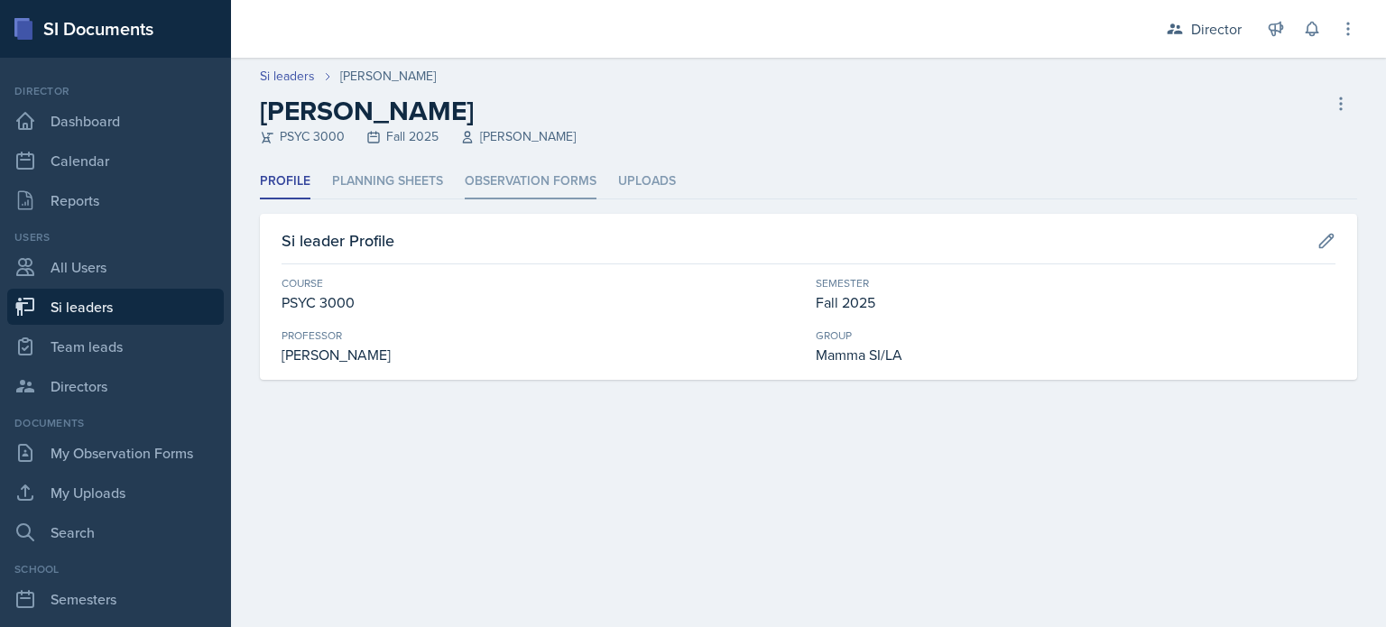
click at [491, 193] on li "Observation Forms" at bounding box center [531, 181] width 132 height 35
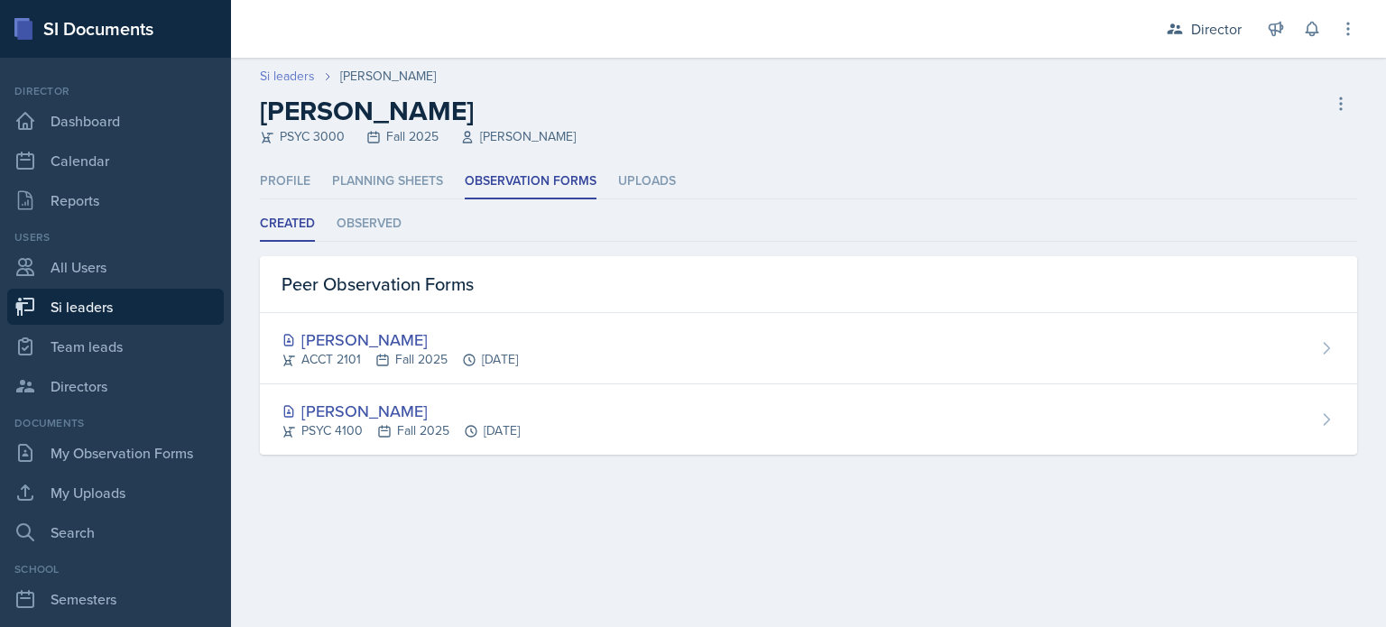
click at [280, 75] on link "Si leaders" at bounding box center [287, 76] width 55 height 19
select select "2bed604d-1099-4043-b1bc-2365e8740244"
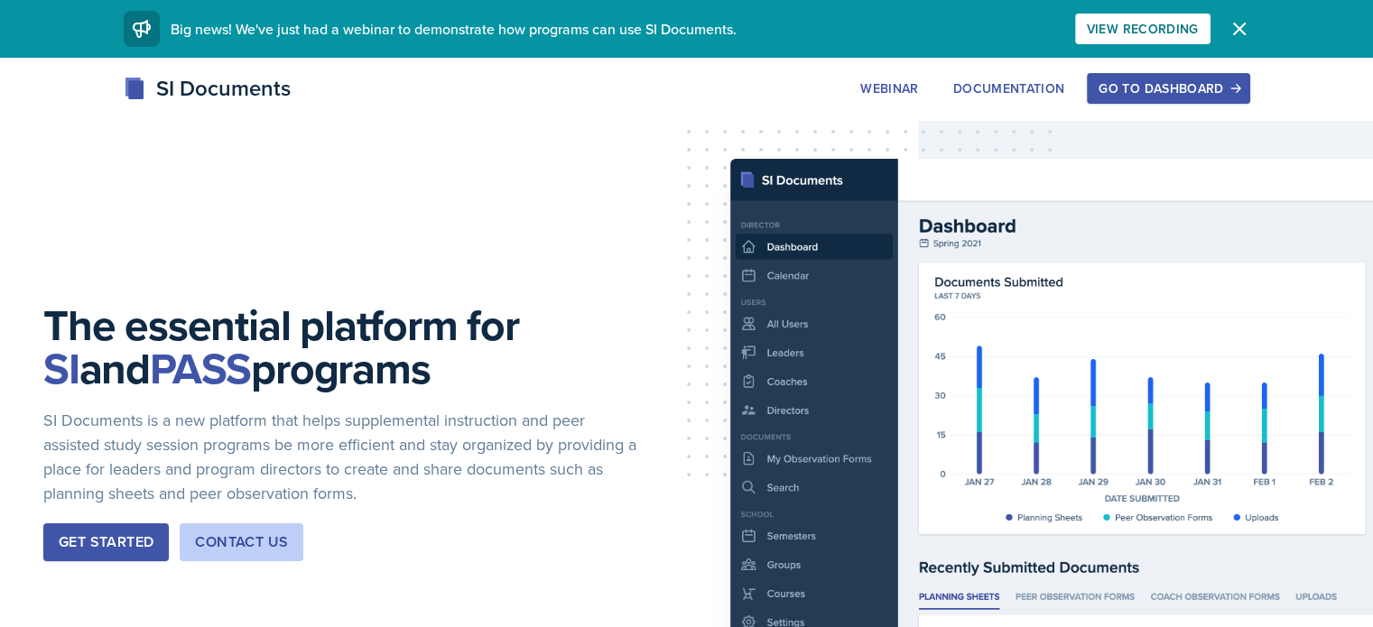
click at [1237, 97] on button "Go to Dashboard" at bounding box center [1168, 88] width 162 height 31
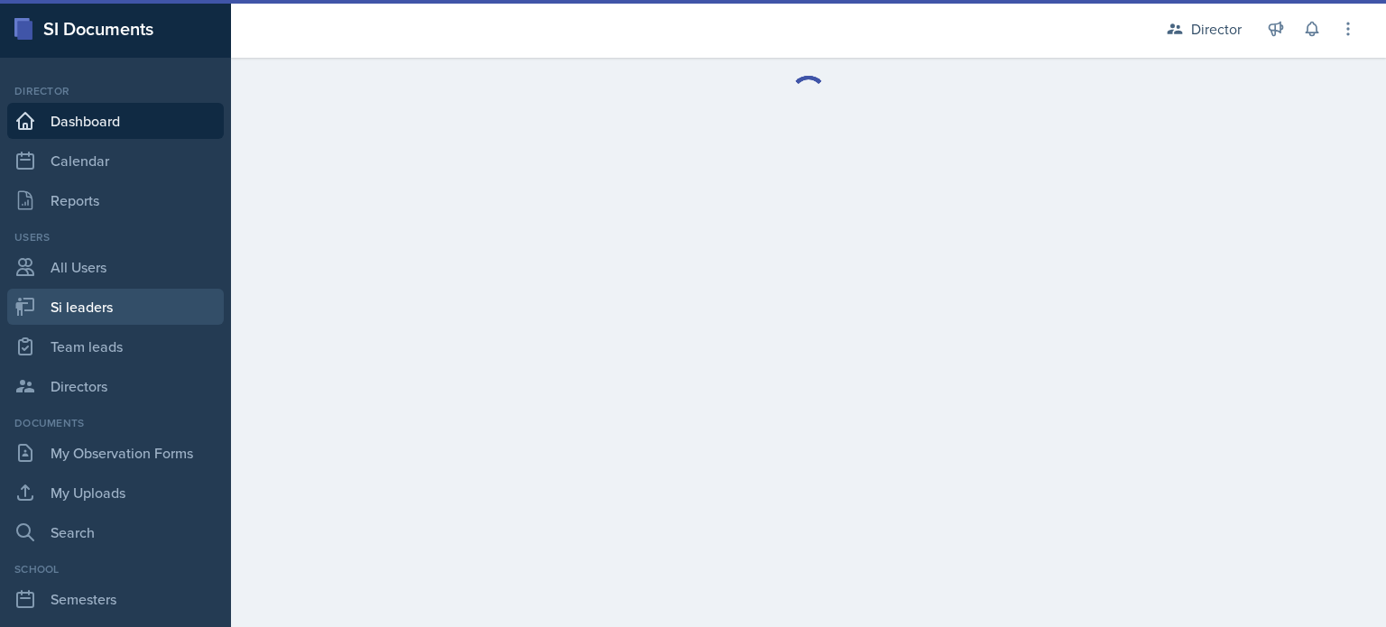
click at [137, 302] on link "Si leaders" at bounding box center [115, 307] width 217 height 36
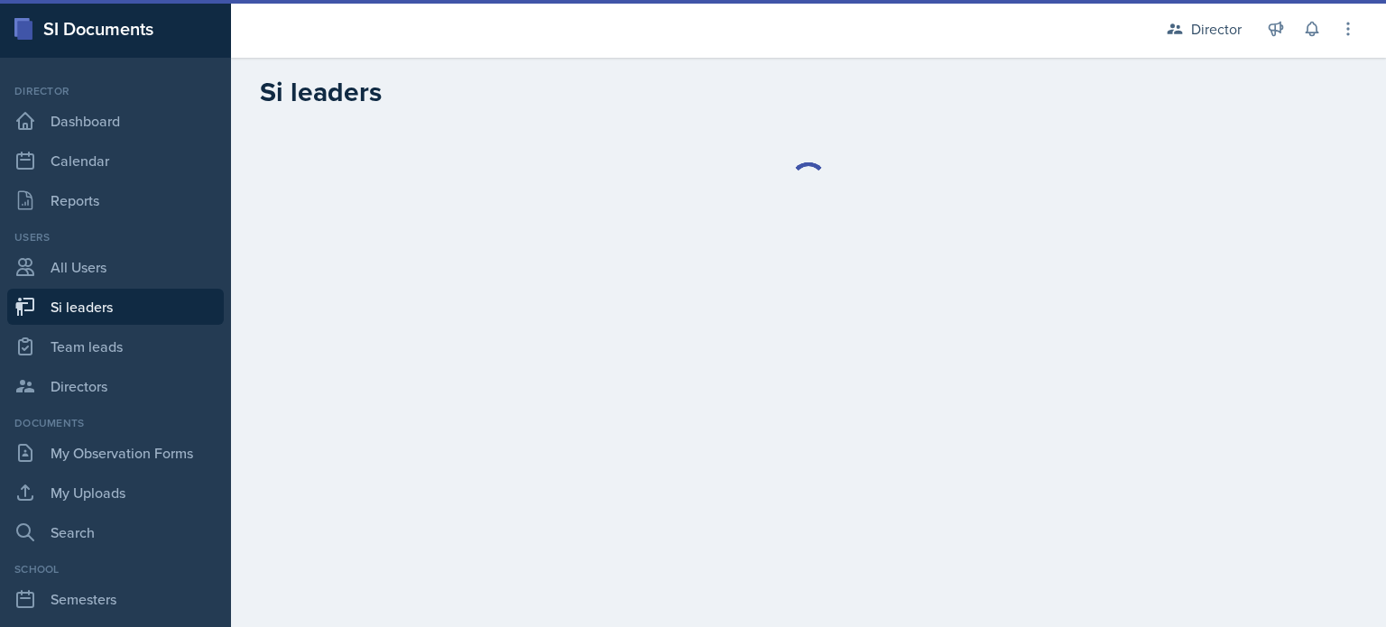
select select "2bed604d-1099-4043-b1bc-2365e8740244"
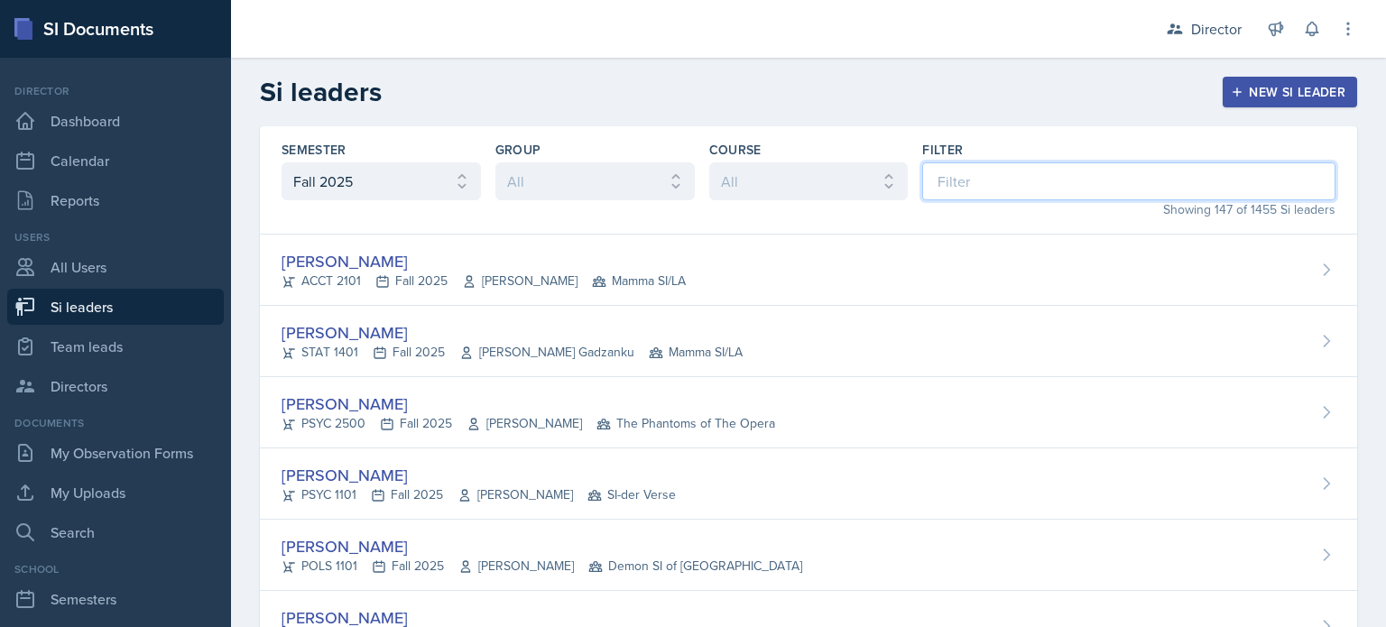
click at [935, 176] on input at bounding box center [1128, 181] width 413 height 38
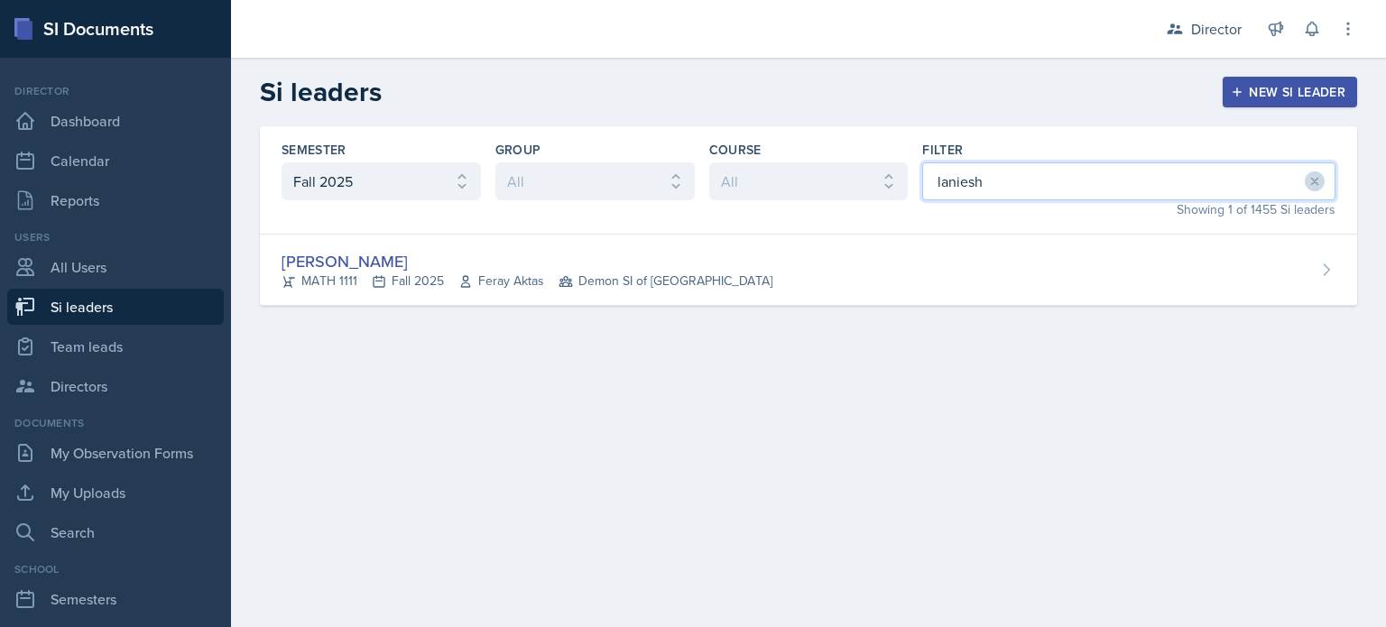
type input "laniesh"
click at [863, 310] on div "Semester All Fall 2025 Summer 2025 Spring 2025 Fall 2024 Summer 2024 Spring 202…" at bounding box center [808, 237] width 1155 height 223
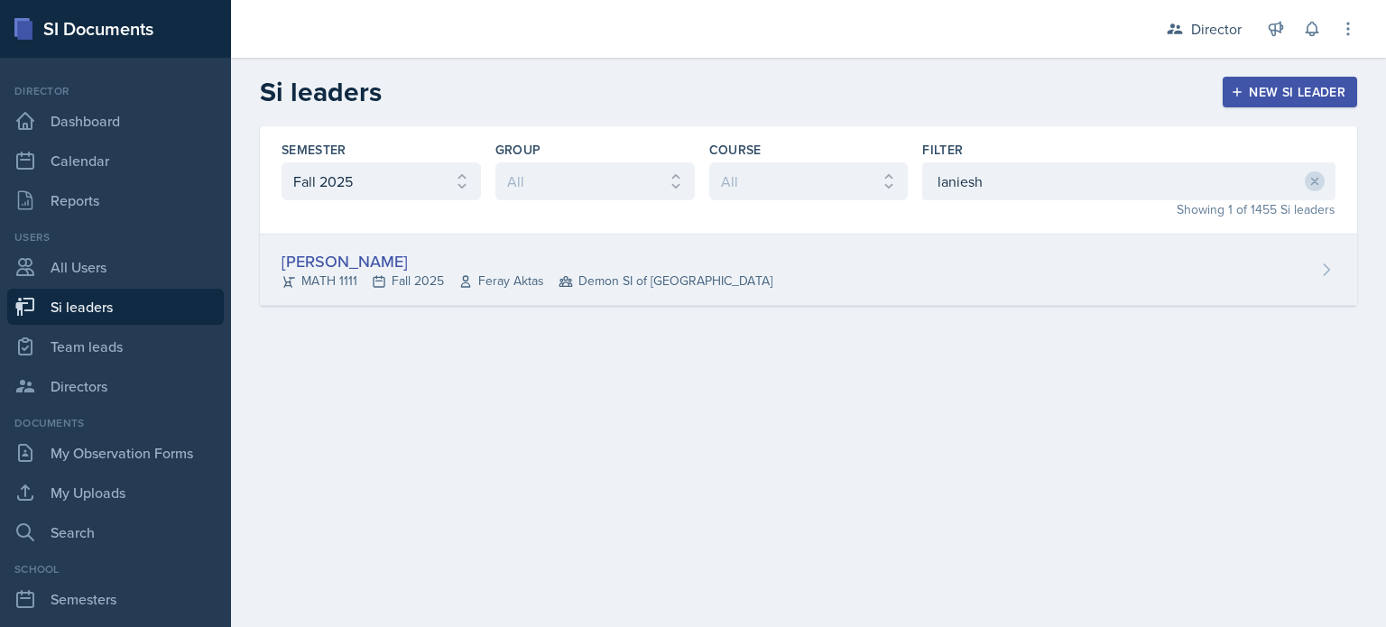
click at [868, 290] on div "LaNiesha Sparks MATH 1111 Fall 2025 Feray Aktas Demon SI of Fleet Street" at bounding box center [808, 270] width 1097 height 71
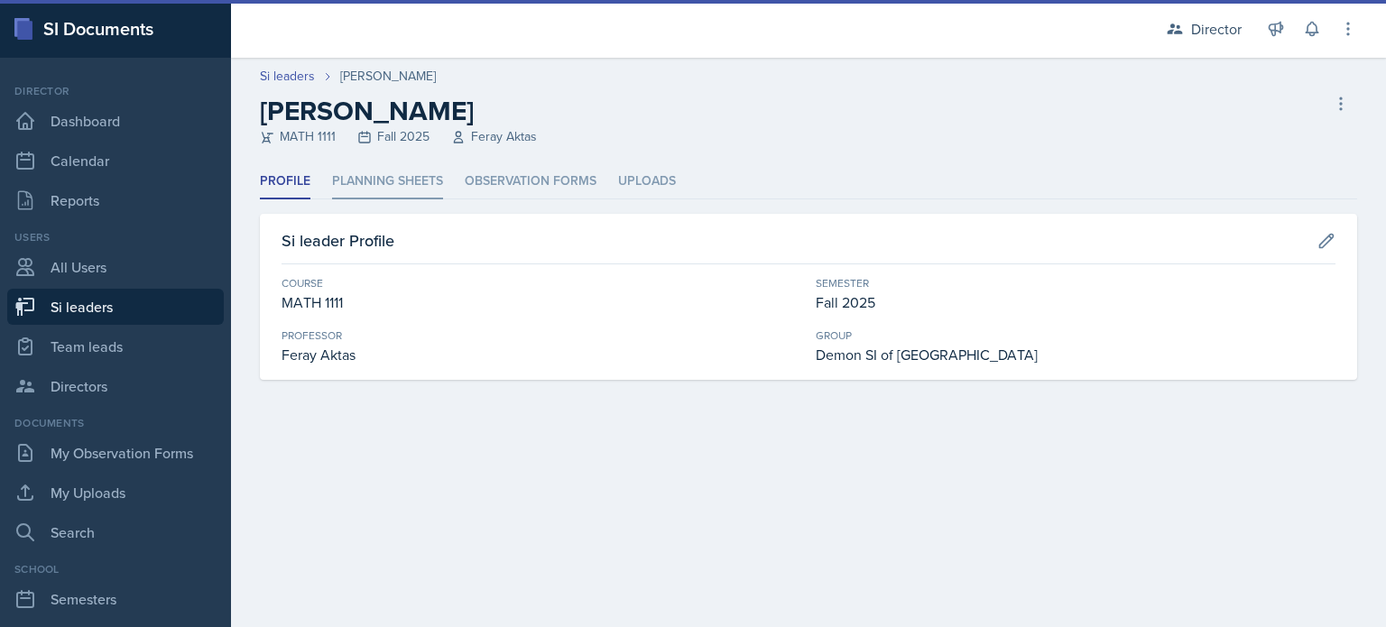
click at [419, 172] on li "Planning Sheets" at bounding box center [387, 181] width 111 height 35
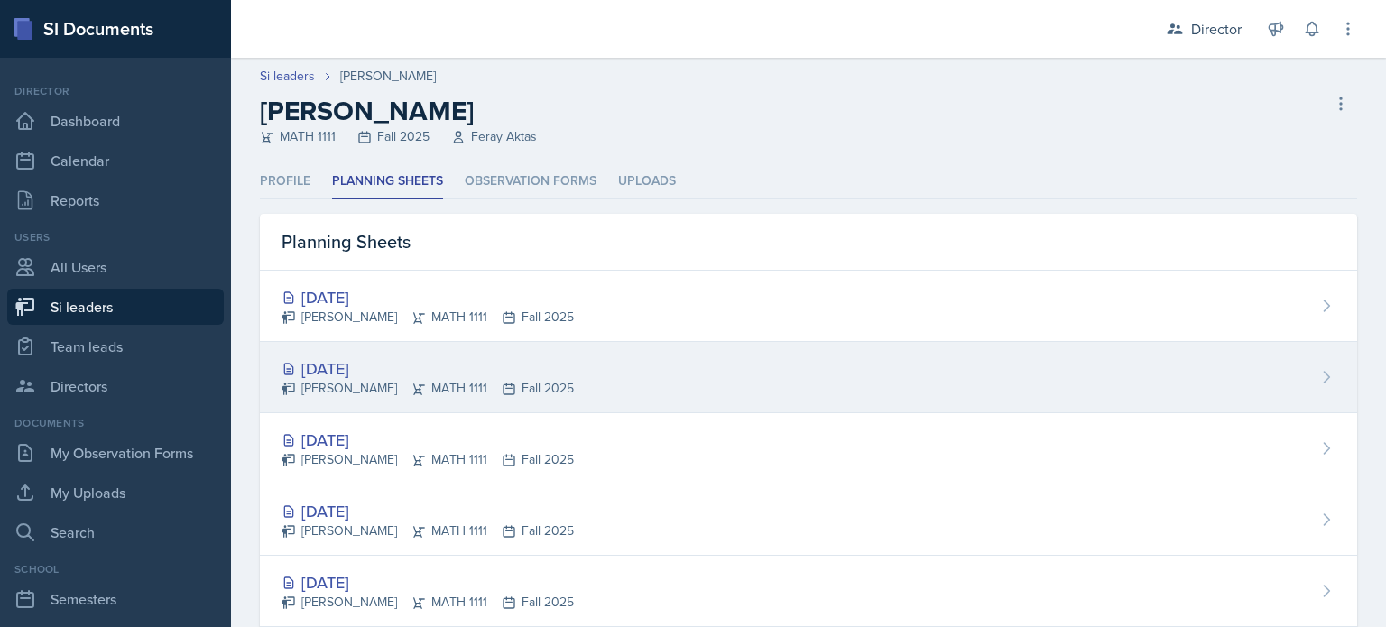
click at [473, 364] on div "[DATE]" at bounding box center [428, 368] width 292 height 24
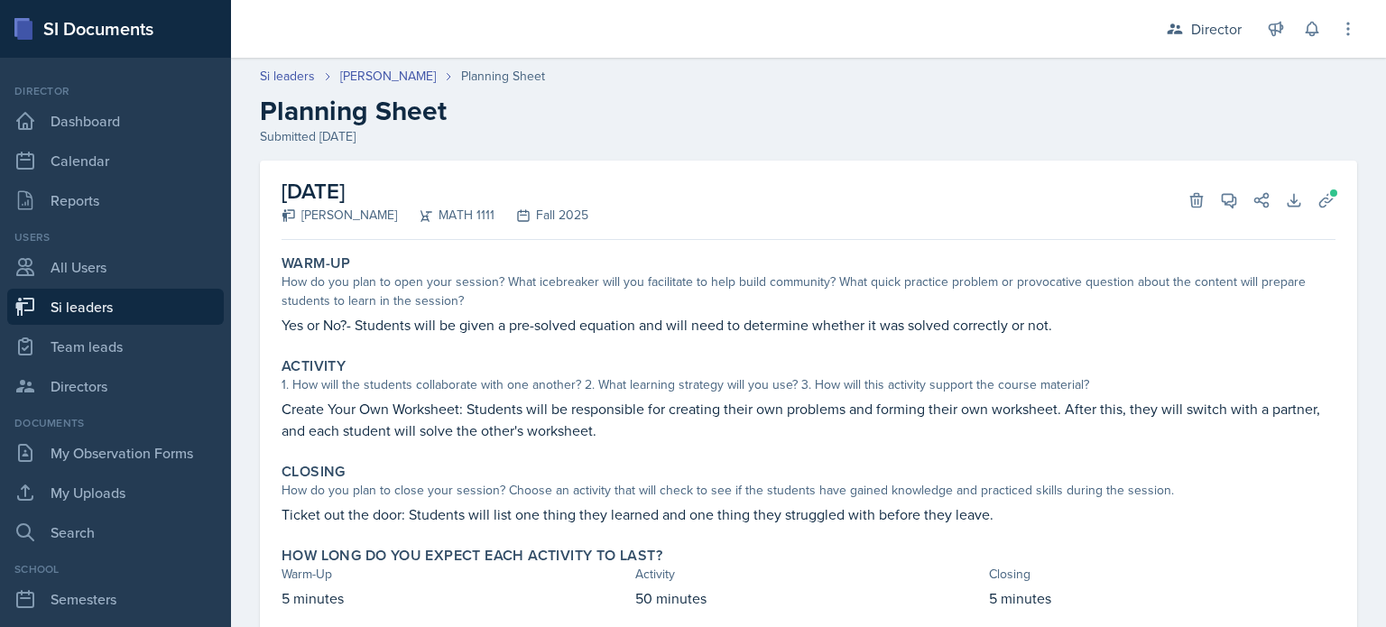
scroll to position [54, 0]
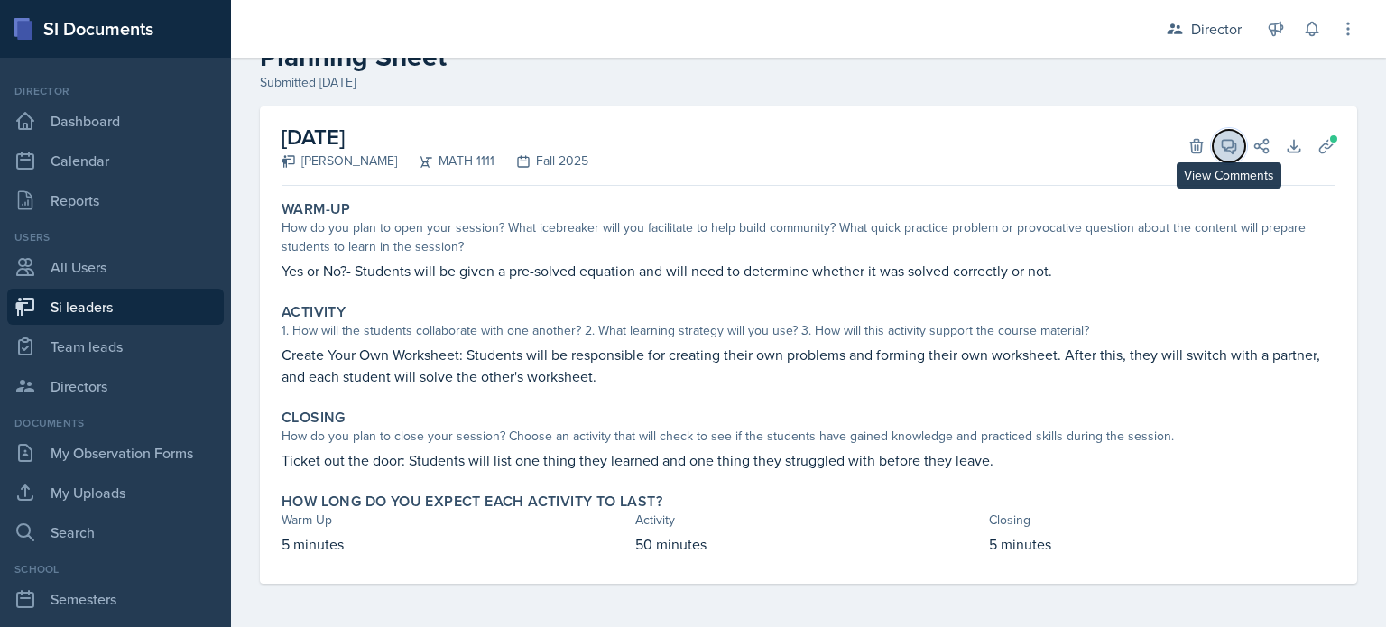
click at [1220, 142] on icon at bounding box center [1229, 146] width 18 height 18
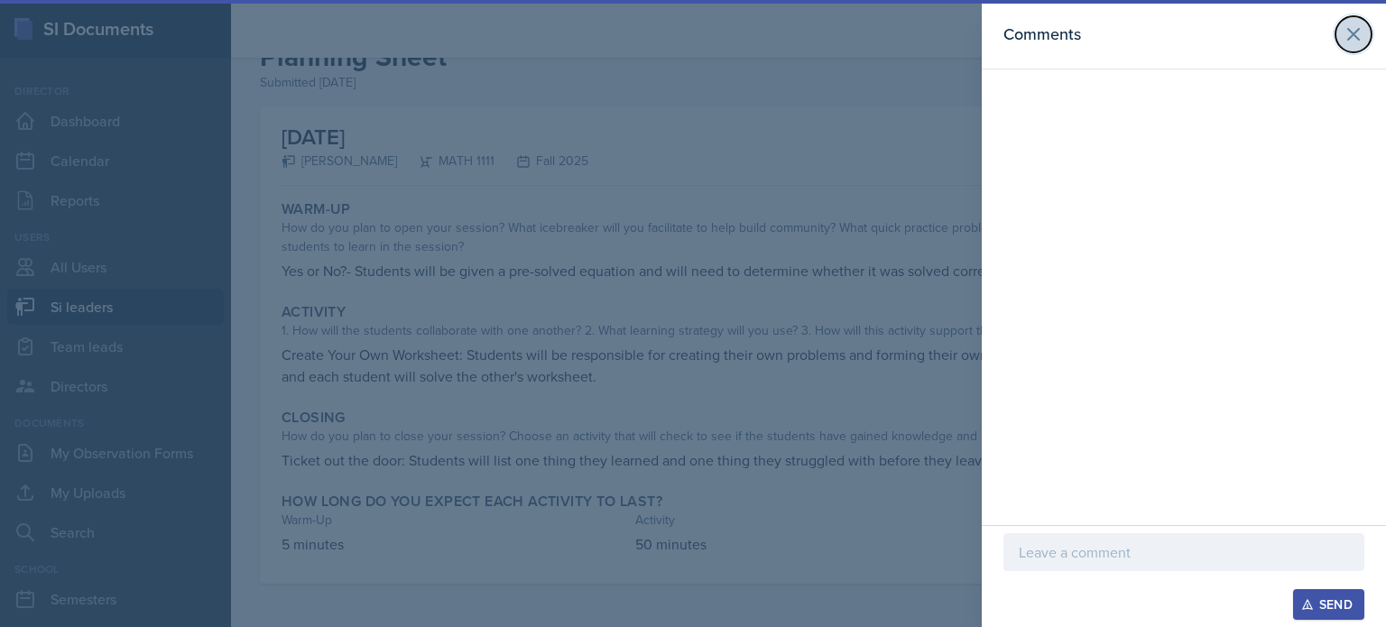
click at [1352, 45] on button at bounding box center [1354, 34] width 36 height 36
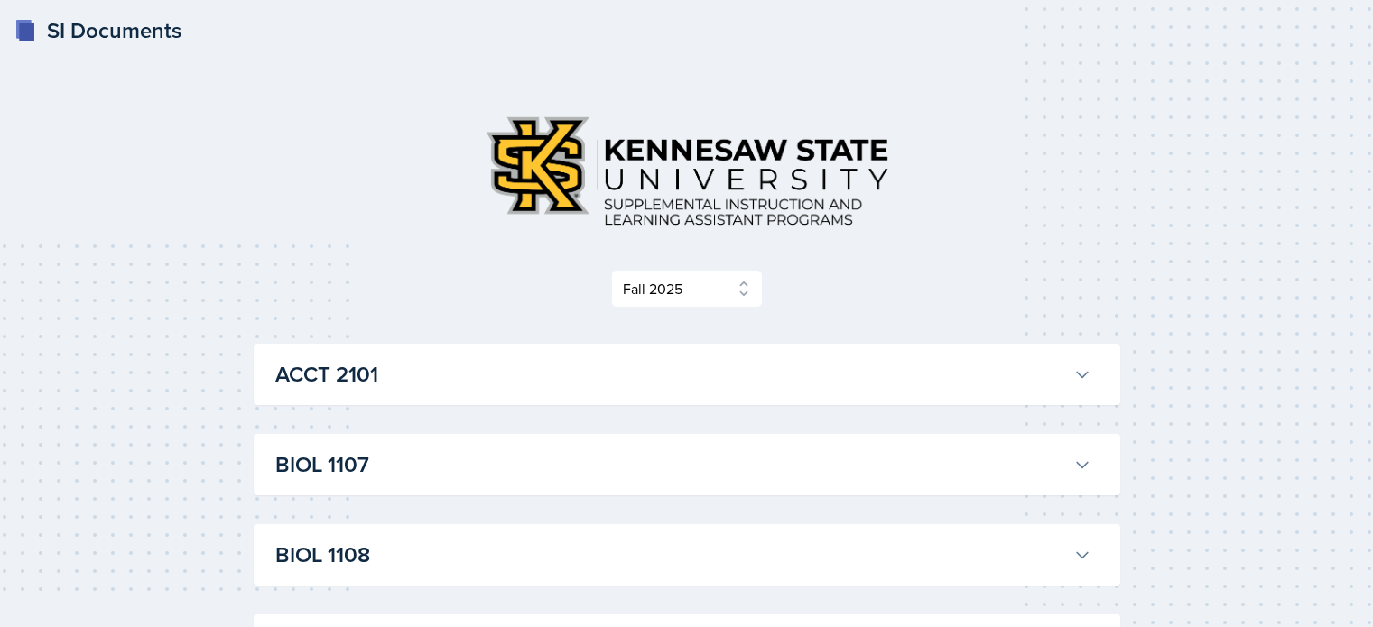
select select "2bed604d-1099-4043-b1bc-2365e8740244"
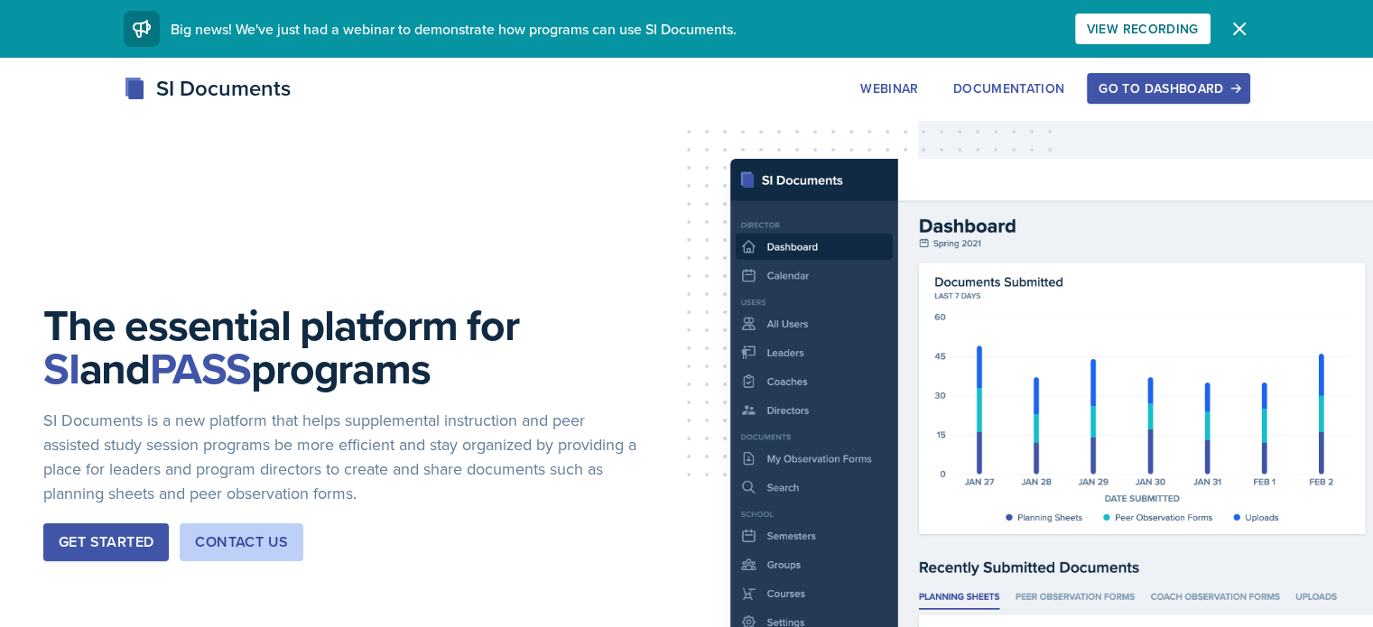
click at [1242, 104] on div "SI Documents Webinar Documentation Go to Dashboard Sign Up Go to Dashboard" at bounding box center [686, 88] width 1155 height 32
click at [1237, 93] on div "Go to Dashboard" at bounding box center [1167, 88] width 139 height 14
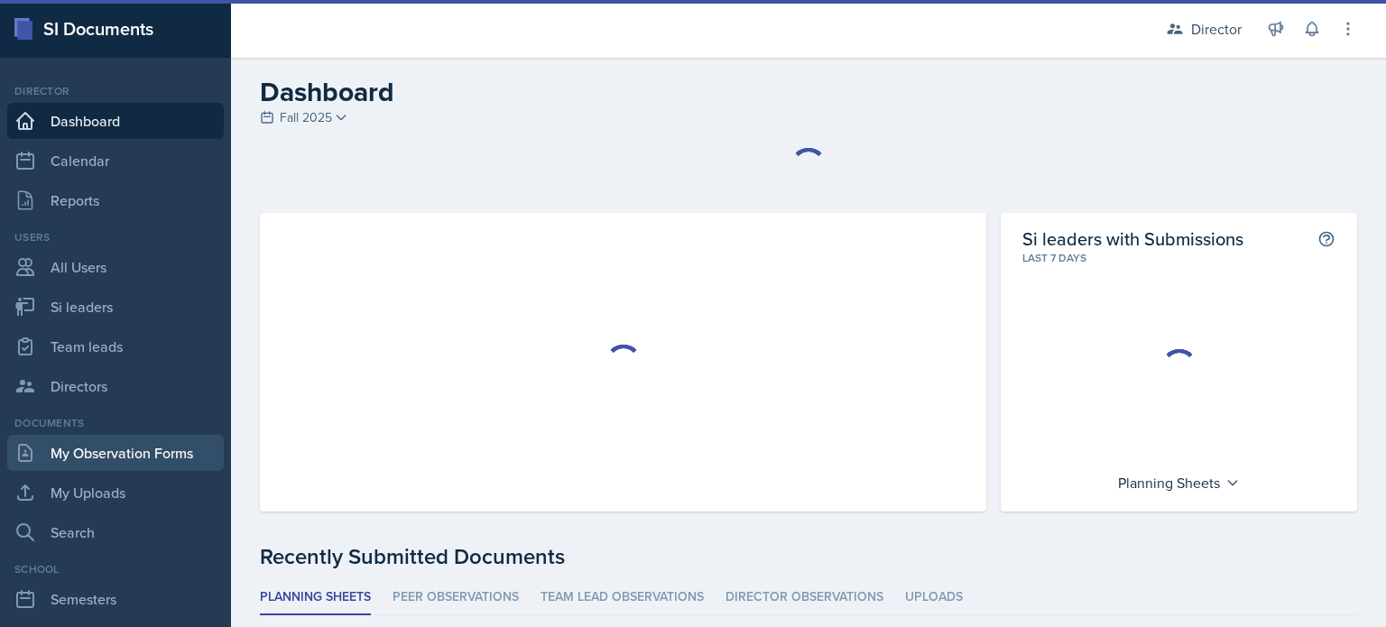
click at [120, 444] on link "My Observation Forms" at bounding box center [115, 453] width 217 height 36
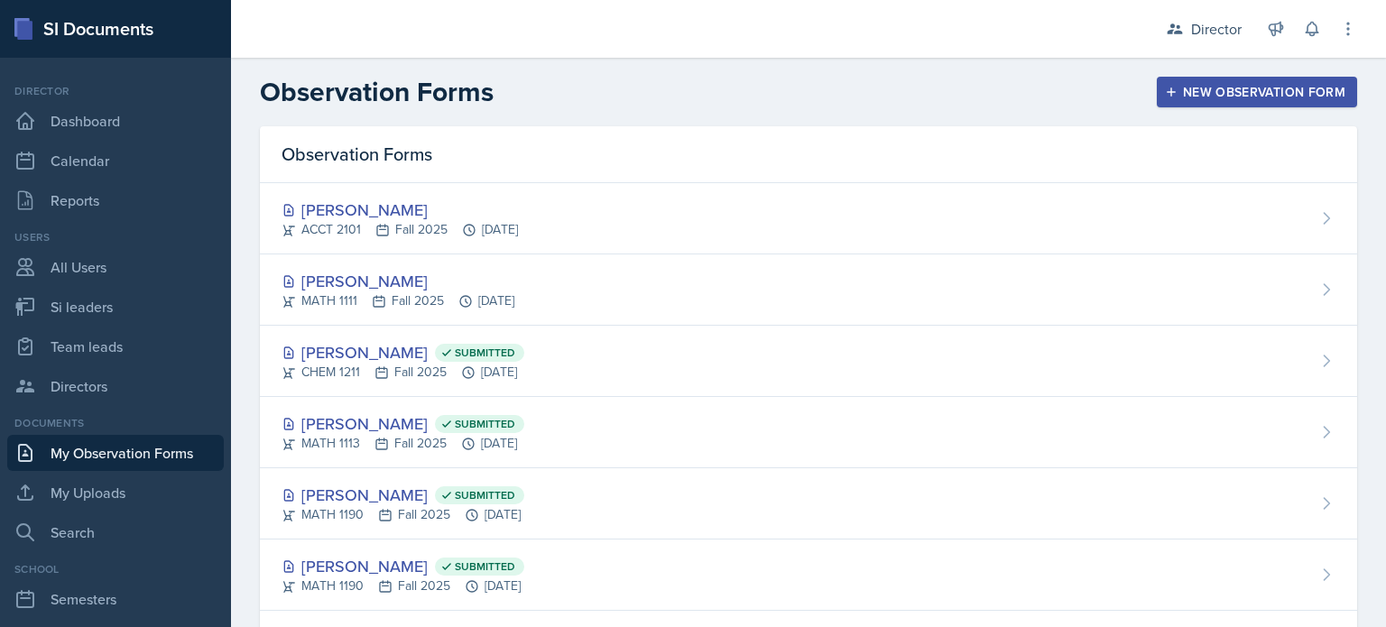
click at [1165, 88] on icon "button" at bounding box center [1171, 92] width 13 height 13
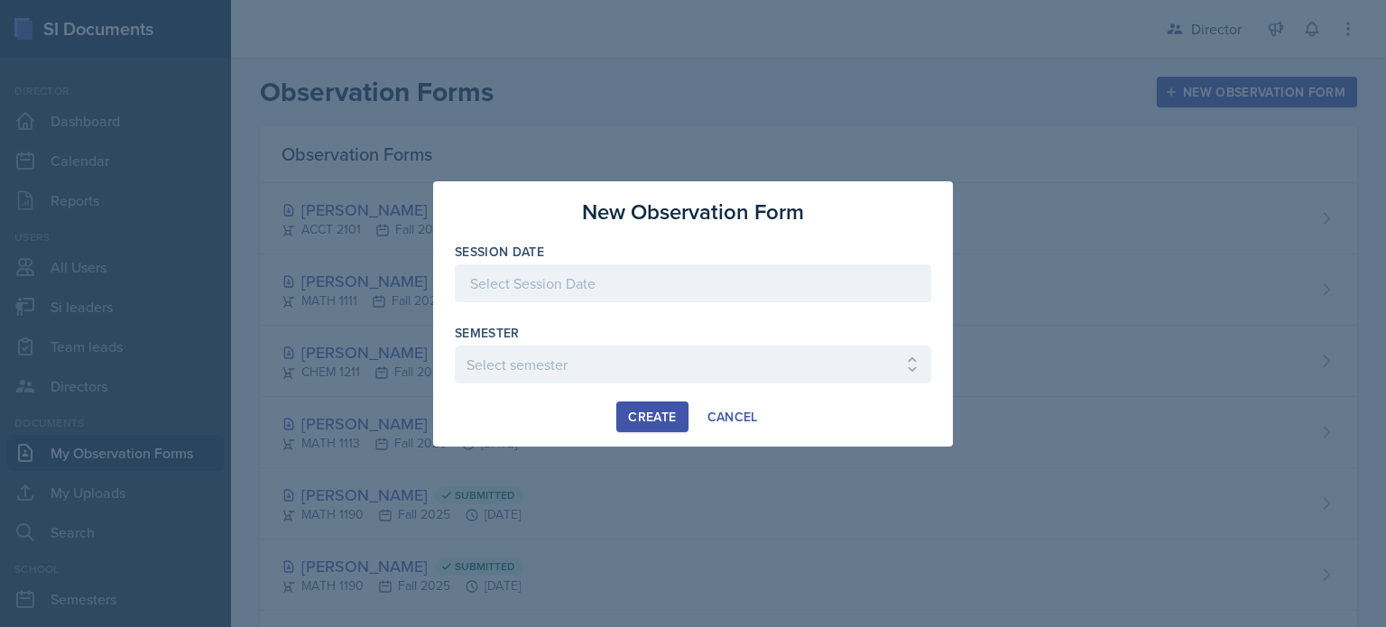
click at [649, 278] on div at bounding box center [693, 283] width 476 height 38
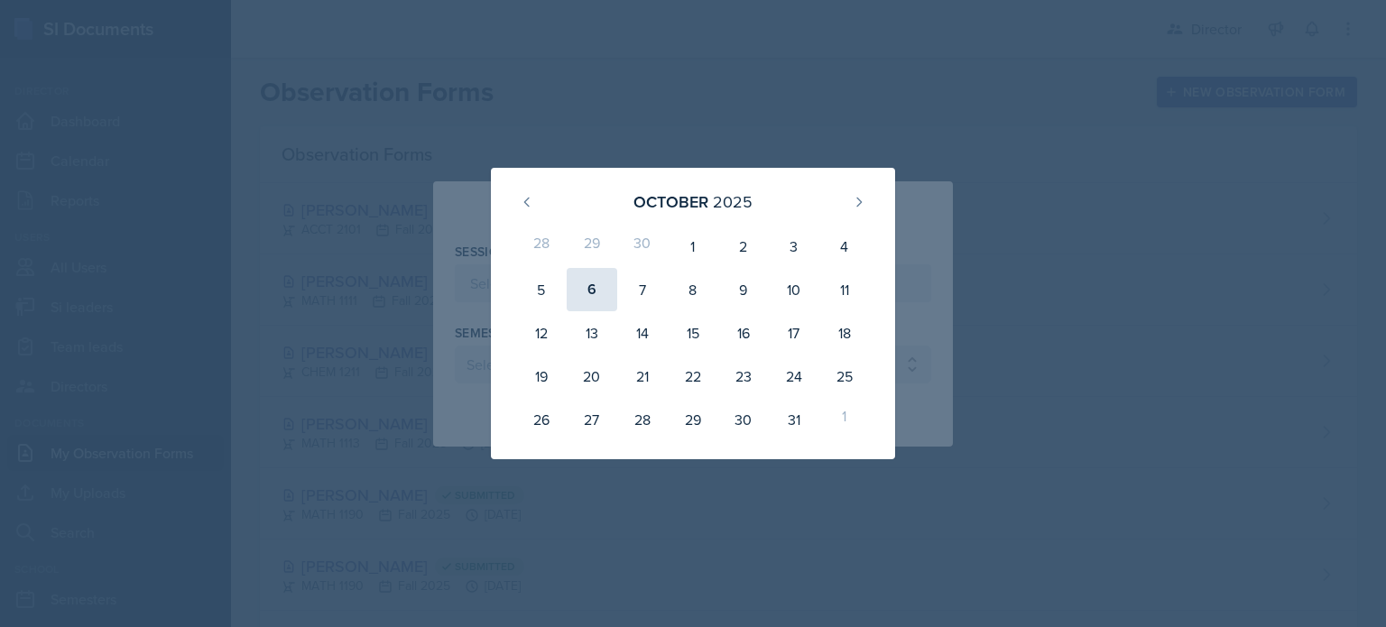
click at [587, 302] on div "6" at bounding box center [592, 289] width 51 height 43
type input "October 6th, 2025"
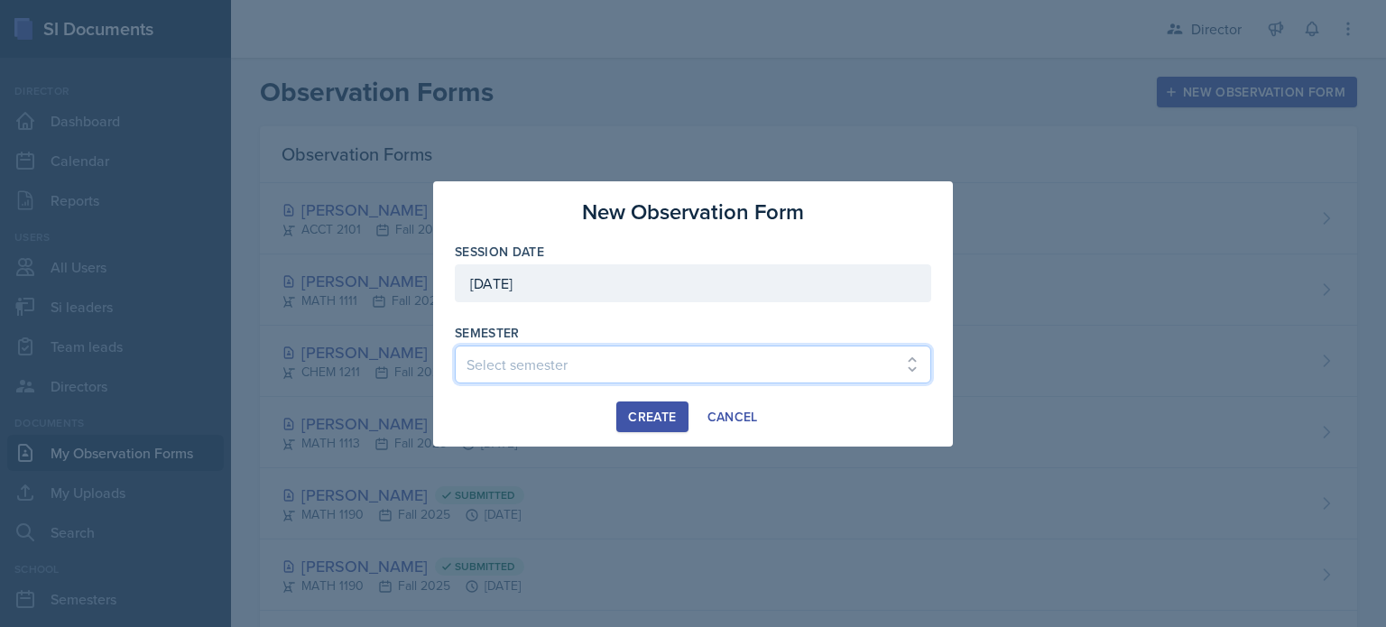
click at [560, 367] on select "Select semester Fall 2025 Summer 2025 Spring 2025 Fall 2024 Summer 2024 Spring …" at bounding box center [693, 365] width 476 height 38
select select "2bed604d-1099-4043-b1bc-2365e8740244"
click at [455, 346] on select "Select semester Fall 2025 Summer 2025 Spring 2025 Fall 2024 Summer 2024 Spring …" at bounding box center [693, 365] width 476 height 38
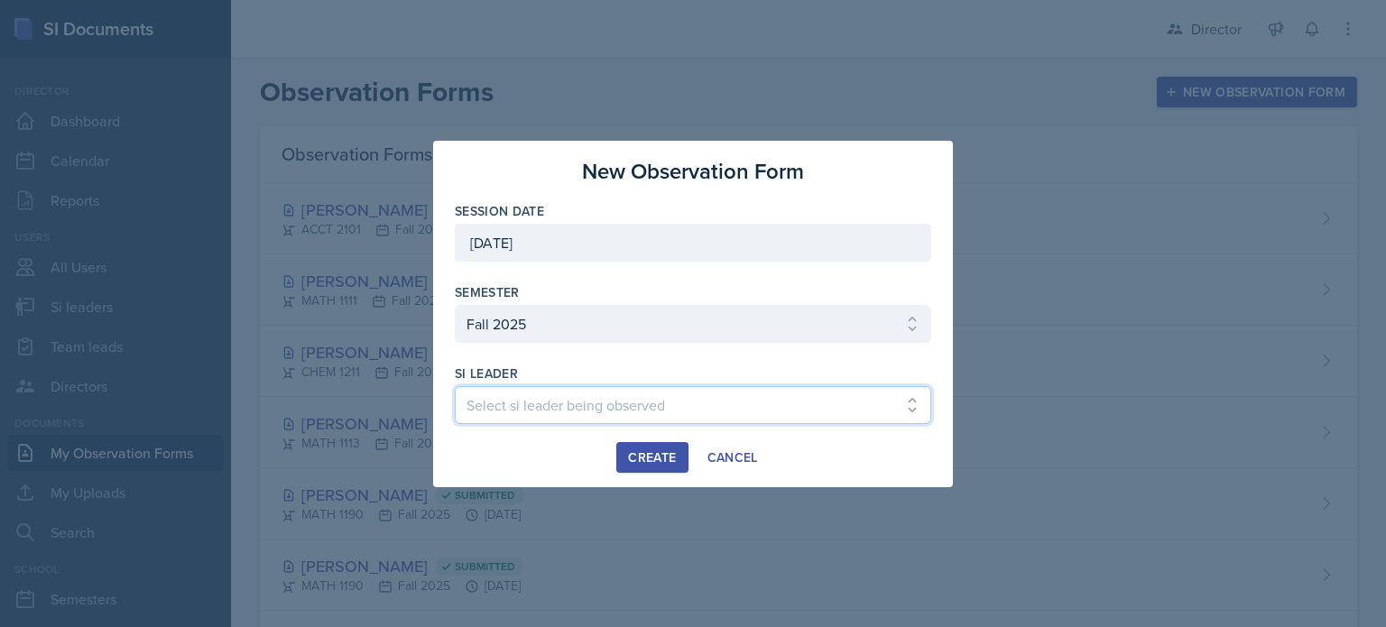
click at [530, 386] on select "Select si leader being observed Rayann Afani Sam Alderton Malk Almimar James Co…" at bounding box center [693, 405] width 476 height 38
select select "b5896bed-e662-4104-9382-e39c6da023ac"
click at [455, 386] on select "Select si leader being observed Rayann Afani Sam Alderton Malk Almimar James Co…" at bounding box center [693, 405] width 476 height 38
click at [639, 450] on div "Create" at bounding box center [652, 457] width 48 height 14
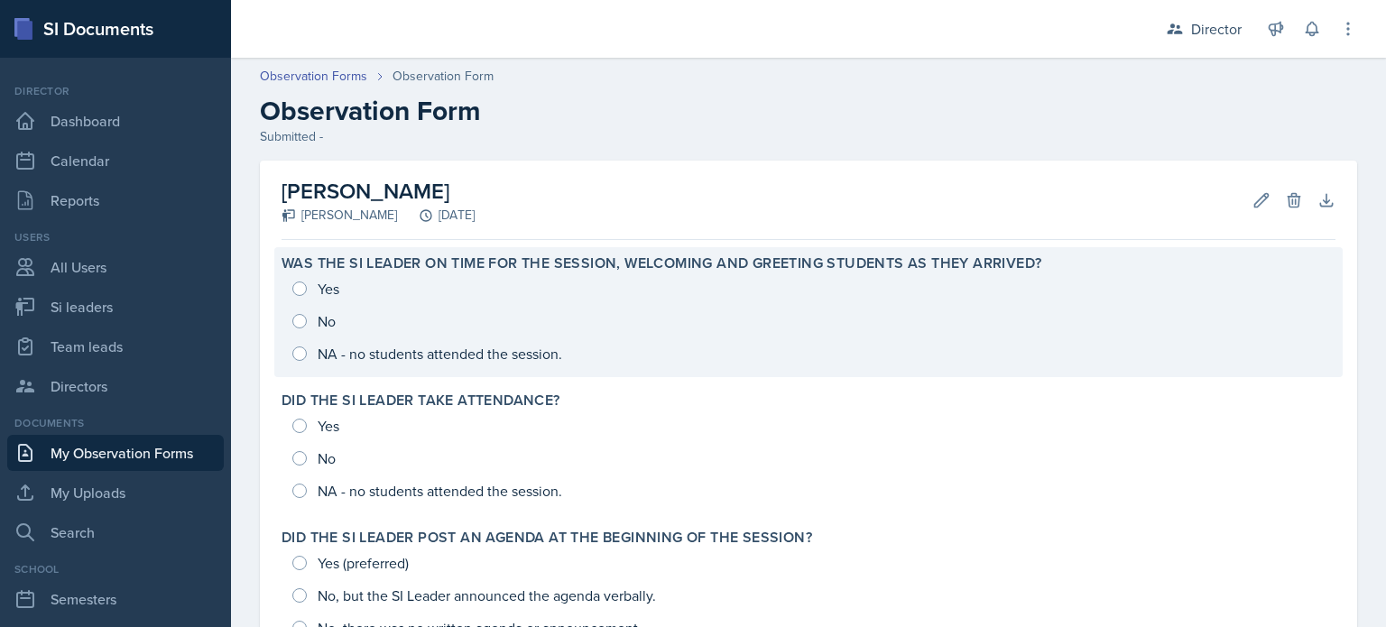
click at [627, 328] on div "Yes No NA - no students attended the session." at bounding box center [809, 321] width 1054 height 97
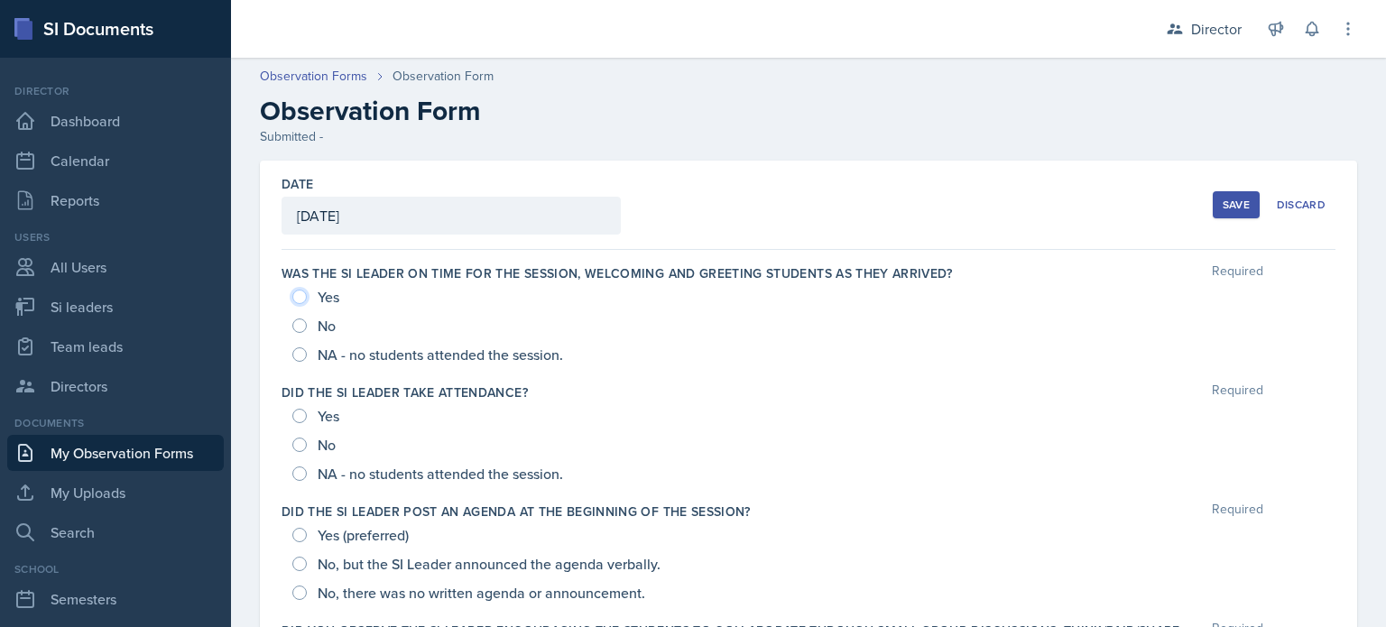
click at [304, 292] on input "Yes" at bounding box center [299, 297] width 14 height 14
radio input "true"
click at [317, 410] on div "Yes" at bounding box center [317, 416] width 51 height 29
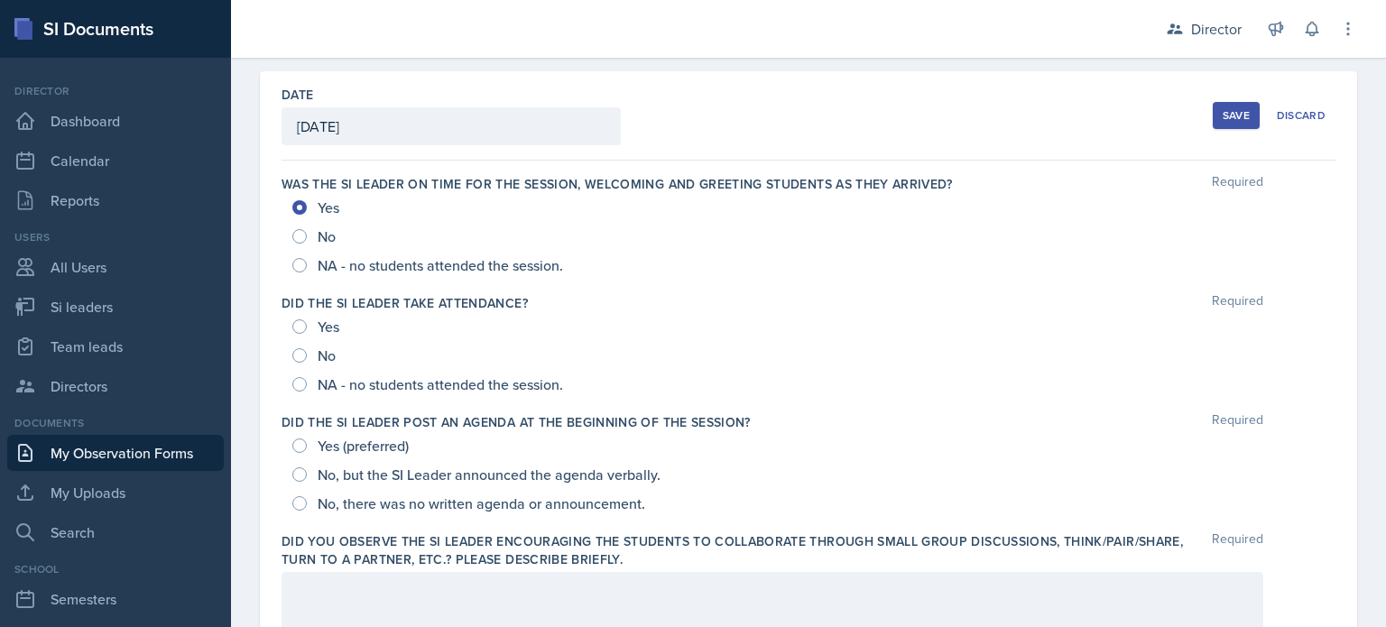
scroll to position [112, 0]
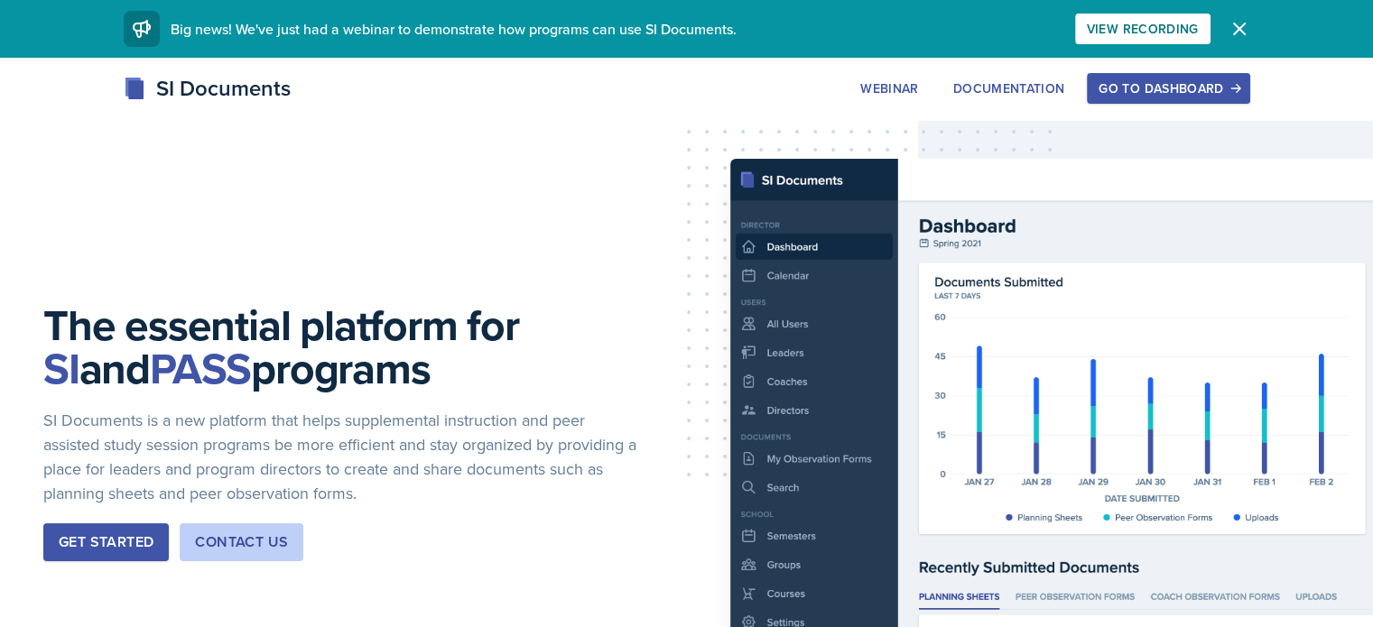
click at [1237, 96] on div "Go to Dashboard" at bounding box center [1167, 88] width 139 height 14
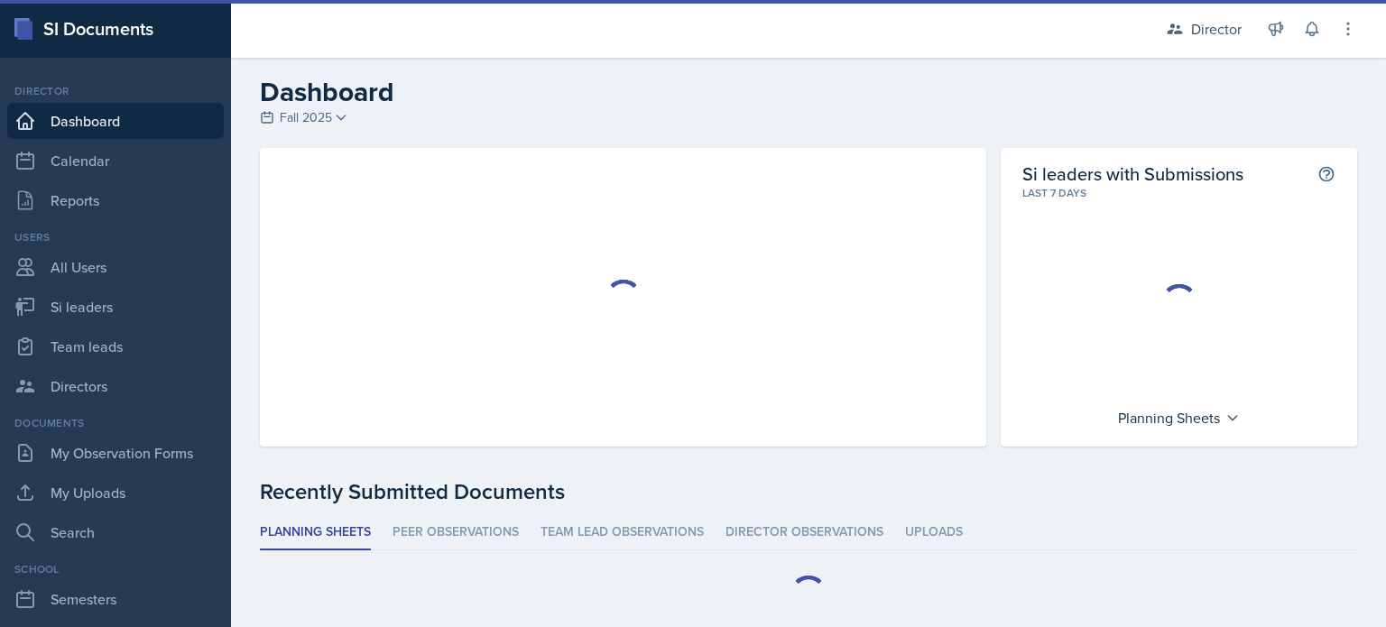
click at [116, 327] on div "Users All Users Si leaders Team leads Directors" at bounding box center [115, 316] width 217 height 175
click at [116, 322] on link "Si leaders" at bounding box center [115, 307] width 217 height 36
select select "2bed604d-1099-4043-b1bc-2365e8740244"
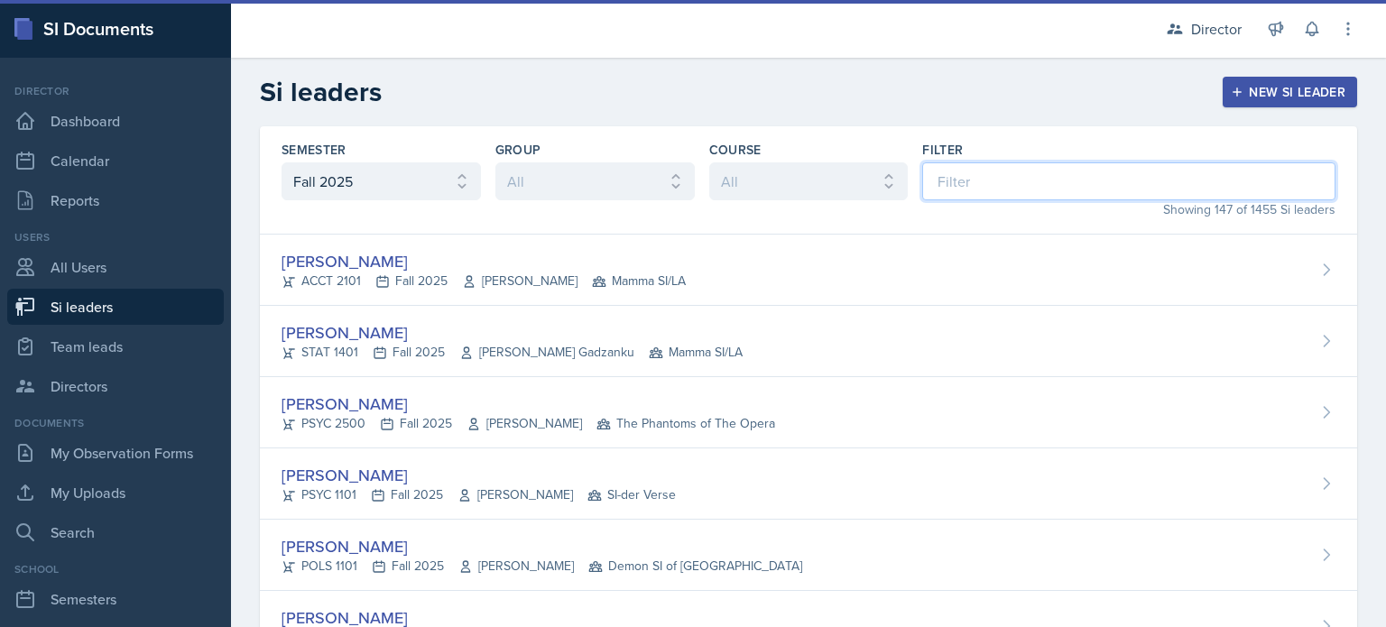
click at [955, 182] on input at bounding box center [1128, 181] width 413 height 38
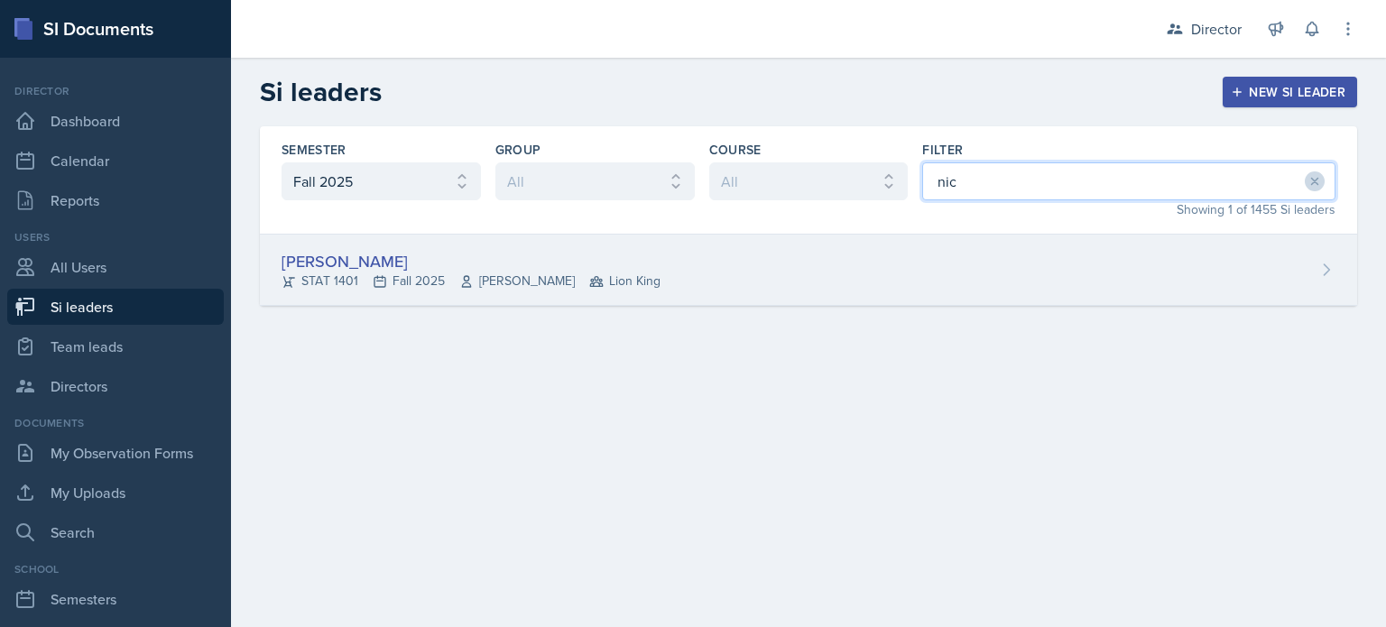
type input "nic"
click at [867, 304] on div "[PERSON_NAME] STAT 1401 Fall 2025 [PERSON_NAME] Lion King" at bounding box center [808, 270] width 1097 height 71
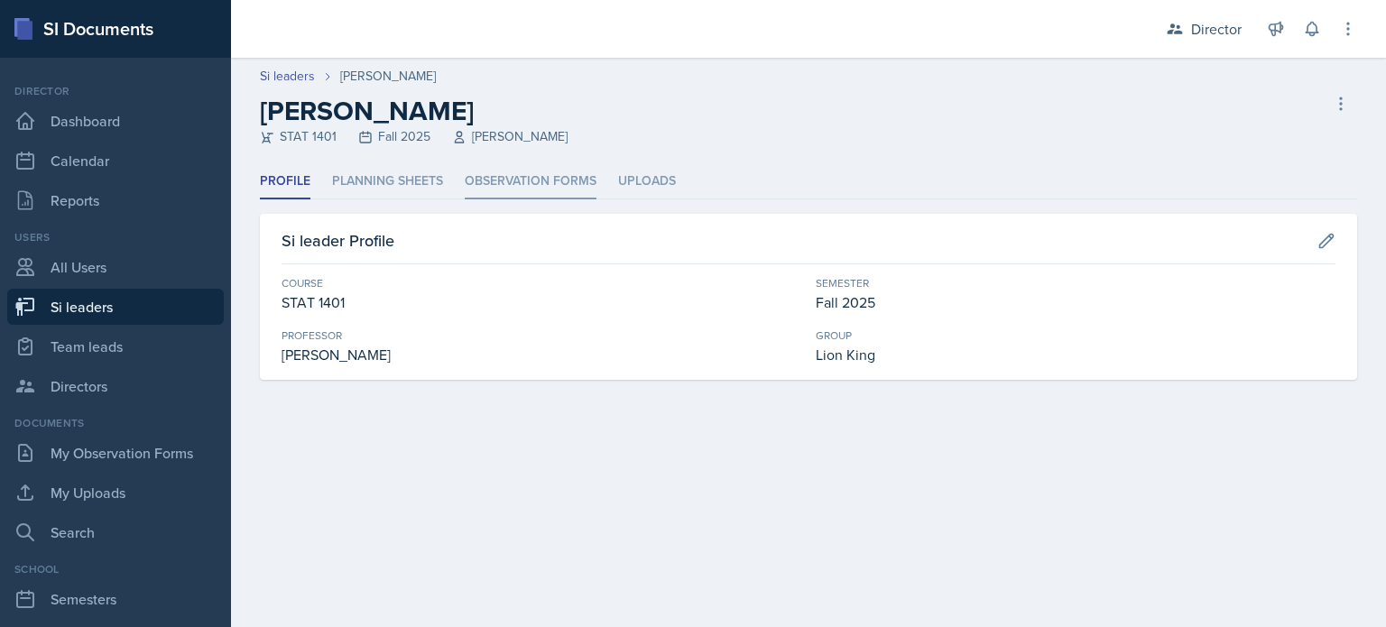
click at [556, 196] on li "Observation Forms" at bounding box center [531, 181] width 132 height 35
